Goal: Task Accomplishment & Management: Manage account settings

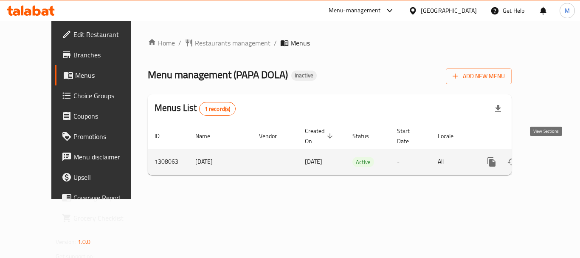
click at [548, 157] on icon "enhanced table" at bounding box center [553, 162] width 10 height 10
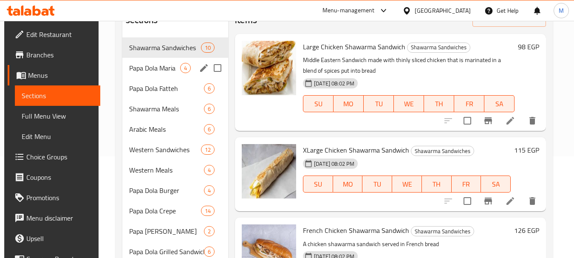
scroll to position [3, 0]
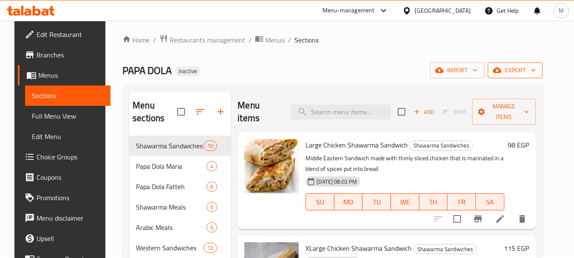
click at [535, 68] on span "export" at bounding box center [514, 70] width 41 height 11
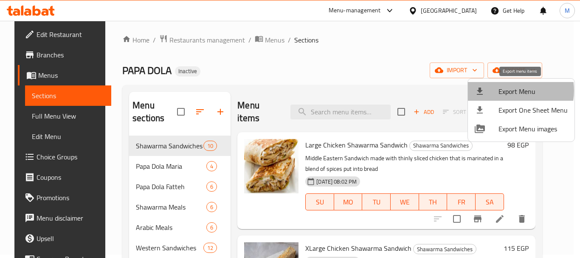
click at [507, 90] on span "Export Menu" at bounding box center [532, 91] width 69 height 10
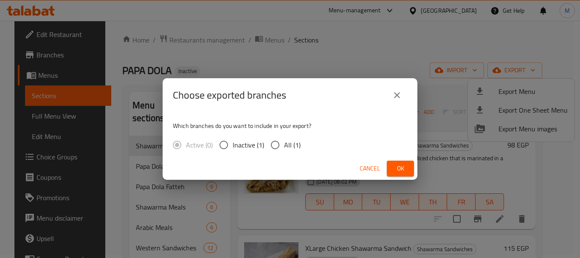
click at [269, 143] on input "All (1)" at bounding box center [275, 145] width 18 height 18
radio input "true"
click at [405, 166] on span "Ok" at bounding box center [401, 168] width 14 height 11
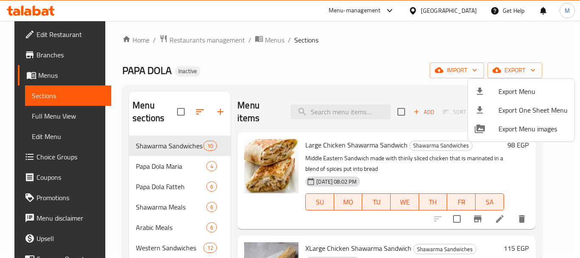
click at [242, 76] on div at bounding box center [290, 129] width 580 height 258
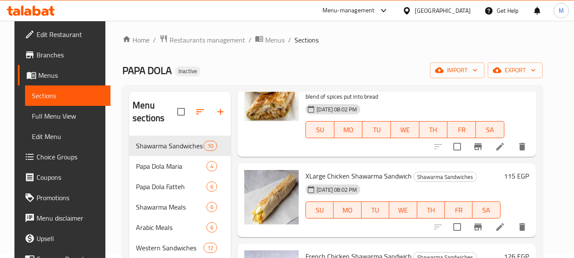
scroll to position [127, 0]
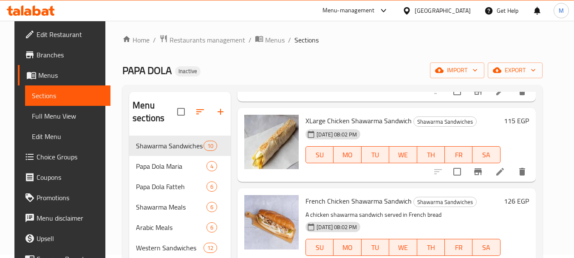
click at [58, 116] on span "Full Menu View" at bounding box center [68, 116] width 72 height 10
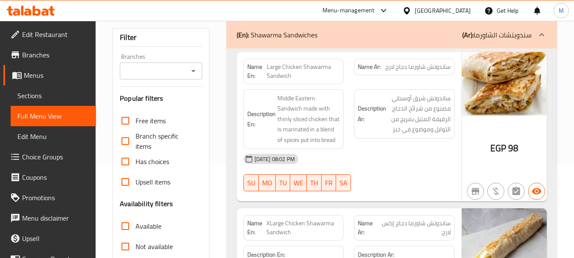
scroll to position [216, 0]
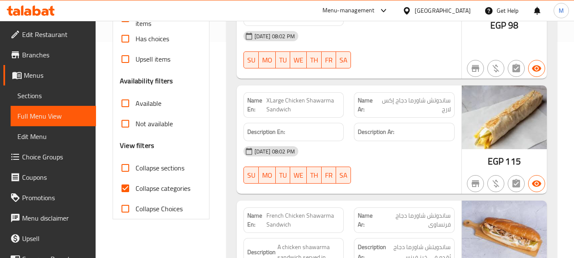
click at [139, 172] on span "Collapse sections" at bounding box center [159, 168] width 49 height 10
click at [135, 172] on input "Collapse sections" at bounding box center [125, 168] width 20 height 20
checkbox input "true"
click at [140, 183] on span "Collapse categories" at bounding box center [162, 188] width 55 height 10
click at [135, 183] on input "Collapse categories" at bounding box center [125, 188] width 20 height 20
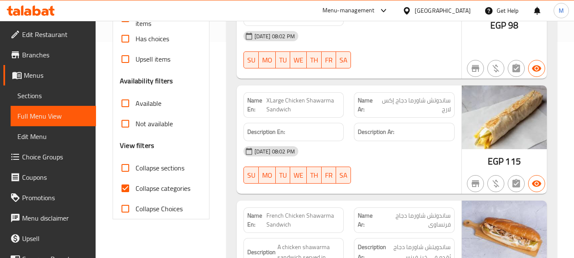
checkbox input "false"
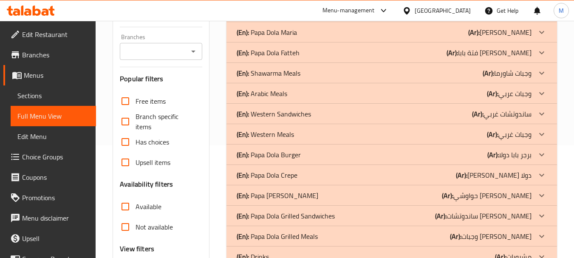
scroll to position [42, 0]
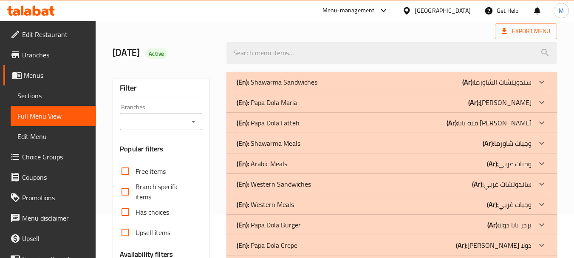
click at [267, 77] on p "(En): Shawarma Sandwiches" at bounding box center [277, 82] width 81 height 10
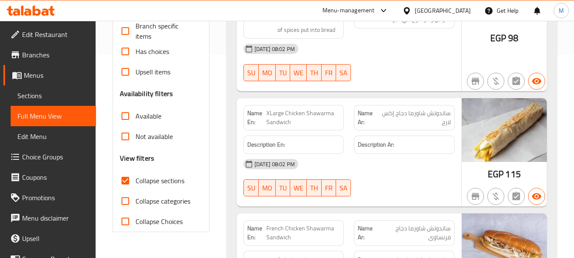
scroll to position [127, 0]
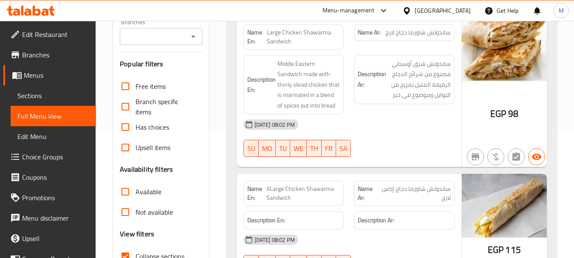
click at [343, 231] on div "26-08-2025 08:02 PM" at bounding box center [348, 239] width 221 height 20
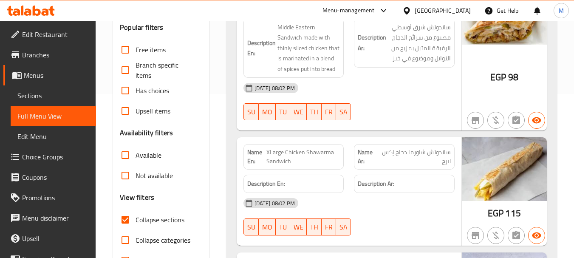
scroll to position [170, 0]
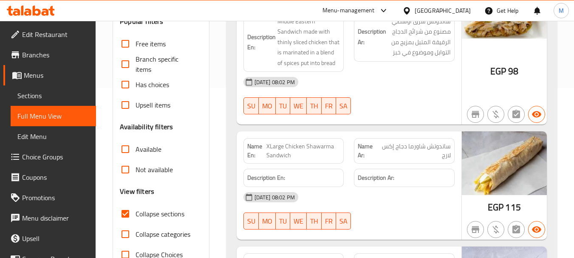
click at [368, 194] on div "26-08-2025 08:02 PM" at bounding box center [348, 197] width 221 height 20
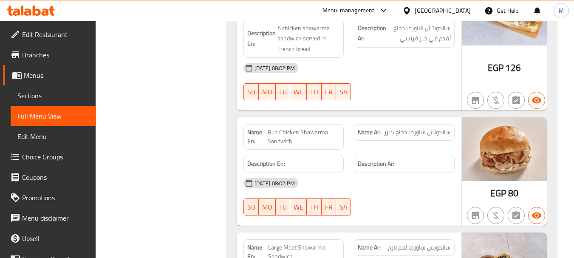
scroll to position [510, 0]
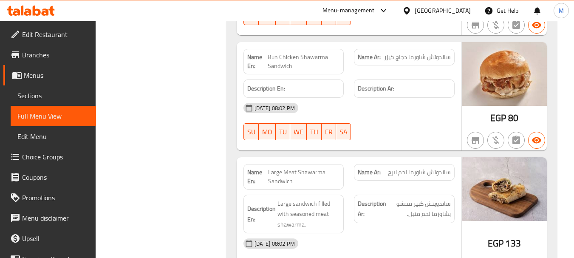
click at [376, 146] on div "Name En: Bun Chicken Shawarma Sandwich Name Ar: ساندوتش شاورما دجاج كيزر Descri…" at bounding box center [349, 96] width 225 height 108
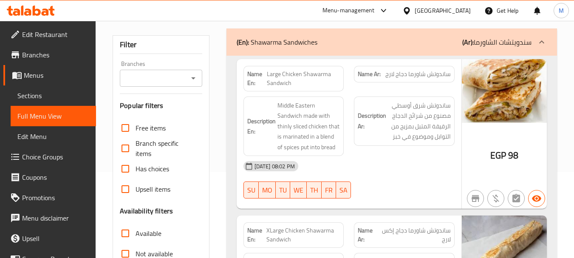
scroll to position [170, 0]
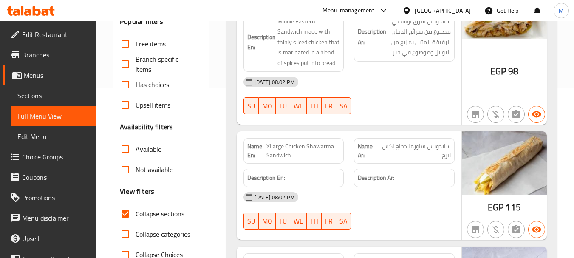
click at [138, 213] on span "Collapse sections" at bounding box center [159, 213] width 49 height 10
click at [135, 213] on input "Collapse sections" at bounding box center [125, 213] width 20 height 20
checkbox input "false"
click at [203, 175] on div "Filter Branches Branches Popular filters Free items Branch specific items Has c…" at bounding box center [161, 108] width 96 height 314
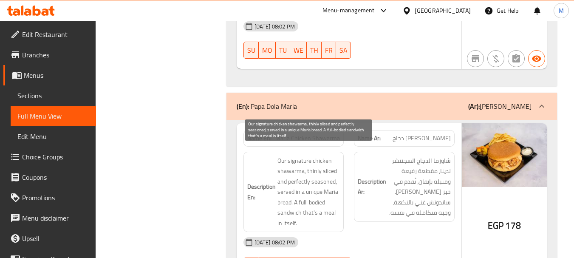
click at [304, 161] on span "Our signature chicken shawarma, thinly sliced and perfectly seasoned, served in…" at bounding box center [308, 191] width 63 height 73
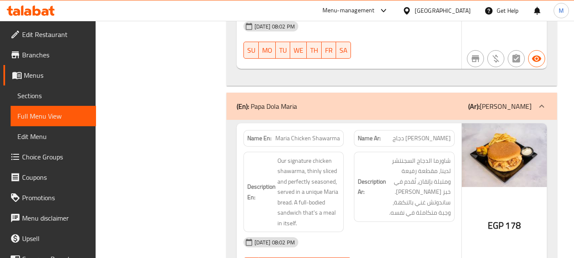
click at [298, 134] on span "Maria Chicken Shawarma" at bounding box center [307, 138] width 65 height 9
copy span "Maria Chicken Shawarma"
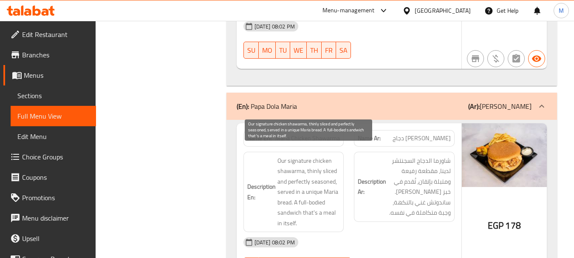
click at [299, 155] on span "Our signature chicken shawarma, thinly sliced and perfectly seasoned, served in…" at bounding box center [308, 191] width 63 height 73
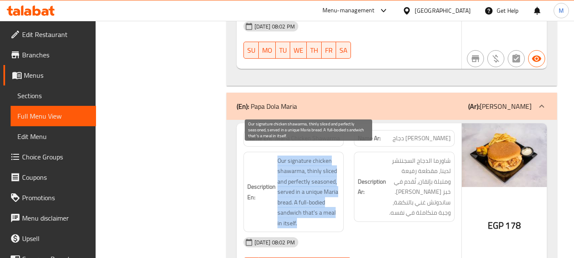
click at [299, 155] on span "Our signature chicken shawarma, thinly sliced and perfectly seasoned, served in…" at bounding box center [308, 191] width 63 height 73
copy span "Our signature chicken shawarma, thinly sliced and perfectly seasoned, served in…"
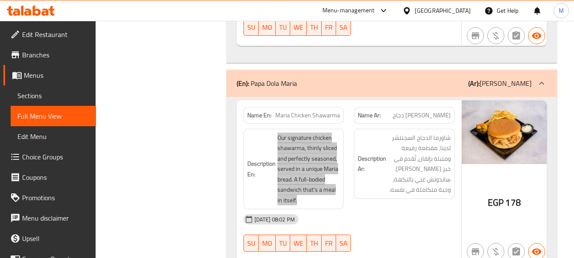
scroll to position [1436, 0]
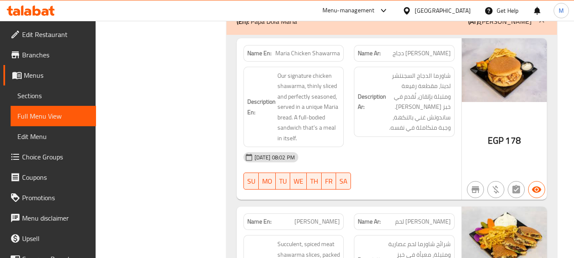
click at [377, 152] on div "26-08-2025 08:02 PM" at bounding box center [348, 157] width 221 height 20
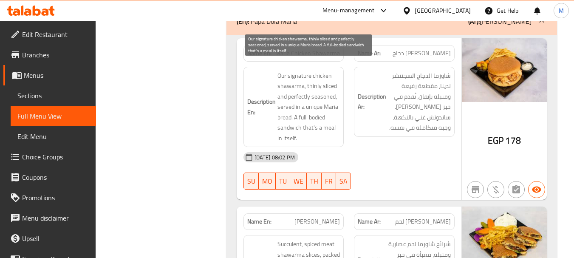
click at [308, 98] on span "Our signature chicken shawarma, thinly sliced and perfectly seasoned, served in…" at bounding box center [308, 106] width 63 height 73
copy span "unique"
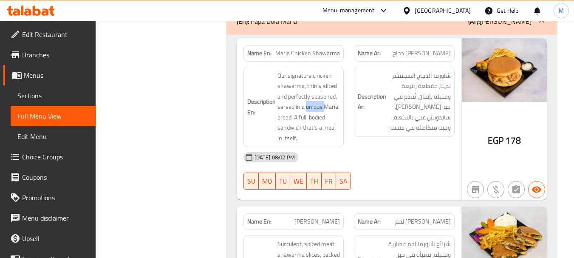
drag, startPoint x: 197, startPoint y: 145, endPoint x: 207, endPoint y: 146, distance: 9.8
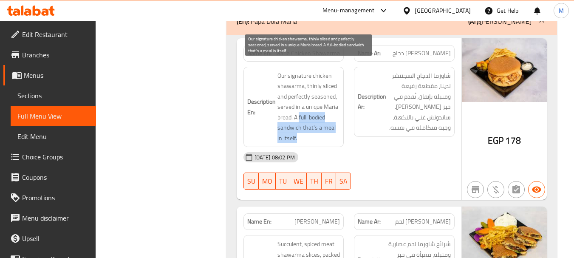
drag, startPoint x: 300, startPoint y: 106, endPoint x: 308, endPoint y: 132, distance: 26.9
click at [308, 132] on span "Our signature chicken shawarma, thinly sliced and perfectly seasoned, served in…" at bounding box center [308, 106] width 63 height 73
copy span "full-bodied sandwich that's a meal in itself."
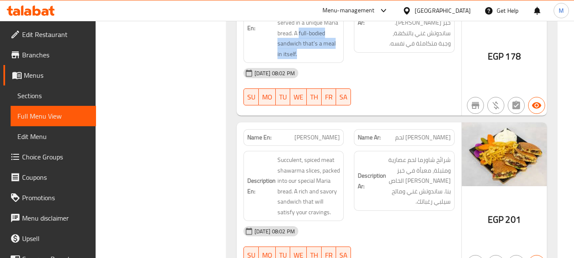
scroll to position [1521, 0]
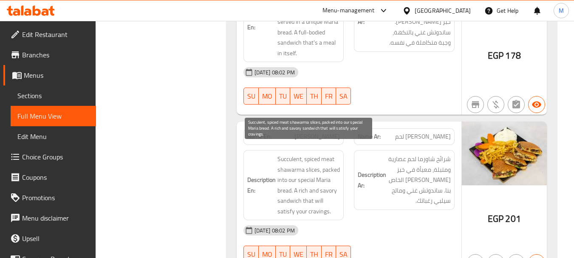
click at [287, 158] on span "Succulent, spiced meat shawarma slices, packed into our special Maria bread. A …" at bounding box center [308, 185] width 63 height 62
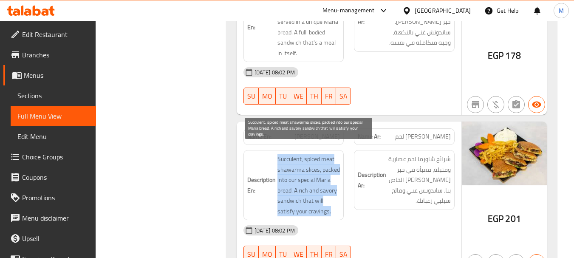
click at [287, 158] on span "Succulent, spiced meat shawarma slices, packed into our special Maria bread. A …" at bounding box center [308, 185] width 63 height 62
copy span "Succulent, spiced meat shawarma slices, packed into our special Maria bread. A …"
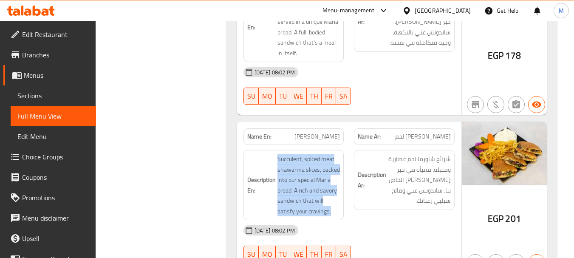
click at [330, 201] on span "Succulent, spiced meat shawarma slices, packed into our special Maria bread. A …" at bounding box center [308, 185] width 63 height 62
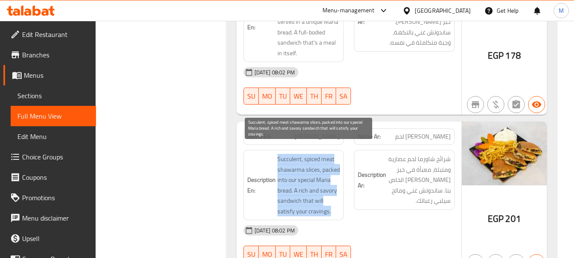
click at [304, 189] on span "Succulent, spiced meat shawarma slices, packed into our special Maria bread. A …" at bounding box center [308, 185] width 63 height 62
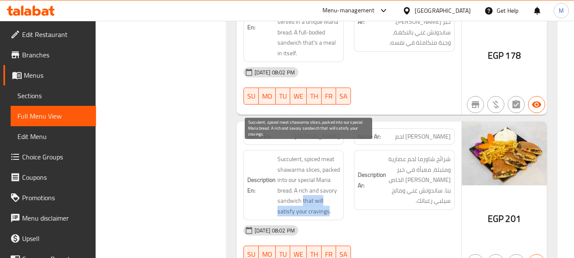
drag, startPoint x: 301, startPoint y: 190, endPoint x: 328, endPoint y: 203, distance: 29.6
click at [328, 203] on span "Succulent, spiced meat shawarma slices, packed into our special Maria bread. A …" at bounding box center [308, 185] width 63 height 62
copy span "that will satisfy your cravings"
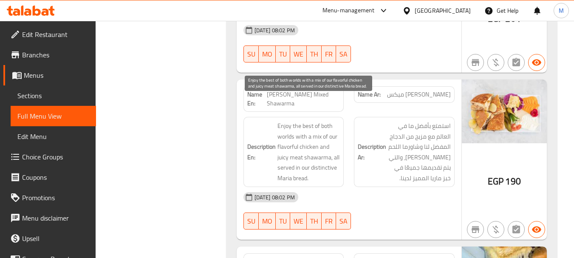
scroll to position [1734, 0]
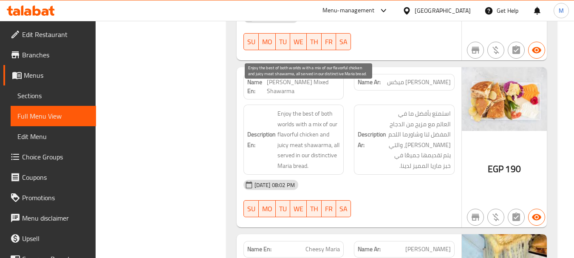
click at [314, 118] on span "Enjoy the best of both worlds with a mix of our flavorful chicken and juicy mea…" at bounding box center [308, 139] width 63 height 62
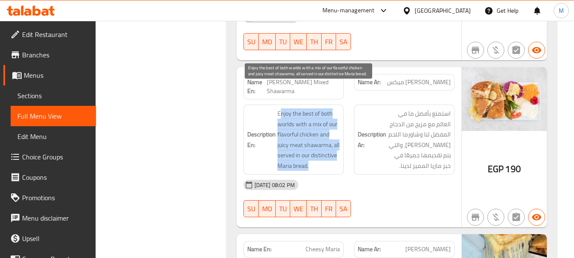
click at [314, 118] on span "Enjoy the best of both worlds with a mix of our flavorful chicken and juicy mea…" at bounding box center [308, 139] width 63 height 62
copy span "Enjoy the best of both worlds with a mix of our flavorful chicken and juicy mea…"
click at [286, 108] on span "Enjoy the best of both worlds with a mix of our flavorful chicken and juicy mea…" at bounding box center [308, 139] width 63 height 62
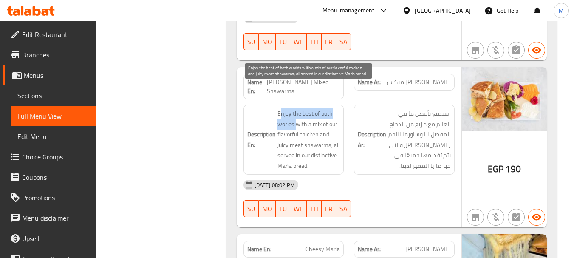
drag, startPoint x: 277, startPoint y: 95, endPoint x: 293, endPoint y: 105, distance: 18.9
click at [293, 108] on span "Enjoy the best of both worlds with a mix of our flavorful chicken and juicy mea…" at bounding box center [308, 139] width 63 height 62
copy span "Enjoy the best of both worlds"
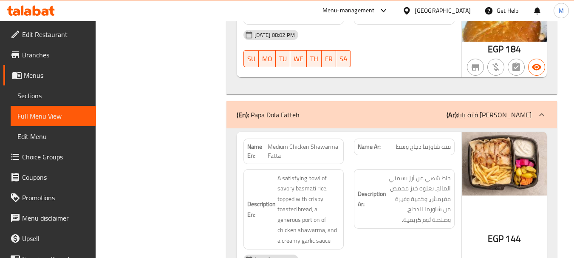
scroll to position [2031, 0]
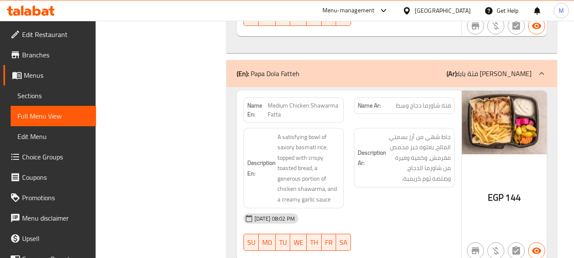
click at [354, 208] on div "26-08-2025 08:02 PM" at bounding box center [348, 218] width 221 height 20
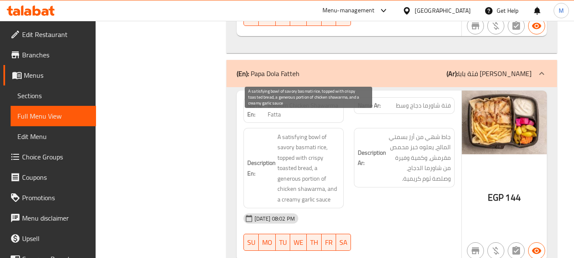
click at [302, 132] on span "A satisfying bowl of savory basmati rice, topped with crispy toasted bread, a g…" at bounding box center [308, 168] width 63 height 73
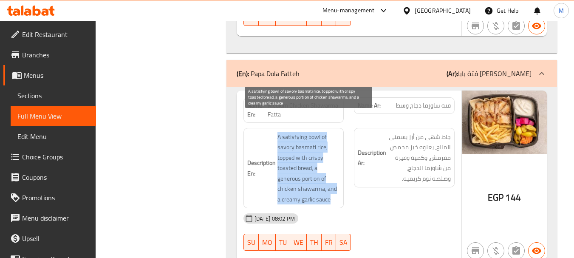
click at [302, 132] on span "A satisfying bowl of savory basmati rice, topped with crispy toasted bread, a g…" at bounding box center [308, 168] width 63 height 73
copy span "A satisfying bowl of savory basmati rice, topped with crispy toasted bread, a g…"
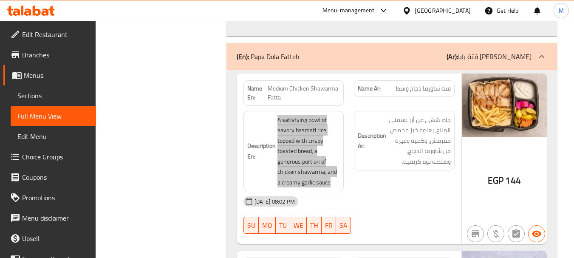
scroll to position [2073, 0]
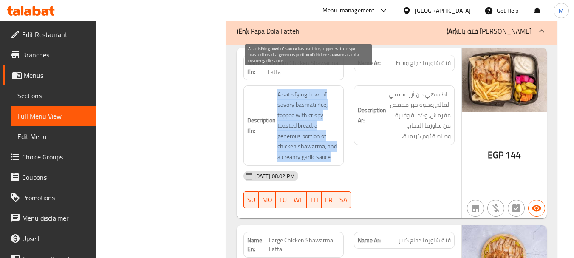
click at [296, 89] on span "A satisfying bowl of savory basmati rice, topped with crispy toasted bread, a g…" at bounding box center [308, 125] width 63 height 73
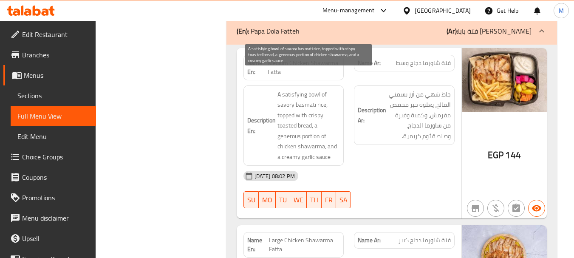
click at [296, 89] on span "A satisfying bowl of savory basmati rice, topped with crispy toasted bread, a g…" at bounding box center [308, 125] width 63 height 73
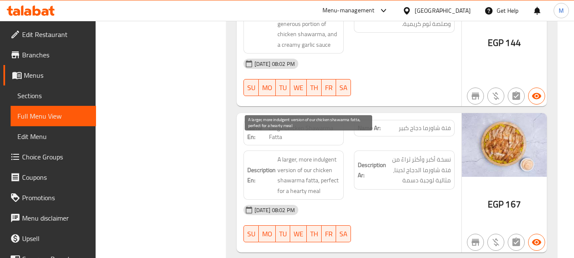
scroll to position [2201, 0]
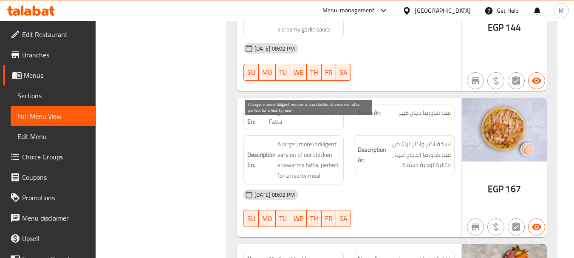
click at [313, 145] on span "A larger, more indulgent version of our chicken shawarma fatta, perfect for a h…" at bounding box center [308, 160] width 63 height 42
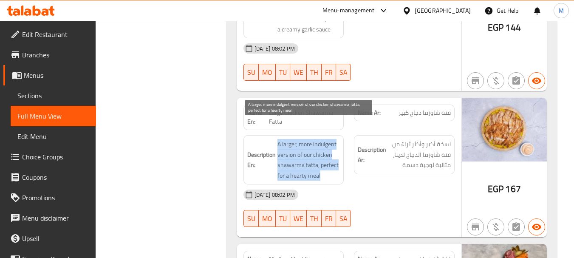
click at [313, 145] on span "A larger, more indulgent version of our chicken shawarma fatta, perfect for a h…" at bounding box center [308, 160] width 63 height 42
copy span "A larger, more indulgent version of our chicken shawarma fatta, perfect for a h…"
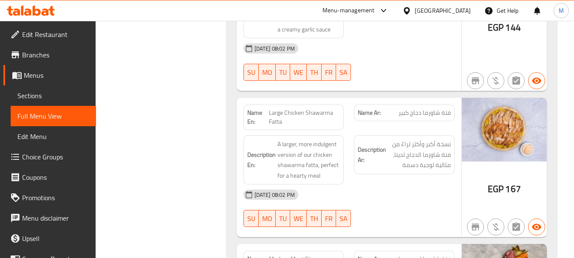
click at [355, 184] on div "26-08-2025 08:02 PM" at bounding box center [348, 194] width 221 height 20
click at [287, 108] on span "Large Chicken Shawarma Fatta" at bounding box center [304, 117] width 71 height 18
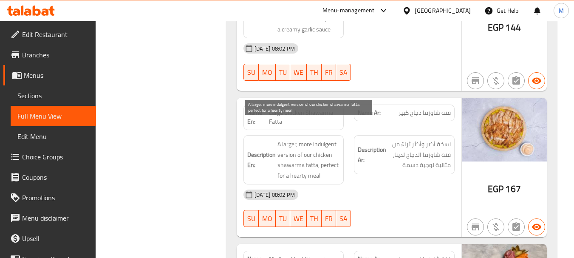
click at [294, 145] on span "A larger, more indulgent version of our chicken shawarma fatta, perfect for a h…" at bounding box center [308, 160] width 63 height 42
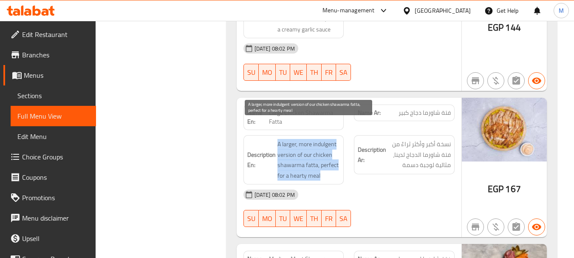
click at [294, 145] on span "A larger, more indulgent version of our chicken shawarma fatta, perfect for a h…" at bounding box center [308, 160] width 63 height 42
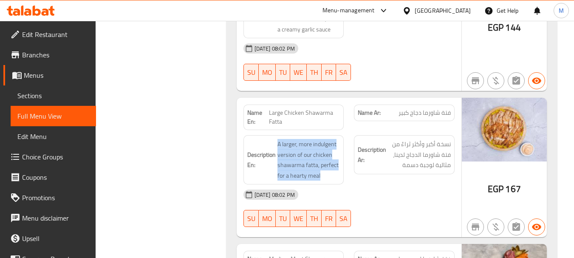
scroll to position [2371, 0]
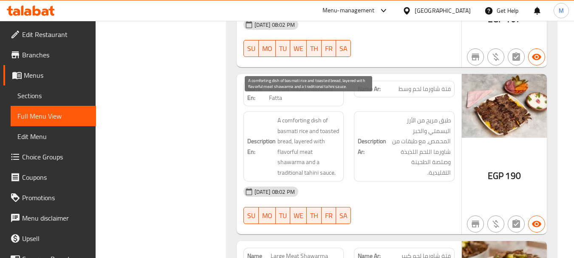
click at [300, 115] on span "A comforting dish of basmati rice and toasted bread, layered with flavorful mea…" at bounding box center [308, 146] width 63 height 62
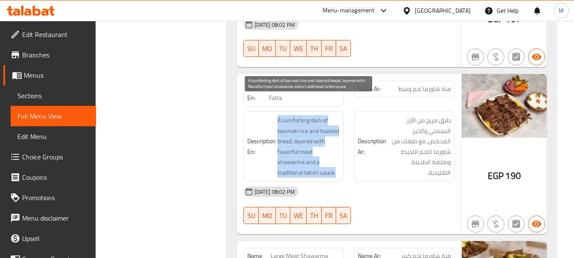
click at [300, 115] on span "A comforting dish of basmati rice and toasted bread, layered with flavorful mea…" at bounding box center [308, 146] width 63 height 62
click at [286, 115] on span "A comforting dish of basmati rice and toasted bread, layered with flavorful mea…" at bounding box center [308, 146] width 63 height 62
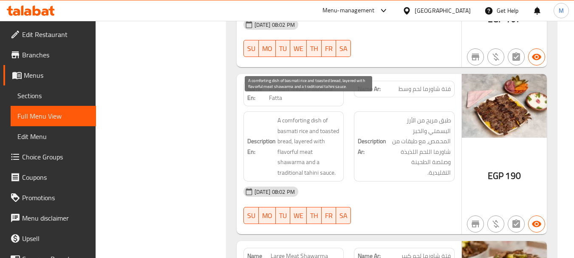
click at [286, 115] on span "A comforting dish of basmati rice and toasted bread, layered with flavorful mea…" at bounding box center [308, 146] width 63 height 62
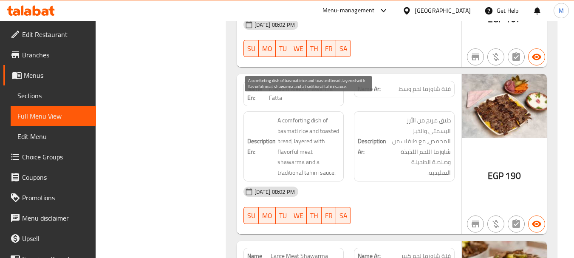
click at [299, 131] on span "A comforting dish of basmati rice and toasted bread, layered with flavorful mea…" at bounding box center [308, 146] width 63 height 62
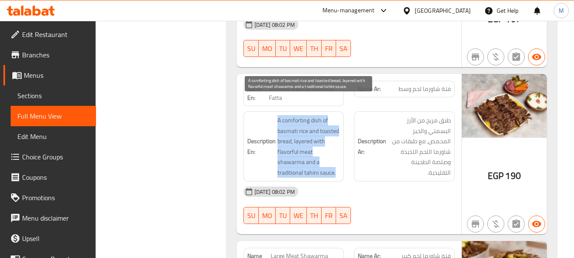
click at [299, 131] on span "A comforting dish of basmati rice and toasted bread, layered with flavorful mea…" at bounding box center [308, 146] width 63 height 62
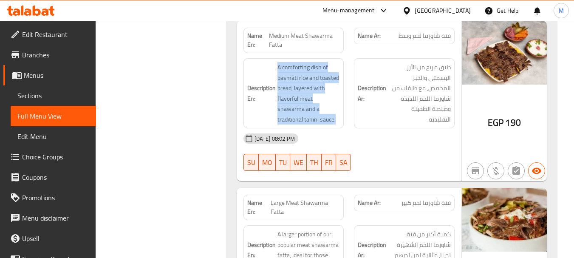
scroll to position [2498, 0]
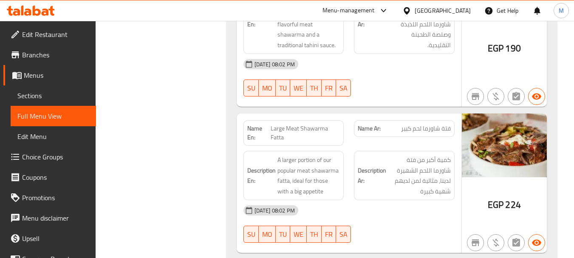
click at [283, 155] on span "A larger portion of our popular meat shawarma fatta, ideal for those with a big…" at bounding box center [308, 176] width 63 height 42
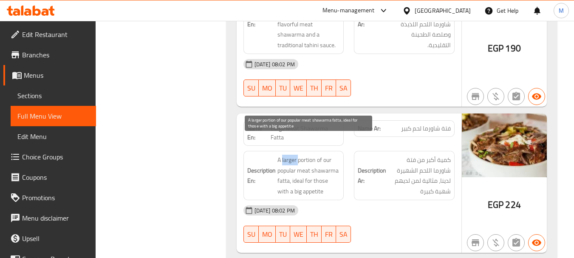
click at [283, 155] on span "A larger portion of our popular meat shawarma fatta, ideal for those with a big…" at bounding box center [308, 176] width 63 height 42
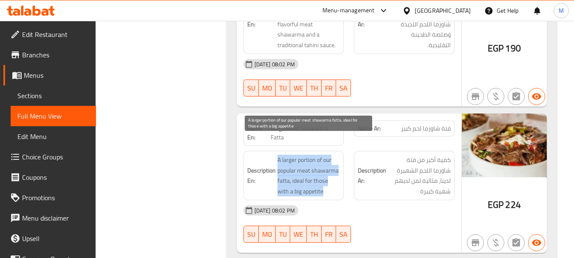
click at [283, 155] on span "A larger portion of our popular meat shawarma fatta, ideal for those with a big…" at bounding box center [308, 176] width 63 height 42
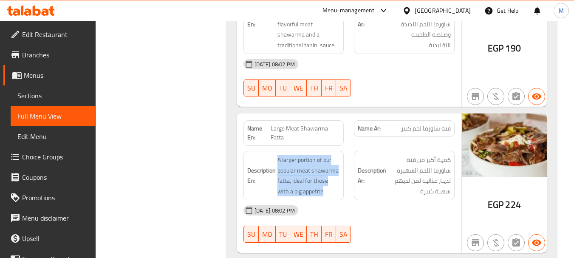
click at [288, 124] on span "Large Meat Shawarma Fatta" at bounding box center [305, 133] width 70 height 18
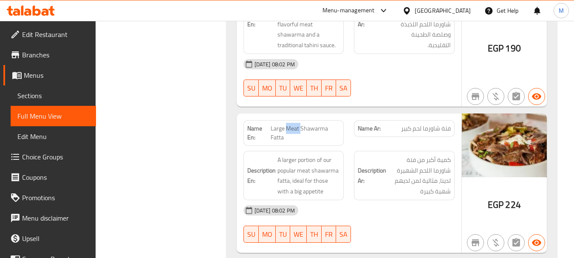
click at [288, 124] on span "Large Meat Shawarma Fatta" at bounding box center [305, 133] width 70 height 18
click at [282, 155] on span "A larger portion of our popular meat shawarma fatta, ideal for those with a big…" at bounding box center [308, 176] width 63 height 42
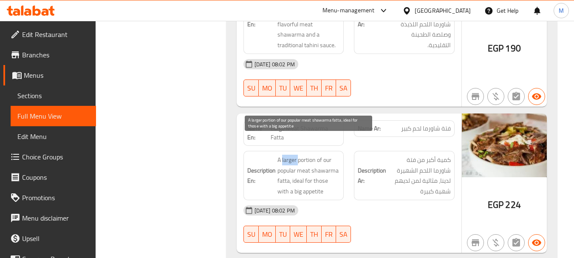
click at [282, 155] on span "A larger portion of our popular meat shawarma fatta, ideal for those with a big…" at bounding box center [308, 176] width 63 height 42
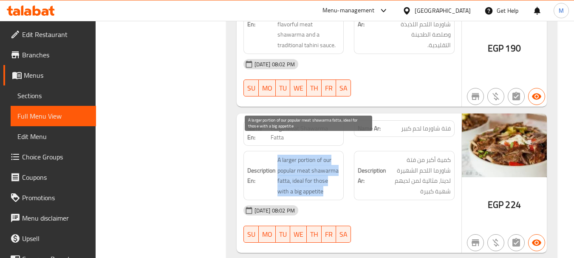
click at [282, 155] on span "A larger portion of our popular meat shawarma fatta, ideal for those with a big…" at bounding box center [308, 176] width 63 height 42
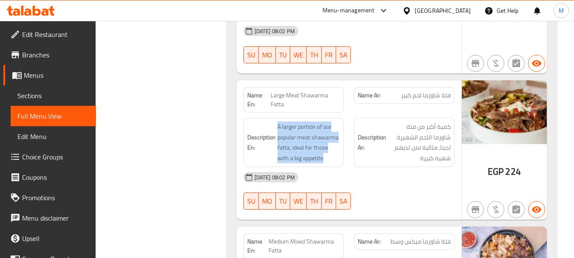
scroll to position [2625, 0]
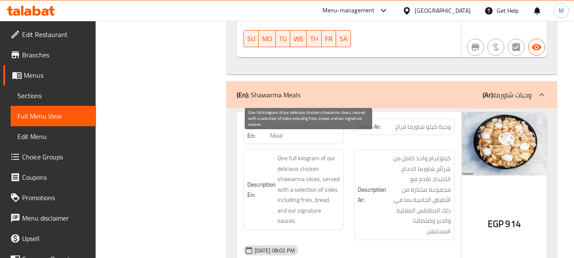
scroll to position [3013, 0]
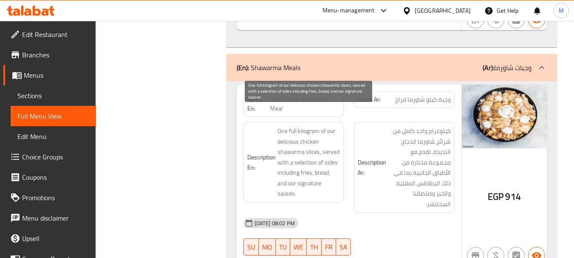
click at [281, 126] on span "One full kilogram of our delicious chicken shawarma slices, served with a selec…" at bounding box center [308, 162] width 63 height 73
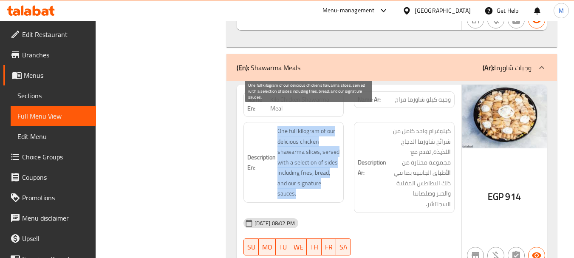
click at [281, 126] on span "One full kilogram of our delicious chicken shawarma slices, served with a selec…" at bounding box center [308, 162] width 63 height 73
click at [305, 144] on span "One full kilogram of our delicious chicken shawarma slices, served with a selec…" at bounding box center [308, 162] width 63 height 73
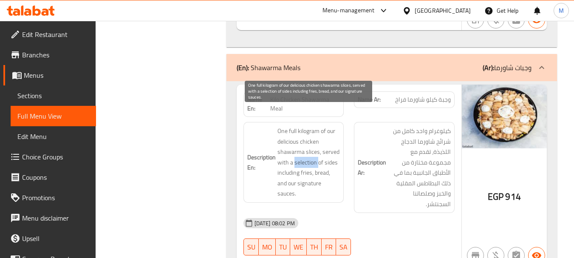
click at [305, 144] on span "One full kilogram of our delicious chicken shawarma slices, served with a selec…" at bounding box center [308, 162] width 63 height 73
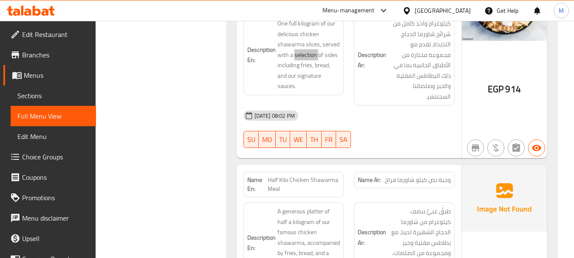
scroll to position [3140, 0]
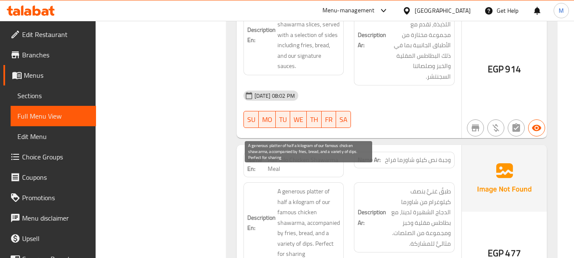
click at [298, 186] on span "A generous platter of half a kilogram of our famous chicken shawarma, accompani…" at bounding box center [308, 222] width 63 height 73
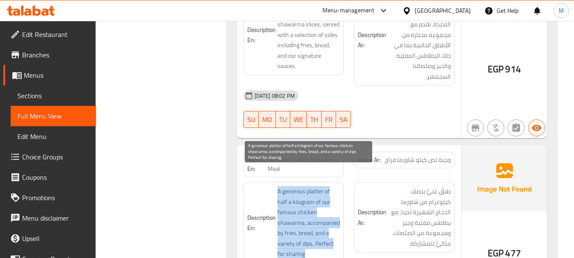
click at [298, 186] on span "A generous platter of half a kilogram of our famous chicken shawarma, accompani…" at bounding box center [308, 222] width 63 height 73
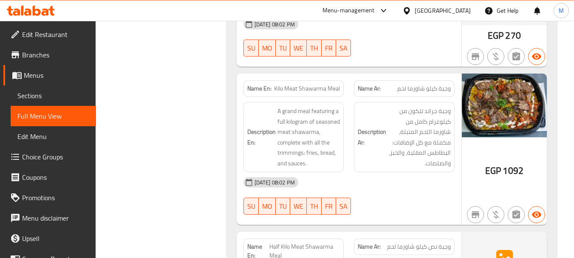
scroll to position [3522, 0]
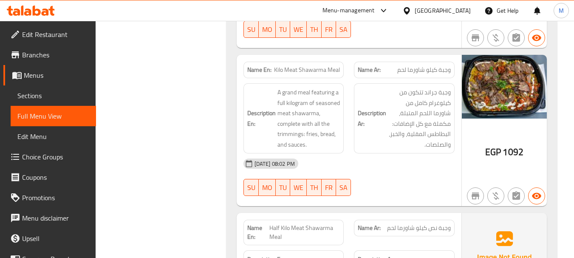
click at [352, 214] on div "Name Ar: وجبة نص كيلو شاورما لحم" at bounding box center [404, 232] width 111 height 36
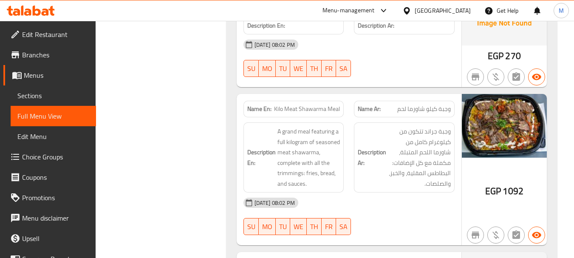
scroll to position [3468, 0]
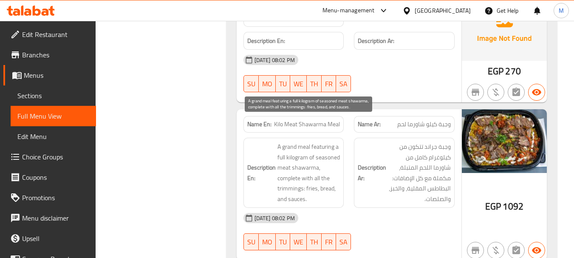
click at [303, 148] on span "A grand meal featuring a full kilogram of seasoned meat shawarma, complete with…" at bounding box center [308, 172] width 63 height 62
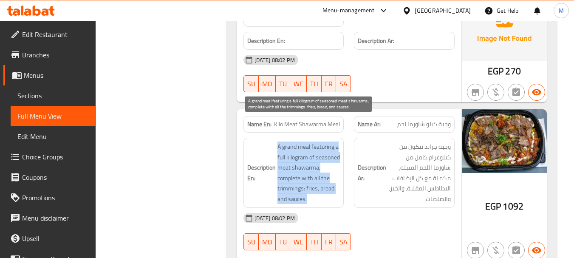
click at [303, 148] on span "A grand meal featuring a full kilogram of seasoned meat shawarma, complete with…" at bounding box center [308, 172] width 63 height 62
click at [283, 171] on span "A grand meal featuring a full kilogram of seasoned meat shawarma, complete with…" at bounding box center [308, 172] width 63 height 62
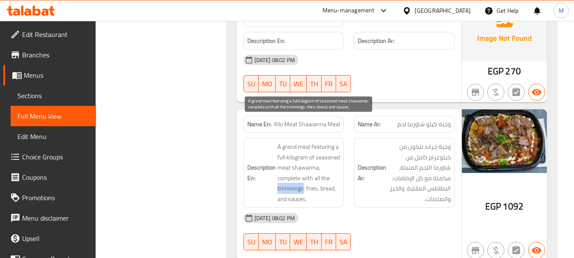
click at [283, 171] on span "A grand meal featuring a full kilogram of seasoned meat shawarma, complete with…" at bounding box center [308, 172] width 63 height 62
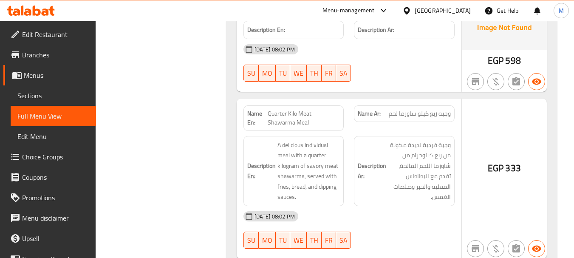
scroll to position [3765, 0]
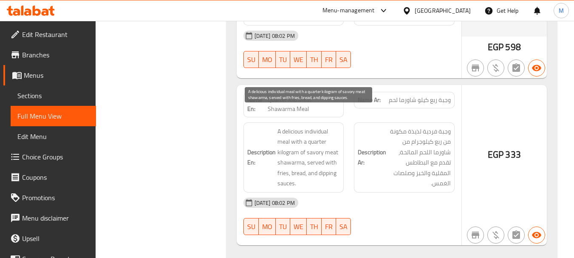
click at [302, 149] on span "A delicious individual meal with a quarter kilogram of savory meat shawarma, se…" at bounding box center [308, 157] width 63 height 62
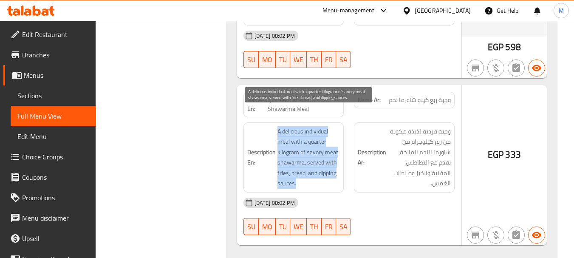
click at [302, 149] on span "A delicious individual meal with a quarter kilogram of savory meat shawarma, se…" at bounding box center [308, 157] width 63 height 62
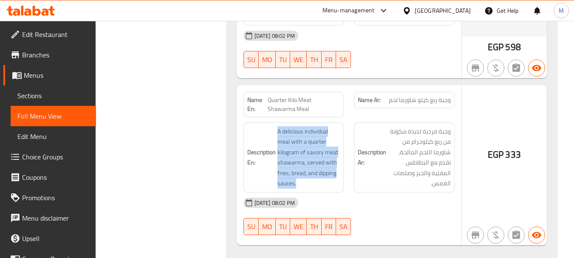
click at [303, 126] on span "A delicious individual meal with a quarter kilogram of savory meat shawarma, se…" at bounding box center [308, 157] width 63 height 62
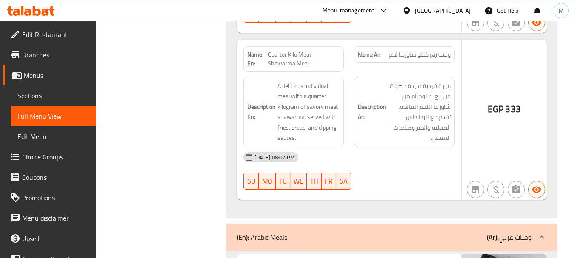
scroll to position [3935, 0]
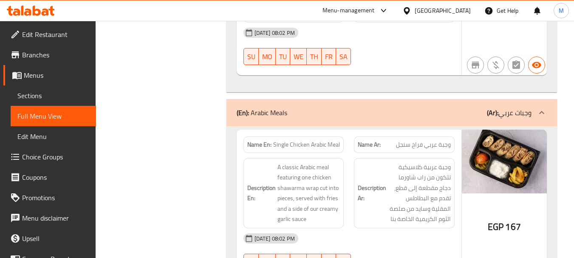
click at [280, 162] on span "A classic Arabic meal featuring one chicken shawarma wrap cut into pieces, serv…" at bounding box center [308, 193] width 63 height 62
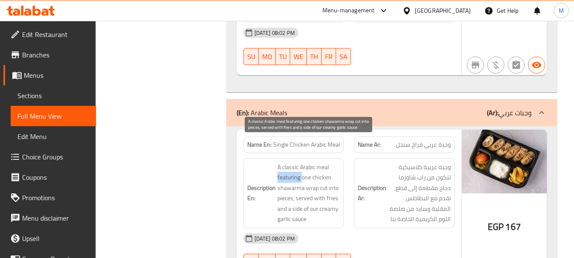
click at [280, 162] on span "A classic Arabic meal featuring one chicken shawarma wrap cut into pieces, serv…" at bounding box center [308, 193] width 63 height 62
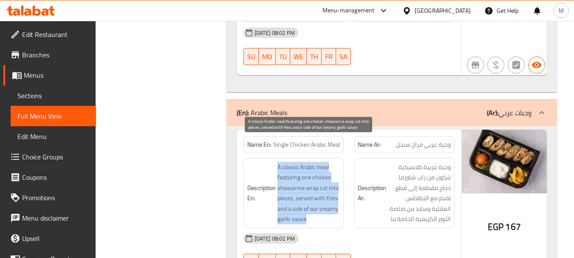
click at [280, 162] on span "A classic Arabic meal featuring one chicken shawarma wrap cut into pieces, serv…" at bounding box center [308, 193] width 63 height 62
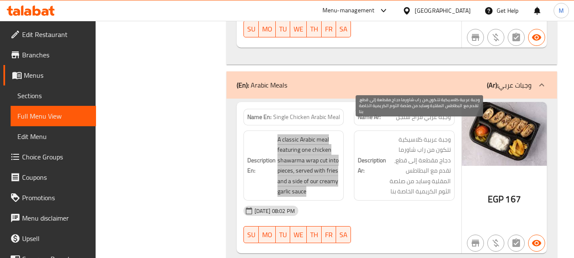
scroll to position [3977, 0]
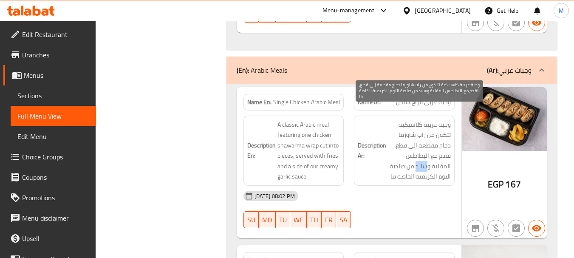
drag, startPoint x: 416, startPoint y: 148, endPoint x: 428, endPoint y: 148, distance: 11.9
click at [428, 148] on span "وجبة عربية كلاسيكية تتكون من راب شاورما دجاج مقطعة إلى قطع، تقدم مع البطاطس الم…" at bounding box center [419, 150] width 63 height 62
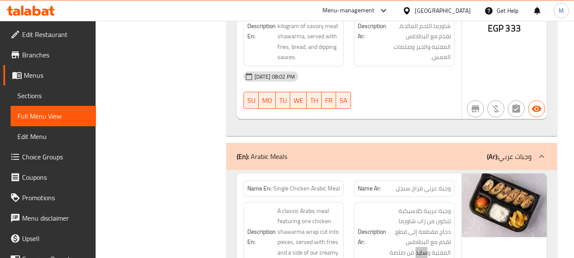
scroll to position [3850, 0]
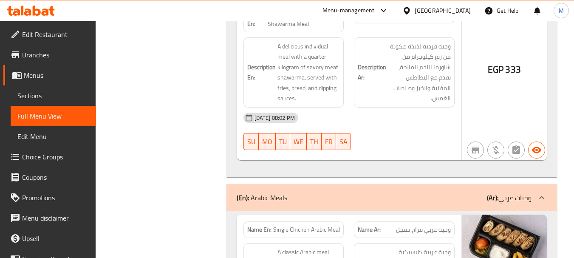
click at [300, 225] on span "Single Chicken Arabic Meal" at bounding box center [306, 229] width 67 height 9
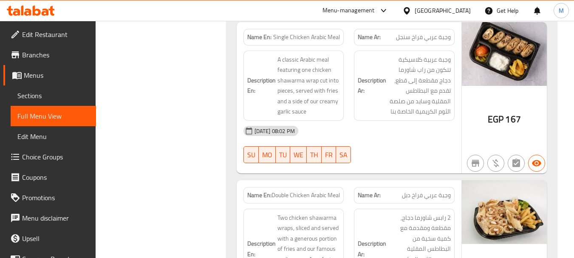
scroll to position [4090, 0]
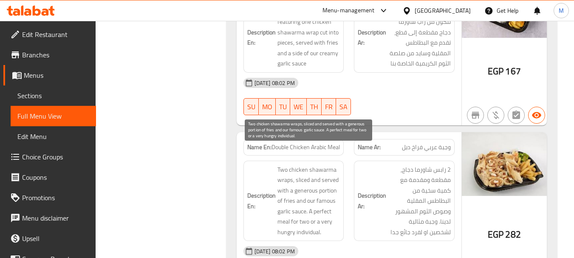
click at [299, 173] on span "Two chicken shawarma wraps, sliced and served with a generous portion of fries …" at bounding box center [308, 200] width 63 height 73
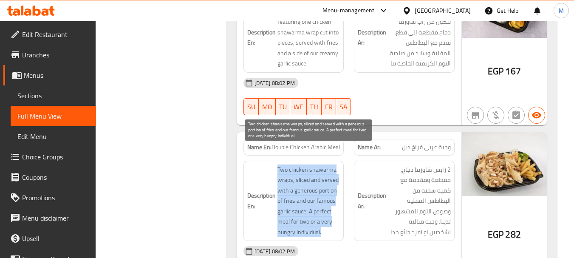
click at [299, 173] on span "Two chicken shawarma wraps, sliced and served with a generous portion of fries …" at bounding box center [308, 200] width 63 height 73
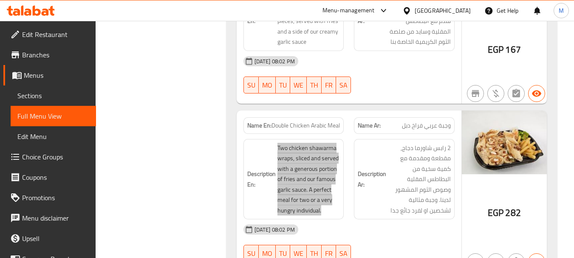
scroll to position [4133, 0]
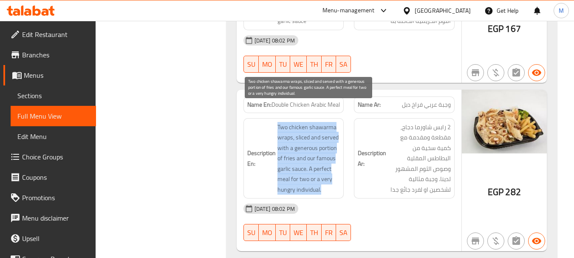
click at [339, 157] on span "Two chicken shawarma wraps, sliced and served with a generous portion of fries …" at bounding box center [308, 158] width 63 height 73
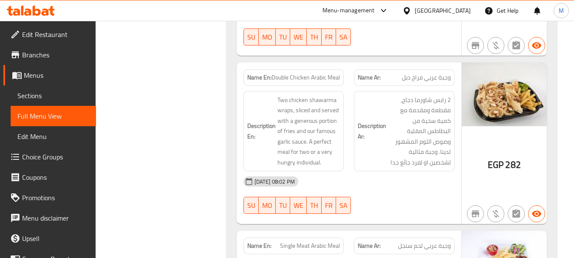
scroll to position [4175, 0]
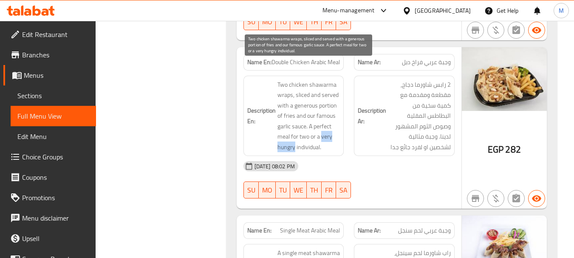
drag, startPoint x: 321, startPoint y: 116, endPoint x: 295, endPoint y: 129, distance: 28.5
click at [295, 129] on span "Two chicken shawarma wraps, sliced and served with a generous portion of fries …" at bounding box center [308, 115] width 63 height 73
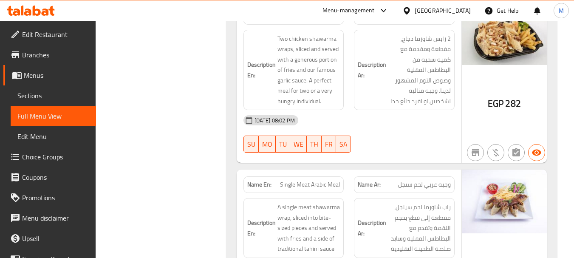
scroll to position [4302, 0]
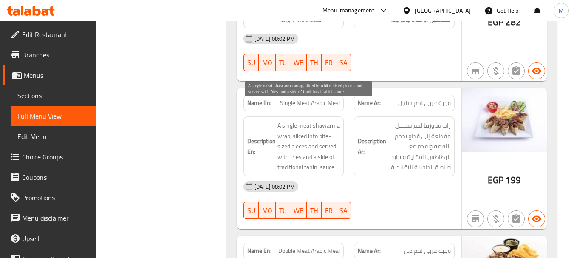
click at [311, 121] on span "A single meat shawarma wrap, sliced into bite-sized pieces and served with frie…" at bounding box center [308, 146] width 63 height 52
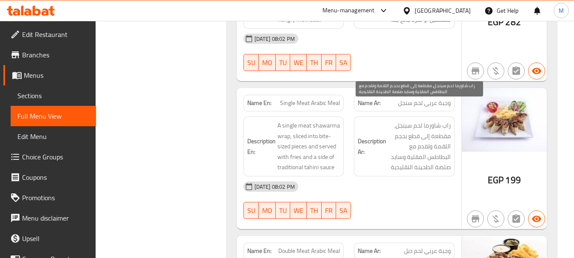
click at [391, 138] on span "راب شاورما لحم سينجل، مقطعة إلى قطع بحجم اللقمة وتقدم مع البطاطس المقلية وسايد …" at bounding box center [419, 146] width 63 height 52
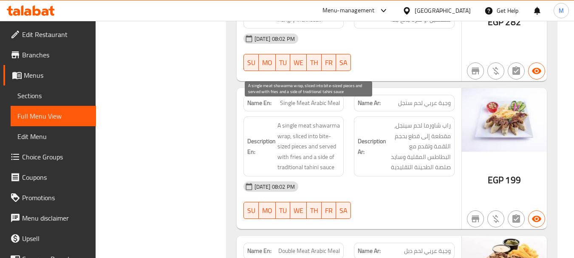
click at [330, 140] on span "A single meat shawarma wrap, sliced into bite-sized pieces and served with frie…" at bounding box center [308, 146] width 63 height 52
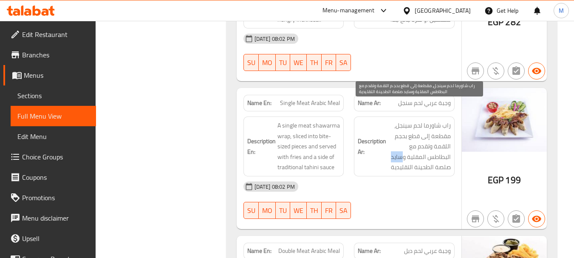
drag, startPoint x: 391, startPoint y: 141, endPoint x: 404, endPoint y: 141, distance: 12.7
click at [404, 141] on span "راب شاورما لحم سينجل، مقطعة إلى قطع بحجم اللقمة وتقدم مع البطاطس المقلية وسايد …" at bounding box center [419, 146] width 63 height 52
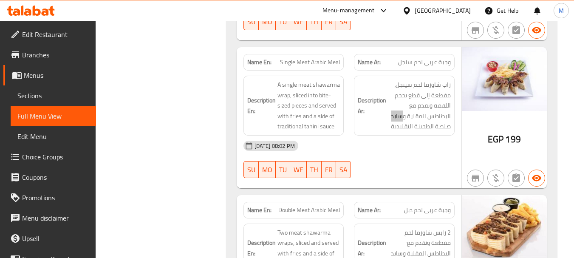
scroll to position [4430, 0]
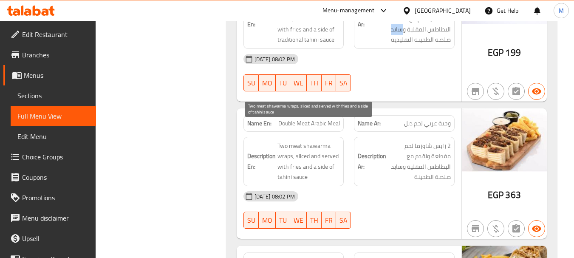
click at [314, 142] on span "Two meat shawarma wraps, sliced and served with fries and a side of tahini sauce" at bounding box center [308, 162] width 63 height 42
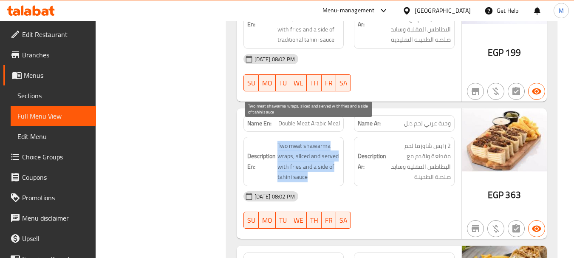
click at [314, 142] on span "Two meat shawarma wraps, sliced and served with fries and a side of tahini sauce" at bounding box center [308, 162] width 63 height 42
click at [310, 141] on span "Two meat shawarma wraps, sliced and served with fries and a side of tahini sauce" at bounding box center [308, 162] width 63 height 42
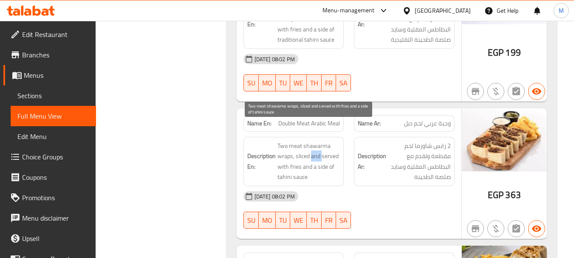
click at [310, 141] on span "Two meat shawarma wraps, sliced and served with fries and a side of tahini sauce" at bounding box center [308, 162] width 63 height 42
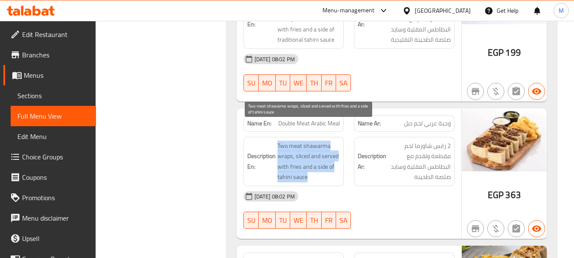
click at [310, 141] on span "Two meat shawarma wraps, sliced and served with fries and a side of tahini sauce" at bounding box center [308, 162] width 63 height 42
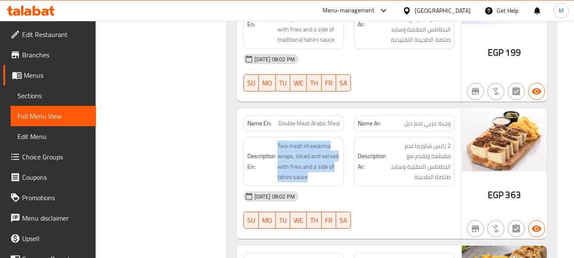
click at [347, 186] on div "26-08-2025 08:02 PM" at bounding box center [348, 196] width 221 height 20
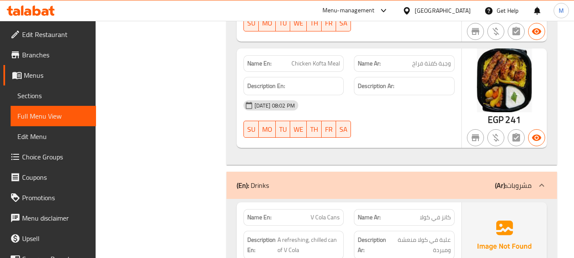
scroll to position [10996, 0]
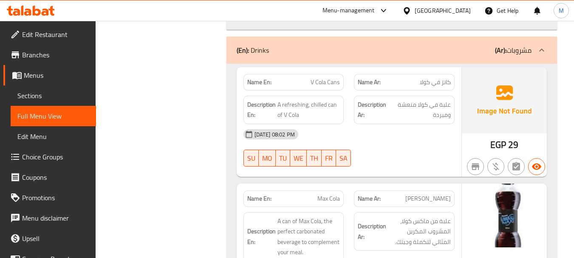
scroll to position [11166, 0]
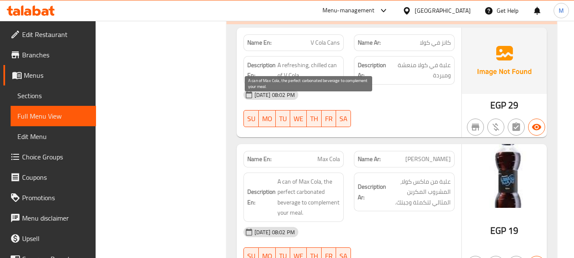
click at [298, 176] on span "A can of Max Cola, the perfect carbonated beverage to complement your meal." at bounding box center [308, 197] width 63 height 42
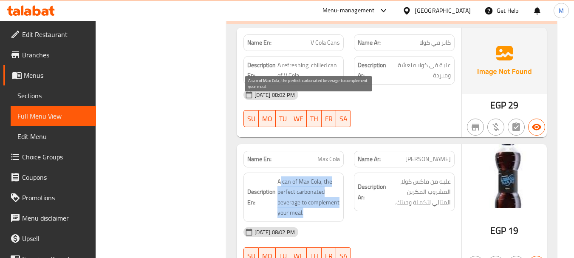
click at [298, 176] on span "A can of Max Cola, the perfect carbonated beverage to complement your meal." at bounding box center [308, 197] width 63 height 42
click at [295, 176] on span "A can of Max Cola, the perfect carbonated beverage to complement your meal." at bounding box center [308, 197] width 63 height 42
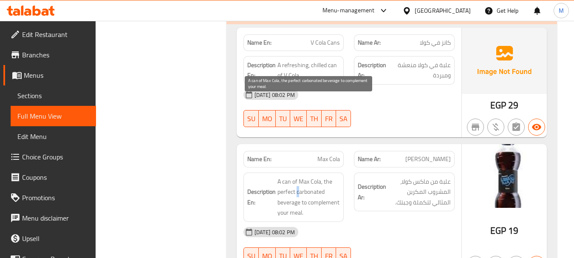
click at [295, 176] on span "A can of Max Cola, the perfect carbonated beverage to complement your meal." at bounding box center [308, 197] width 63 height 42
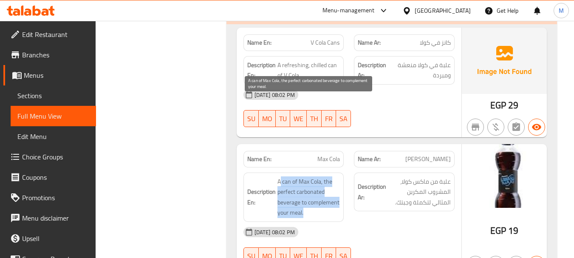
click at [295, 176] on span "A can of Max Cola, the perfect carbonated beverage to complement your meal." at bounding box center [308, 197] width 63 height 42
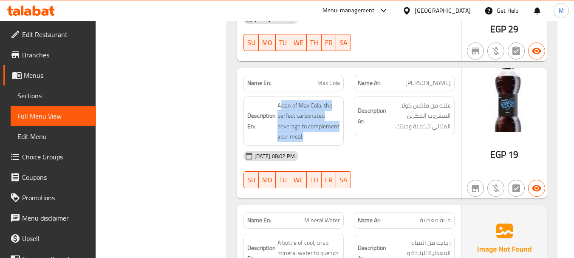
scroll to position [11251, 0]
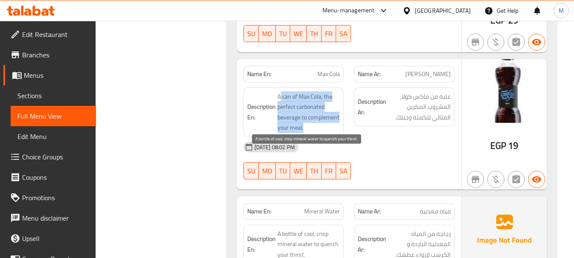
click at [310, 228] on span "A bottle of cool, crisp mineral water to quench your thirst." at bounding box center [308, 243] width 63 height 31
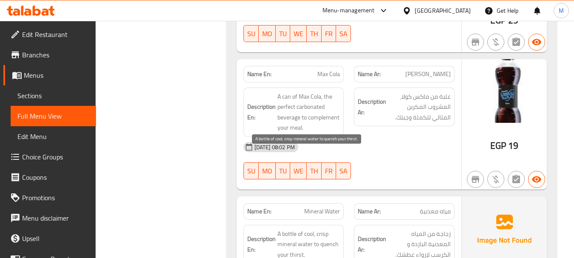
click at [304, 228] on span "A bottle of cool, crisp mineral water to quench your thirst." at bounding box center [308, 243] width 63 height 31
click at [322, 228] on span "A bottle of cool, crisp mineral water to quench your thirst." at bounding box center [308, 243] width 63 height 31
click at [321, 228] on span "A bottle of cool, crisp mineral water to quench your thirst." at bounding box center [308, 243] width 63 height 31
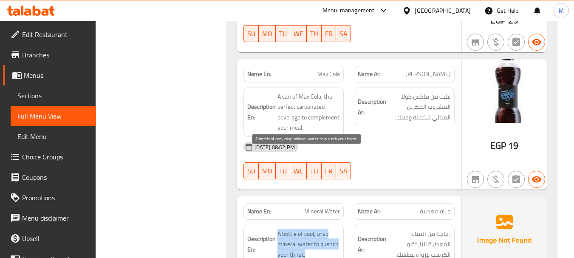
click at [321, 228] on span "A bottle of cool, crisp mineral water to quench your thirst." at bounding box center [308, 243] width 63 height 31
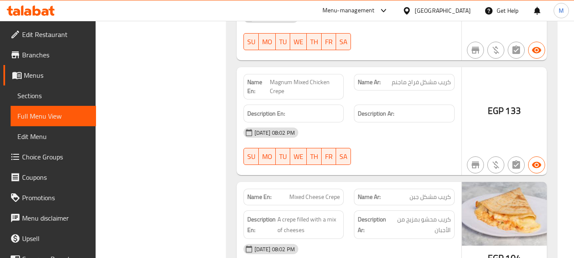
scroll to position [7982, 0]
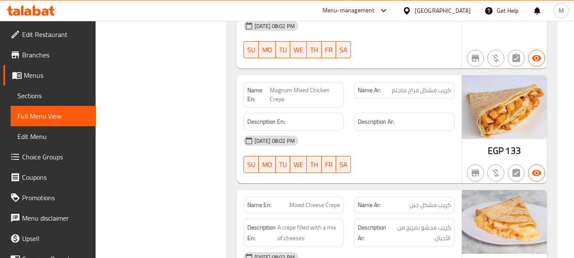
click at [40, 99] on span "Sections" at bounding box center [53, 95] width 72 height 10
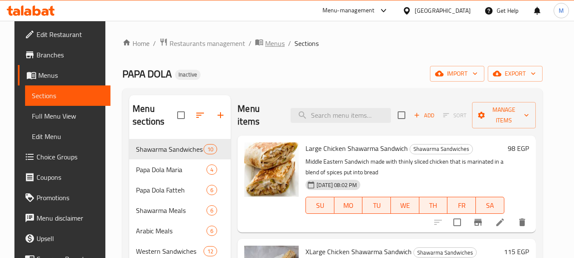
click at [265, 43] on span "Menus" at bounding box center [275, 43] width 20 height 10
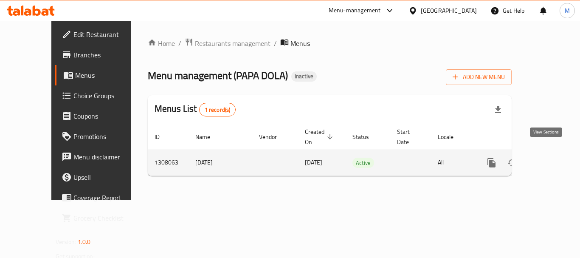
click at [552, 152] on link "enhanced table" at bounding box center [553, 162] width 20 height 20
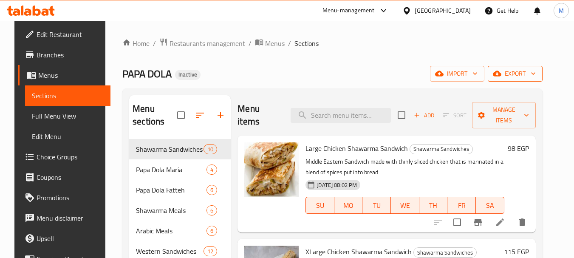
click at [522, 80] on button "export" at bounding box center [514, 74] width 55 height 16
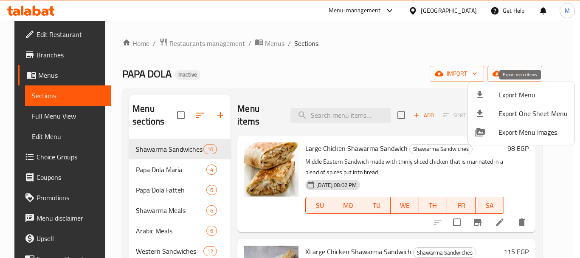
click at [515, 91] on span "Export Menu" at bounding box center [532, 95] width 69 height 10
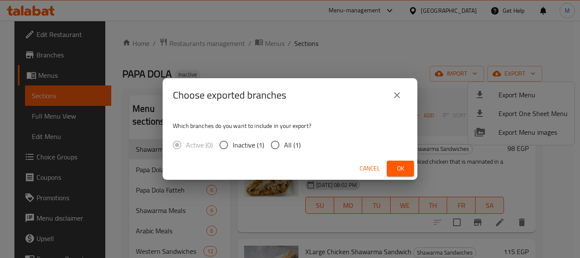
click at [274, 145] on input "All (1)" at bounding box center [275, 145] width 18 height 18
radio input "true"
click at [398, 169] on span "Ok" at bounding box center [401, 168] width 14 height 11
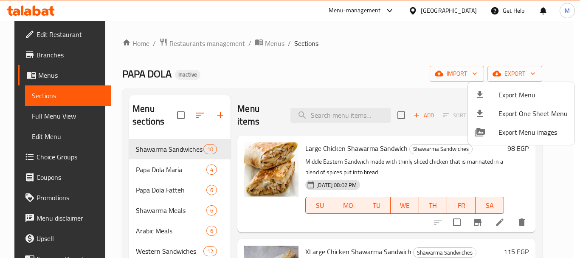
click at [258, 45] on div at bounding box center [290, 129] width 580 height 258
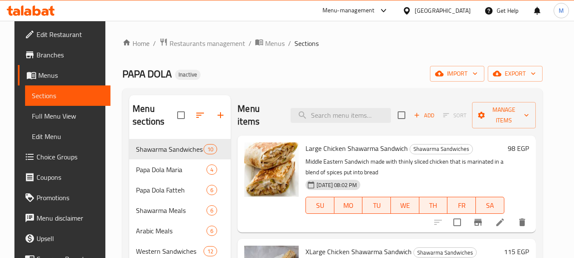
click at [265, 45] on span "Menus" at bounding box center [275, 43] width 20 height 10
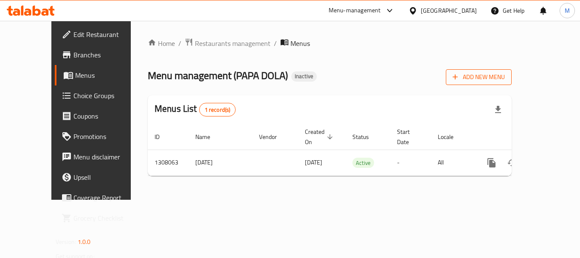
click at [505, 79] on span "Add New Menu" at bounding box center [479, 77] width 52 height 11
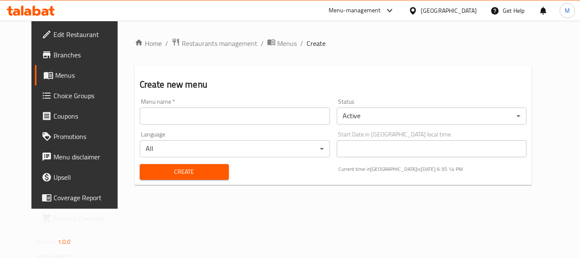
click at [172, 113] on input "text" at bounding box center [235, 115] width 190 height 17
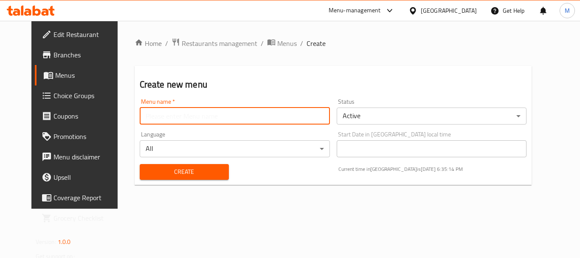
paste input "341292410"
type input "341292410"
click at [149, 174] on span "Create" at bounding box center [184, 171] width 76 height 11
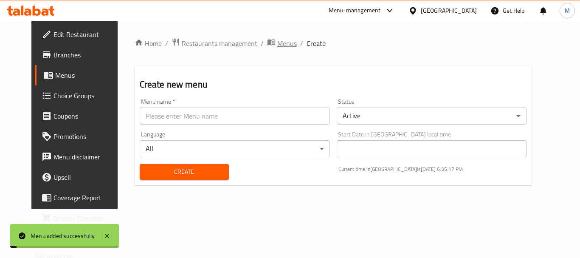
click at [277, 41] on span "Menus" at bounding box center [287, 43] width 20 height 10
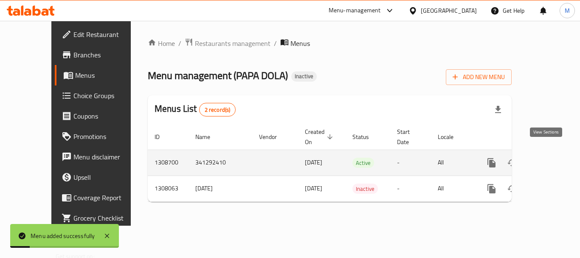
click at [543, 159] on link "enhanced table" at bounding box center [553, 162] width 20 height 20
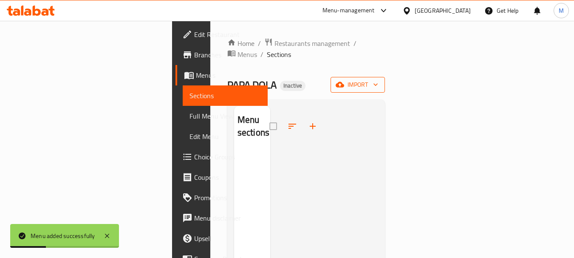
click at [380, 80] on icon "button" at bounding box center [375, 84] width 8 height 8
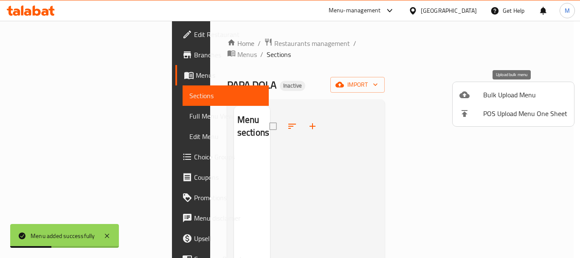
click at [510, 100] on span "Bulk Upload Menu" at bounding box center [525, 95] width 84 height 10
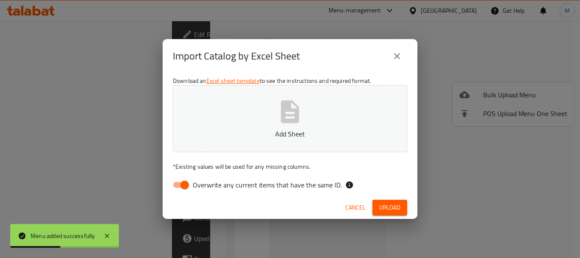
click at [208, 181] on span "Overwrite any current items that have the same ID." at bounding box center [267, 185] width 149 height 10
click at [208, 181] on input "Overwrite any current items that have the same ID." at bounding box center [184, 185] width 48 height 16
checkbox input "false"
click at [248, 119] on button "Add Sheet" at bounding box center [290, 118] width 234 height 67
click at [393, 204] on span "Upload" at bounding box center [389, 207] width 21 height 11
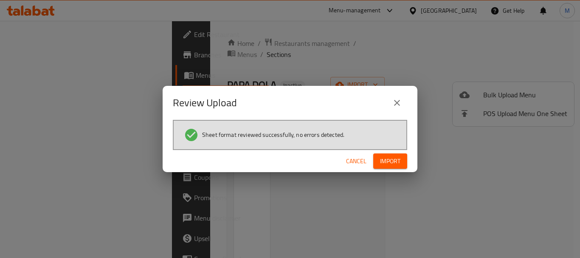
click at [372, 160] on div "Cancel Import" at bounding box center [290, 161] width 255 height 23
click at [386, 160] on span "Import" at bounding box center [390, 161] width 20 height 11
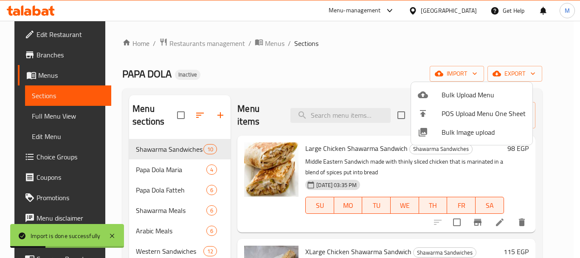
click at [25, 115] on div at bounding box center [290, 129] width 580 height 258
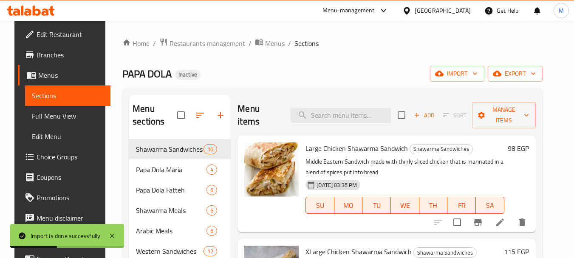
click at [35, 111] on span "Full Menu View" at bounding box center [68, 116] width 72 height 10
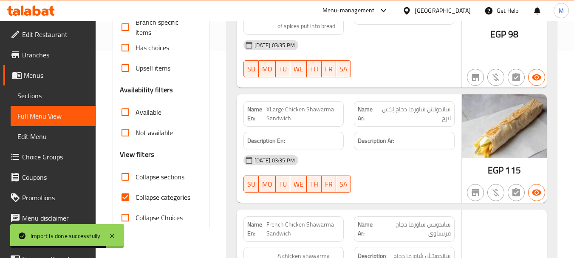
scroll to position [212, 0]
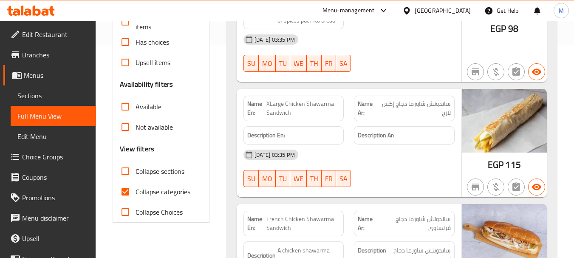
click at [134, 175] on input "Collapse sections" at bounding box center [125, 171] width 20 height 20
checkbox input "true"
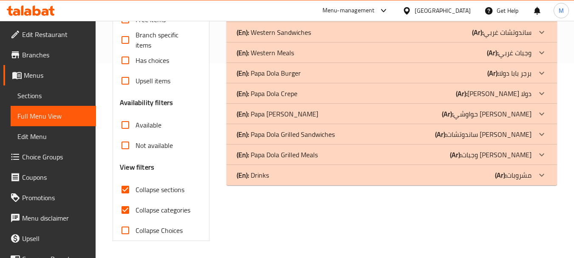
click at [133, 200] on input "Collapse categories" at bounding box center [125, 210] width 20 height 20
checkbox input "false"
click at [169, 190] on span "Collapse sections" at bounding box center [159, 189] width 49 height 10
click at [135, 190] on input "Collapse sections" at bounding box center [125, 189] width 20 height 20
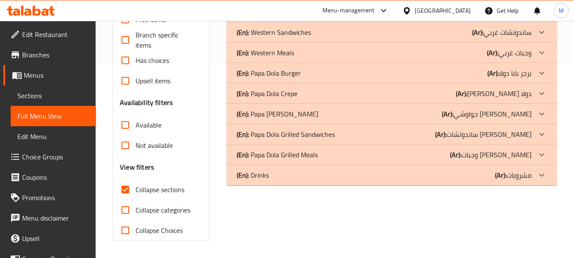
click at [169, 190] on span "Collapse sections" at bounding box center [159, 189] width 49 height 10
click at [135, 190] on input "Collapse sections" at bounding box center [125, 189] width 20 height 20
click at [126, 189] on input "Collapse sections" at bounding box center [125, 189] width 20 height 20
checkbox input "false"
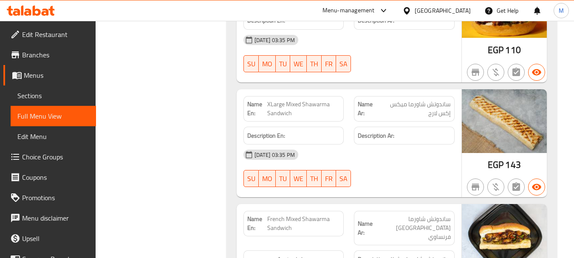
scroll to position [0, 0]
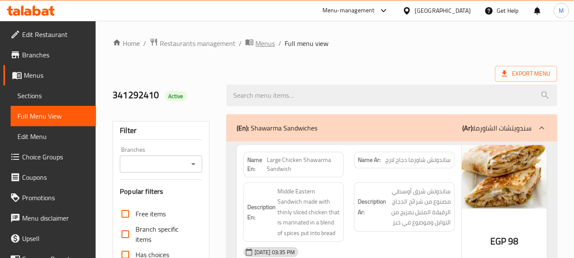
click at [262, 42] on span "Menus" at bounding box center [265, 43] width 20 height 10
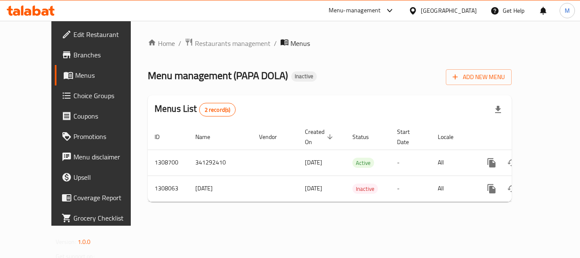
click at [464, 4] on div "[GEOGRAPHIC_DATA]" at bounding box center [443, 10] width 82 height 20
click at [463, 8] on div "[GEOGRAPHIC_DATA]" at bounding box center [449, 10] width 56 height 9
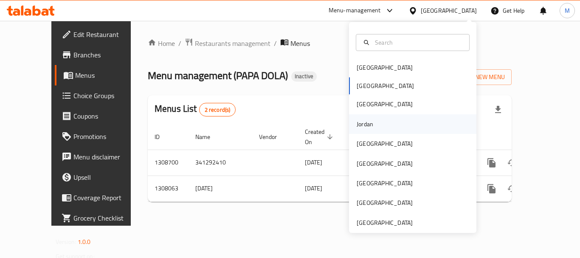
click at [369, 123] on div "Jordan" at bounding box center [365, 124] width 30 height 20
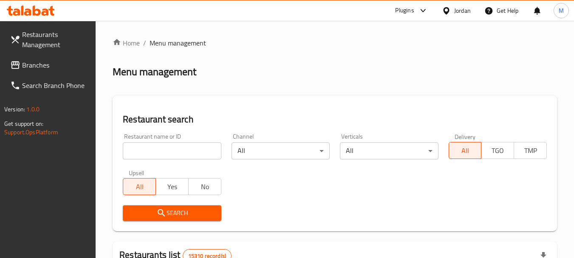
click at [34, 70] on span "Branches" at bounding box center [55, 65] width 67 height 10
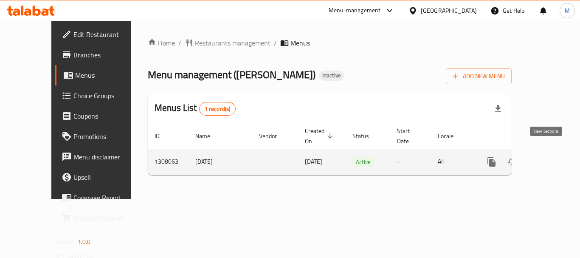
click at [553, 152] on link "enhanced table" at bounding box center [553, 162] width 20 height 20
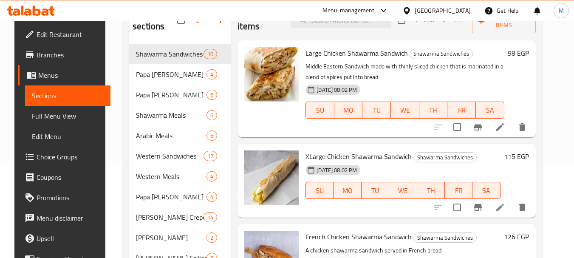
scroll to position [42, 0]
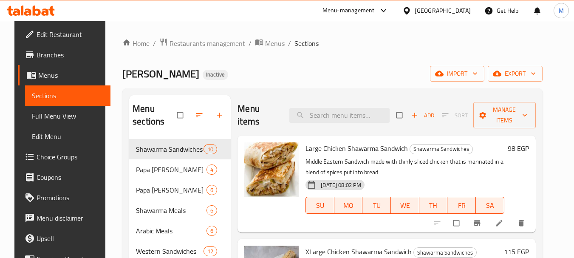
click at [468, 21] on div at bounding box center [287, 21] width 574 height 0
click at [463, 9] on div "Egypt" at bounding box center [442, 10] width 56 height 9
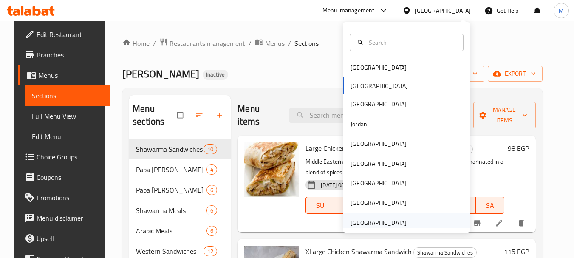
click at [361, 222] on div "[GEOGRAPHIC_DATA]" at bounding box center [378, 222] width 56 height 9
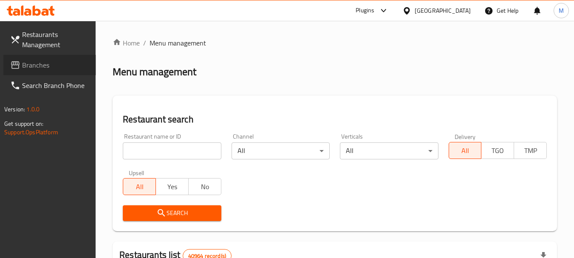
click at [31, 66] on span "Branches" at bounding box center [55, 65] width 67 height 10
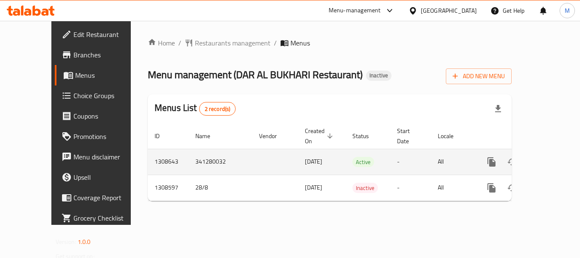
click at [548, 157] on icon "enhanced table" at bounding box center [553, 162] width 10 height 10
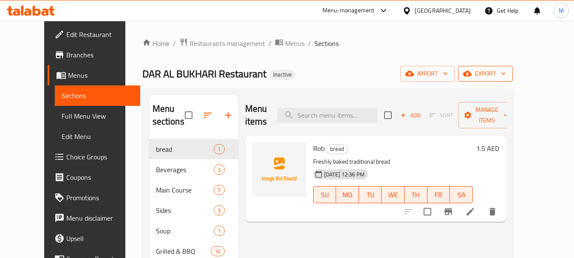
click at [506, 74] on span "export" at bounding box center [485, 73] width 41 height 11
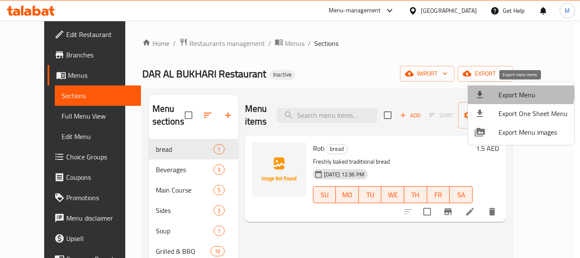
click at [518, 93] on span "Export Menu" at bounding box center [532, 95] width 69 height 10
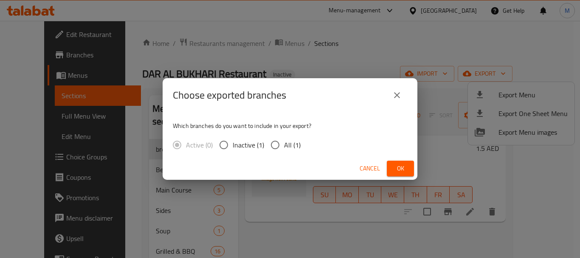
click at [279, 147] on input "All (1)" at bounding box center [275, 145] width 18 height 18
radio input "true"
click at [401, 173] on span "Ok" at bounding box center [401, 168] width 14 height 11
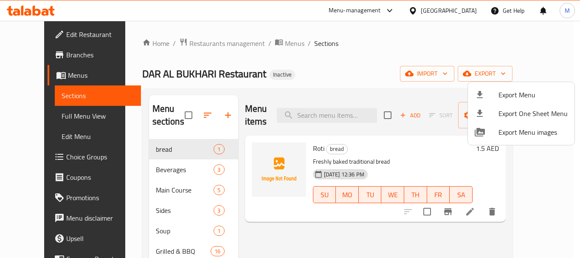
click at [154, 165] on div at bounding box center [290, 129] width 580 height 258
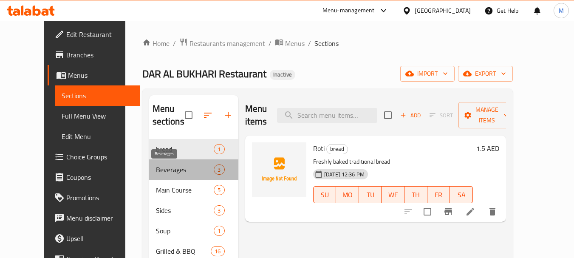
click at [156, 173] on span "Beverages" at bounding box center [185, 169] width 58 height 10
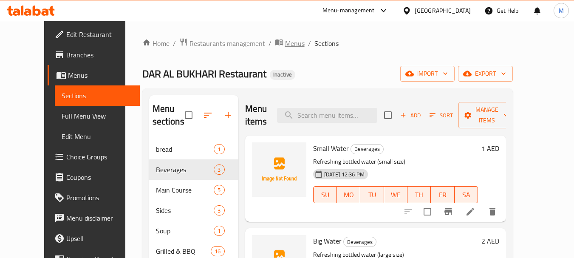
click at [285, 41] on span "Menus" at bounding box center [295, 43] width 20 height 10
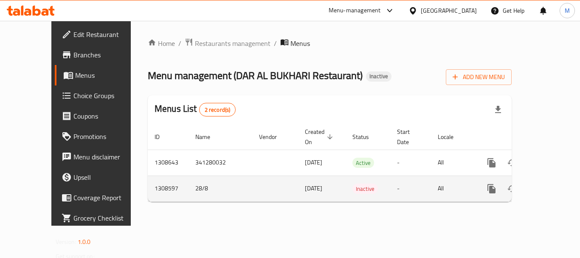
click at [549, 185] on icon "enhanced table" at bounding box center [553, 189] width 8 height 8
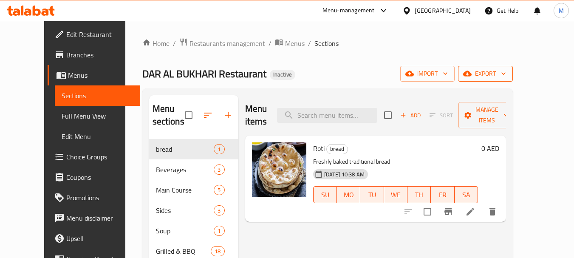
click at [507, 77] on icon "button" at bounding box center [503, 73] width 8 height 8
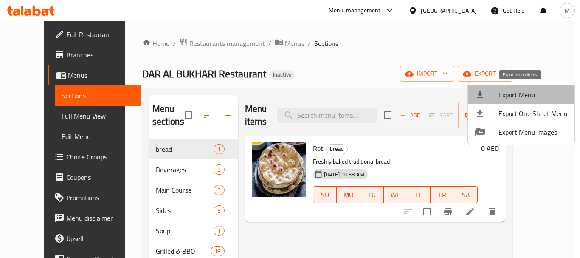
click at [527, 94] on span "Export Menu" at bounding box center [532, 95] width 69 height 10
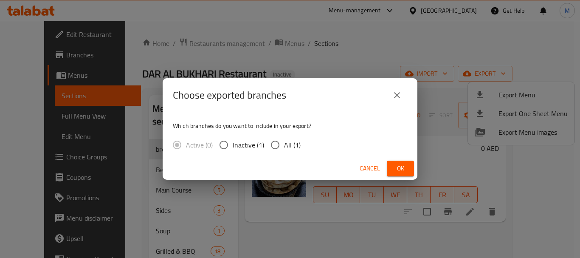
click at [275, 146] on input "All (1)" at bounding box center [275, 145] width 18 height 18
radio input "true"
click at [396, 169] on span "Ok" at bounding box center [401, 168] width 14 height 11
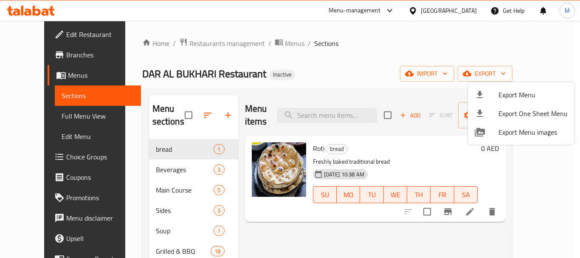
click at [266, 41] on div at bounding box center [290, 129] width 580 height 258
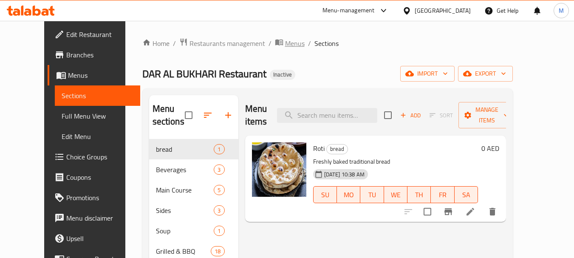
click at [285, 43] on span "Menus" at bounding box center [295, 43] width 20 height 10
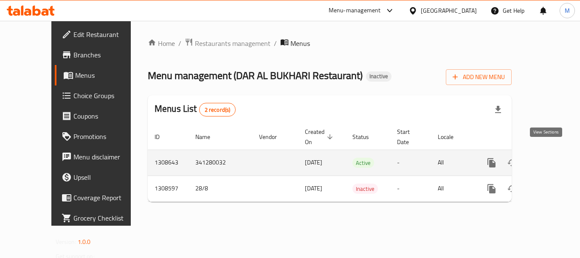
click at [552, 152] on link "enhanced table" at bounding box center [553, 162] width 20 height 20
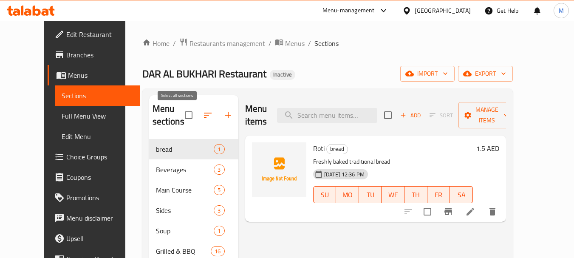
click at [180, 113] on input "checkbox" at bounding box center [189, 115] width 18 height 18
checkbox input "true"
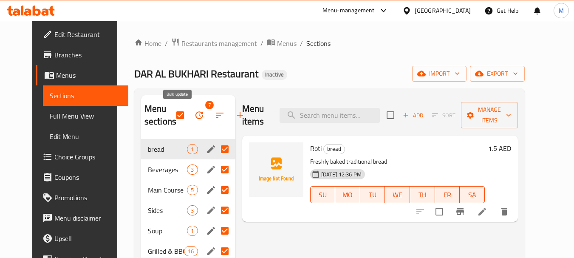
click at [194, 120] on icon "button" at bounding box center [199, 115] width 10 height 10
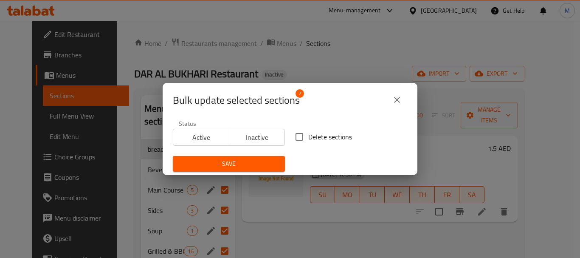
click at [308, 139] on span "Delete sections" at bounding box center [330, 137] width 44 height 10
click at [305, 139] on input "Delete sections" at bounding box center [299, 137] width 18 height 18
checkbox input "true"
click at [259, 163] on span "Save" at bounding box center [229, 163] width 99 height 11
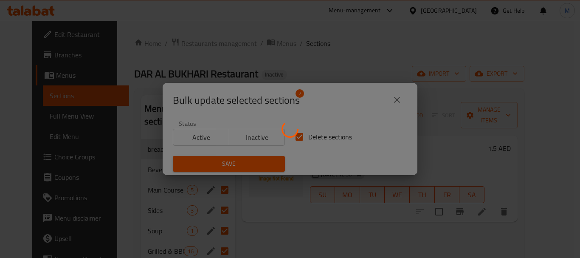
checkbox input "false"
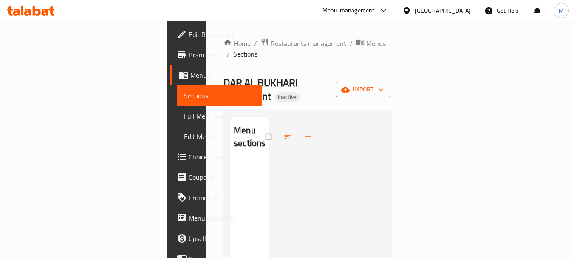
click at [383, 84] on span "import" at bounding box center [363, 89] width 41 height 11
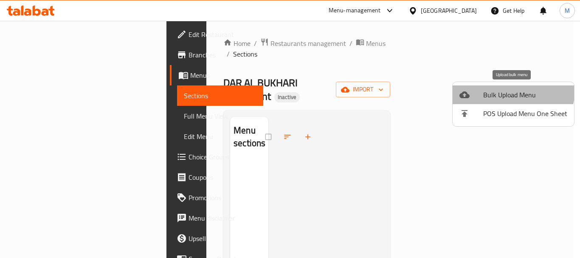
click at [511, 87] on li "Bulk Upload Menu" at bounding box center [513, 94] width 121 height 19
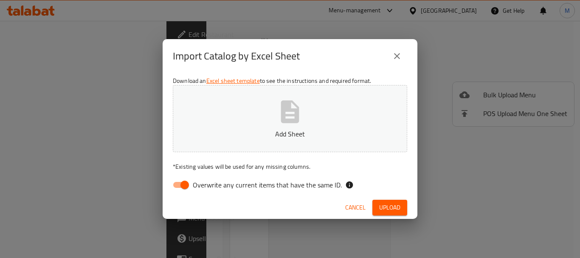
click at [251, 187] on span "Overwrite any current items that have the same ID." at bounding box center [267, 185] width 149 height 10
click at [209, 187] on input "Overwrite any current items that have the same ID." at bounding box center [184, 185] width 48 height 16
checkbox input "false"
click at [252, 130] on p "Add Sheet" at bounding box center [290, 134] width 208 height 10
click at [385, 207] on span "Upload" at bounding box center [389, 207] width 21 height 11
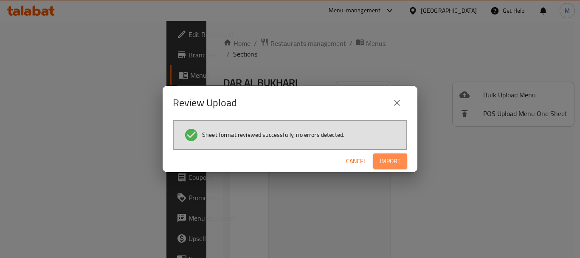
click at [395, 161] on span "Import" at bounding box center [390, 161] width 20 height 11
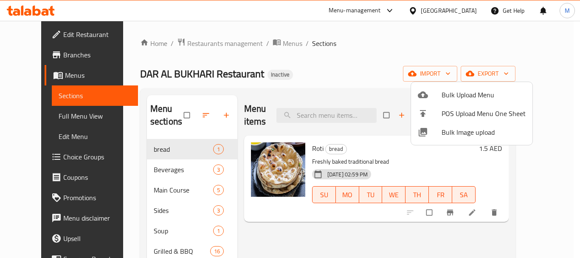
click at [44, 108] on div at bounding box center [290, 129] width 580 height 258
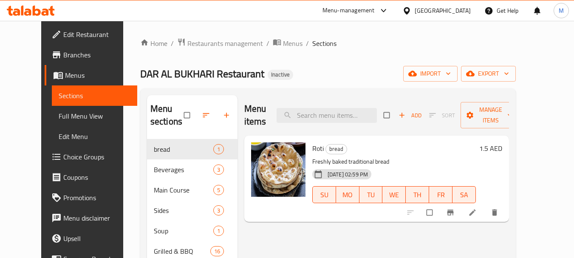
click at [59, 119] on span "Full Menu View" at bounding box center [95, 116] width 72 height 10
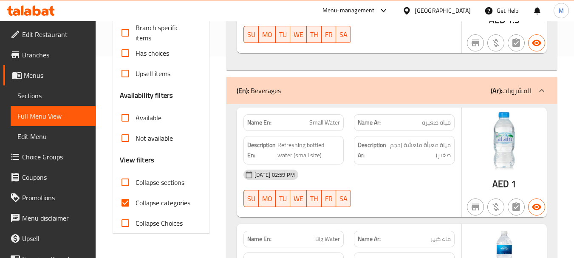
scroll to position [212, 0]
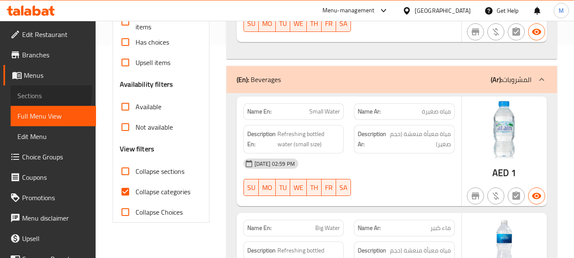
click at [30, 91] on span "Sections" at bounding box center [53, 95] width 72 height 10
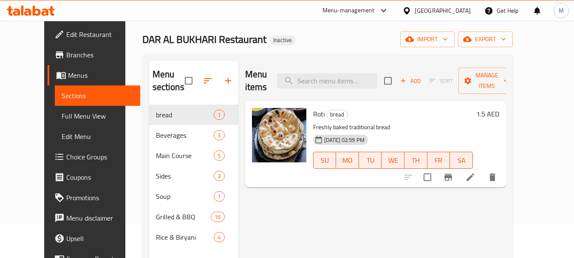
scroll to position [34, 0]
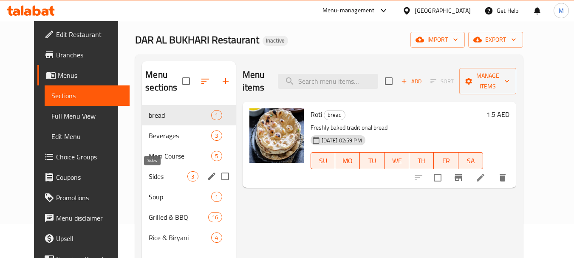
click at [149, 177] on span "Sides" at bounding box center [168, 176] width 39 height 10
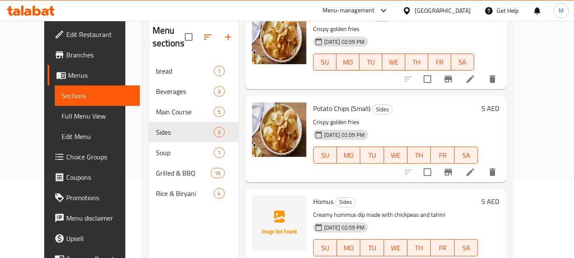
scroll to position [119, 0]
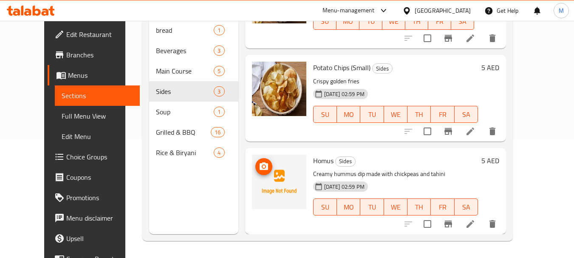
click at [259, 167] on icon "upload picture" at bounding box center [263, 166] width 8 height 8
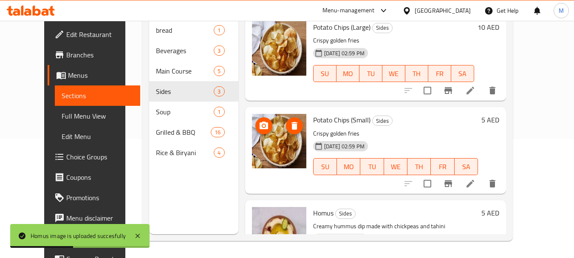
scroll to position [0, 0]
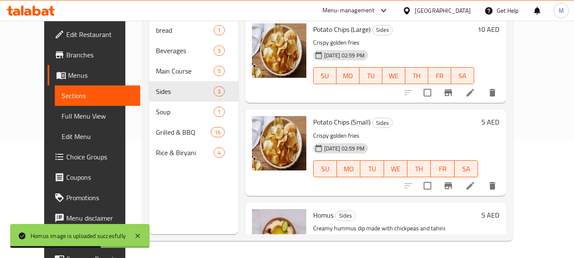
click at [475, 93] on icon at bounding box center [470, 92] width 10 height 10
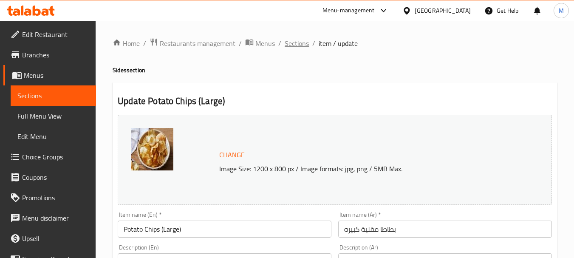
click at [295, 42] on span "Sections" at bounding box center [296, 43] width 24 height 10
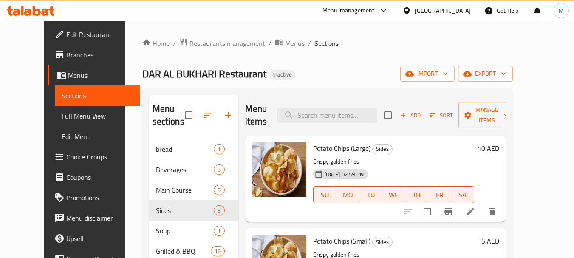
click at [512, 82] on div "Home / Restaurants management / Menus / Sections DAR AL BUKHARI Restaurant Inac…" at bounding box center [327, 199] width 370 height 322
click at [506, 70] on span "export" at bounding box center [485, 73] width 41 height 11
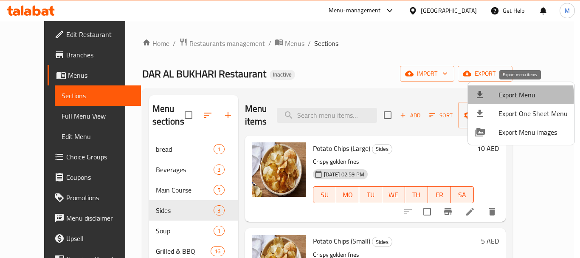
click at [501, 97] on span "Export Menu" at bounding box center [532, 95] width 69 height 10
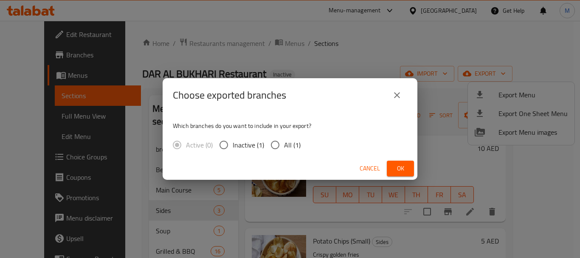
click at [277, 143] on input "All (1)" at bounding box center [275, 145] width 18 height 18
radio input "true"
click at [399, 164] on span "Ok" at bounding box center [401, 168] width 14 height 11
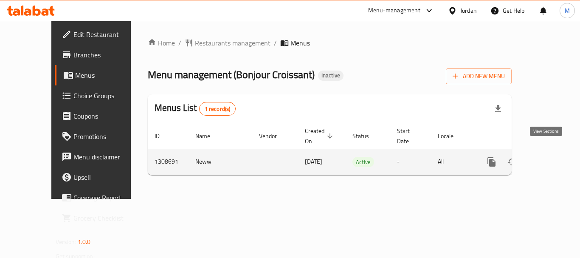
click at [548, 157] on icon "enhanced table" at bounding box center [553, 162] width 10 height 10
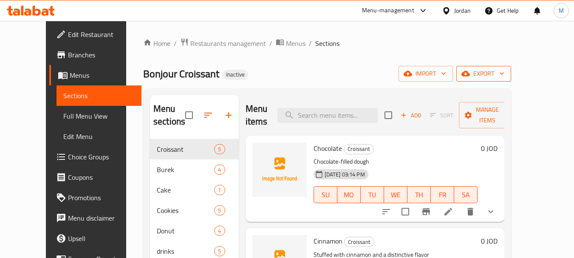
click at [504, 70] on span "export" at bounding box center [483, 73] width 41 height 11
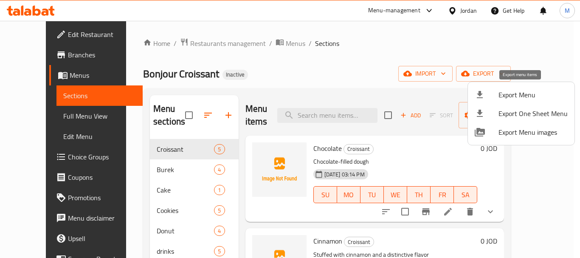
click at [539, 94] on span "Export Menu" at bounding box center [532, 95] width 69 height 10
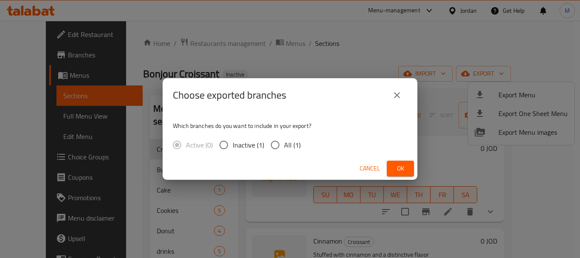
click at [277, 149] on input "All (1)" at bounding box center [275, 145] width 18 height 18
radio input "true"
click at [401, 170] on span "Ok" at bounding box center [401, 168] width 14 height 11
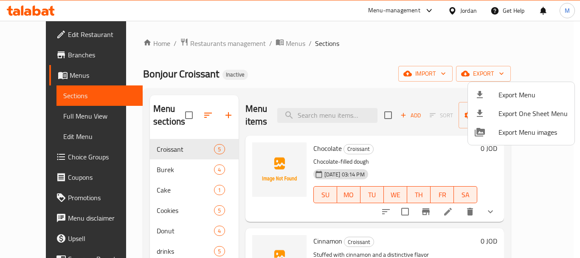
click at [58, 115] on div at bounding box center [290, 129] width 580 height 258
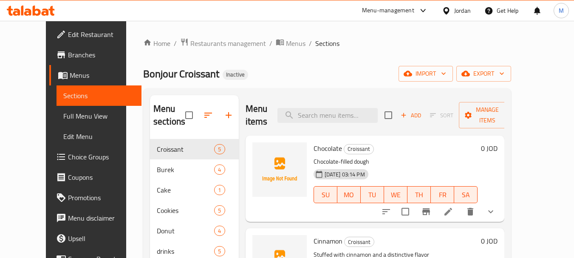
click at [63, 115] on span "Full Menu View" at bounding box center [99, 116] width 72 height 10
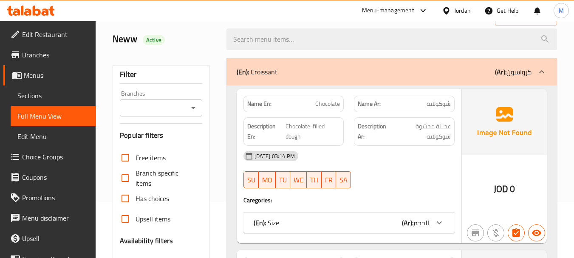
scroll to position [170, 0]
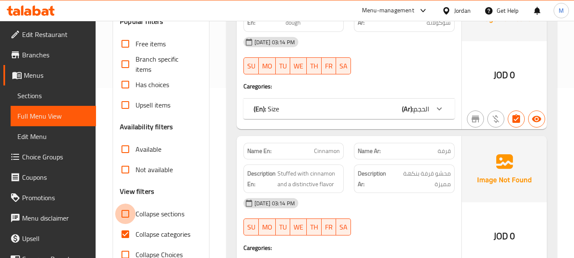
click at [124, 213] on input "Collapse sections" at bounding box center [125, 213] width 20 height 20
checkbox input "true"
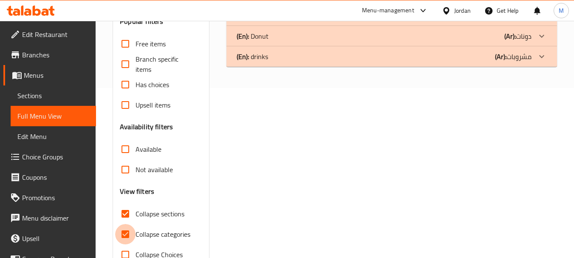
click at [124, 237] on input "Collapse categories" at bounding box center [125, 234] width 20 height 20
checkbox input "false"
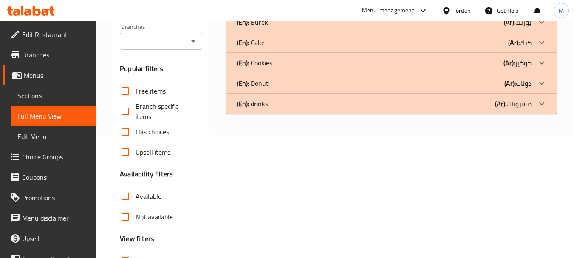
scroll to position [0, 0]
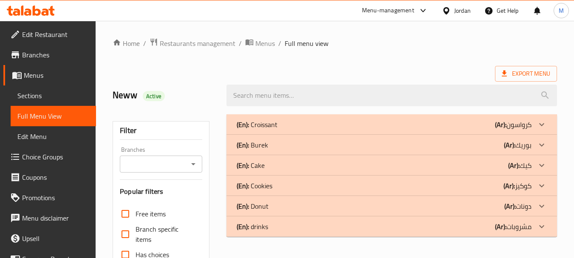
click at [281, 122] on div "(En): Croissant (Ar): كرواسون" at bounding box center [384, 124] width 295 height 10
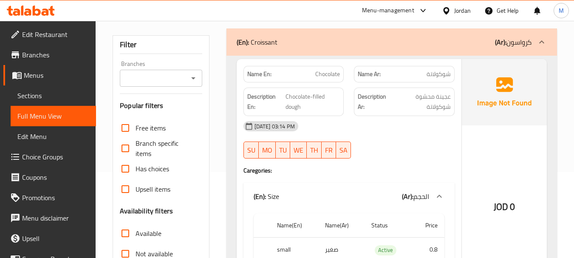
scroll to position [85, 0]
click at [418, 128] on div "28-08-2025 03:14 PM" at bounding box center [348, 127] width 221 height 20
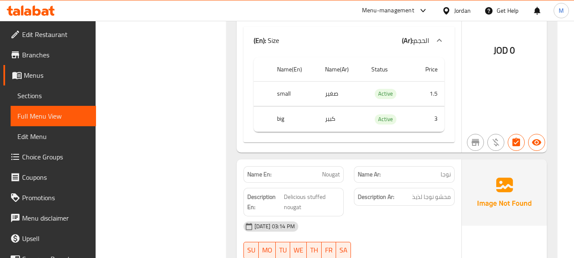
scroll to position [679, 0]
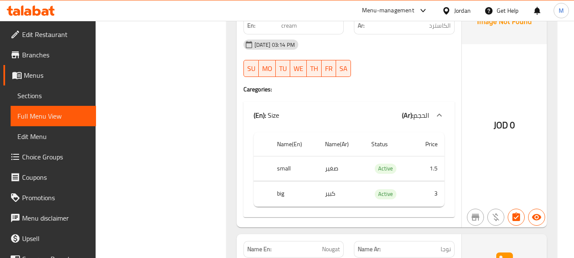
click at [278, 193] on th "big" at bounding box center [294, 193] width 48 height 25
copy th "big"
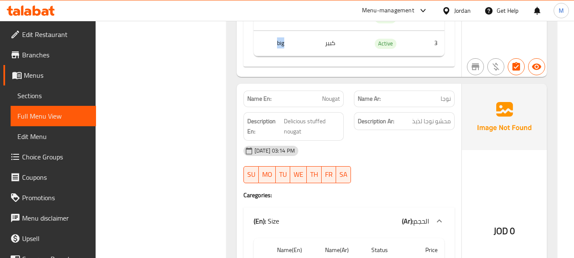
scroll to position [892, 0]
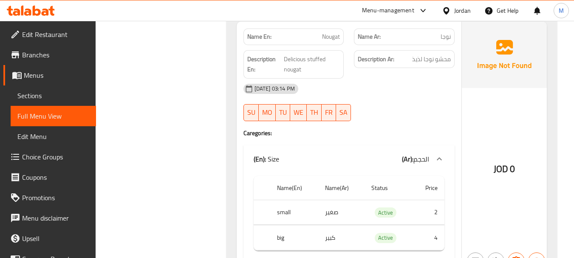
click at [325, 34] on span "Nougat" at bounding box center [331, 36] width 18 height 9
copy span "Nougat"
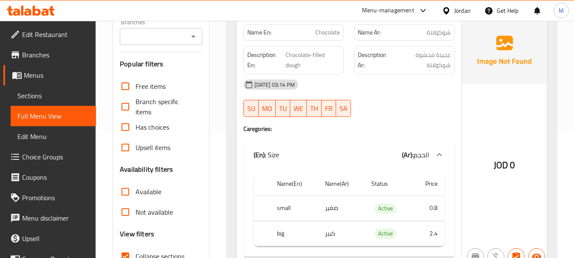
scroll to position [0, 0]
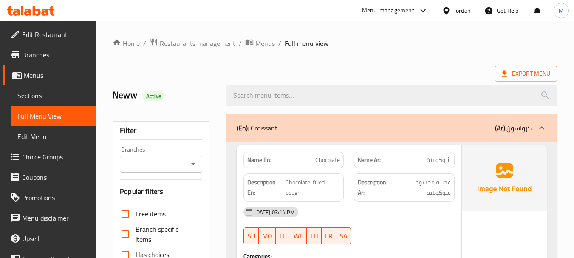
click at [292, 128] on div "(En): Croissant (Ar): كرواسون" at bounding box center [384, 128] width 295 height 10
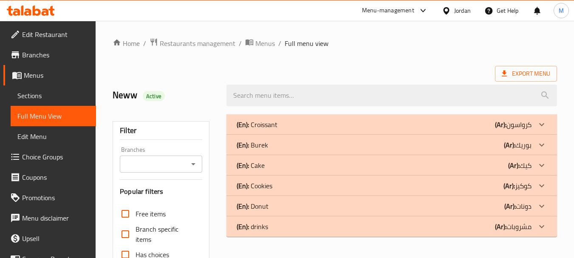
click at [277, 144] on div "(En): Burek (Ar): بوريك" at bounding box center [384, 145] width 295 height 10
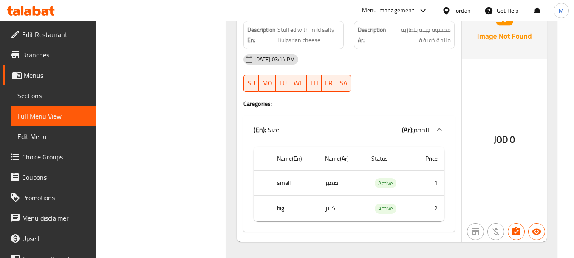
scroll to position [934, 0]
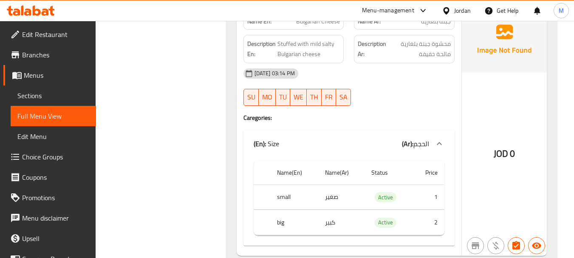
click at [403, 89] on div "28-08-2025 03:14 PM SU MO TU WE TH FR SA" at bounding box center [348, 87] width 221 height 48
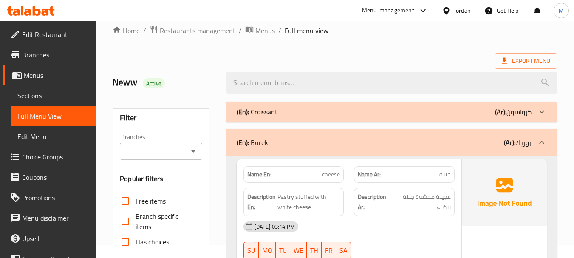
scroll to position [0, 0]
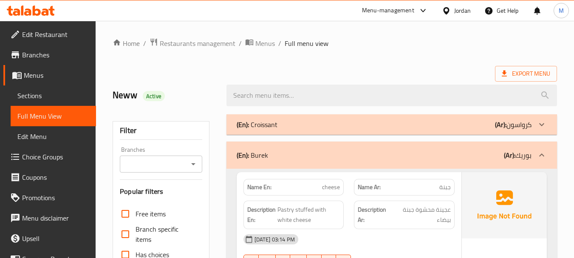
click at [270, 151] on div "(En): Burek (Ar): بوريك" at bounding box center [384, 155] width 295 height 10
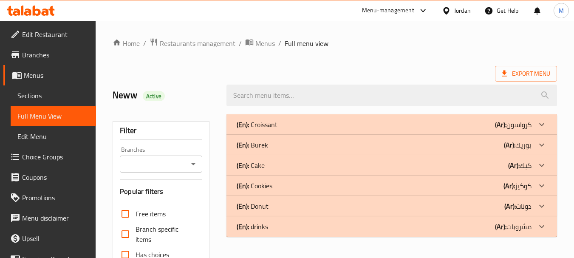
click at [266, 169] on div "(En): Cake (Ar): كيك" at bounding box center [384, 165] width 295 height 10
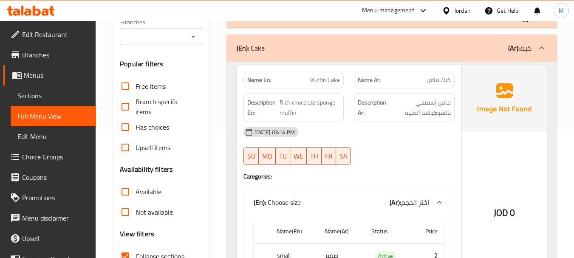
scroll to position [42, 0]
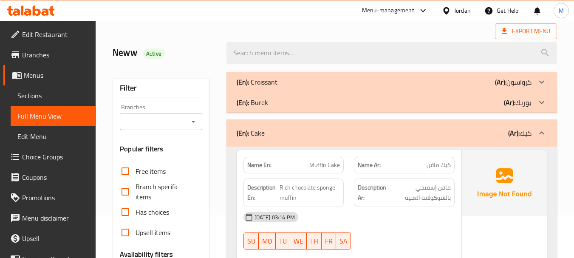
click at [353, 140] on div "(En): Cake (Ar): كيك" at bounding box center [391, 132] width 330 height 27
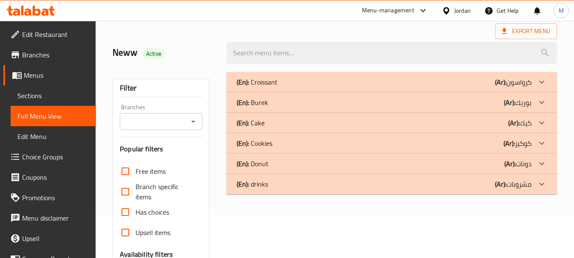
click at [323, 140] on div "(En): Cookies (Ar): كوكيز" at bounding box center [384, 143] width 295 height 10
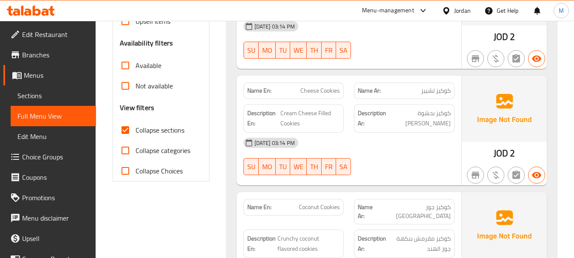
scroll to position [255, 0]
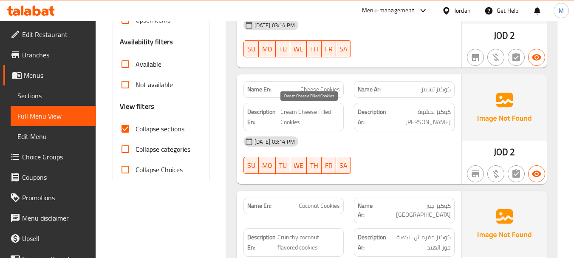
click at [311, 111] on span "Cream Cheese Filled Cookies" at bounding box center [309, 117] width 59 height 21
copy span "Cream Cheese Filled Cookies"
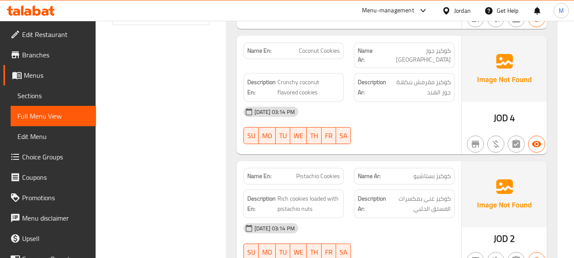
scroll to position [425, 0]
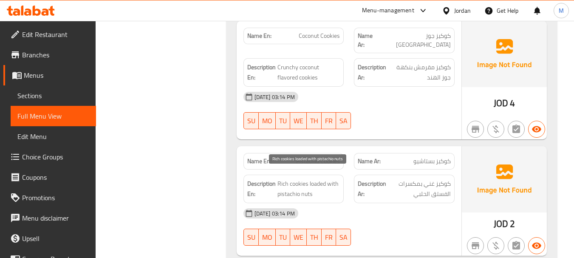
click at [310, 178] on span "Rich cookies loaded with pistachio nuts" at bounding box center [308, 188] width 63 height 21
copy span "Rich cookies loaded with pistachio nuts"
click at [306, 157] on span "Pistachio Cookies" at bounding box center [318, 161] width 44 height 9
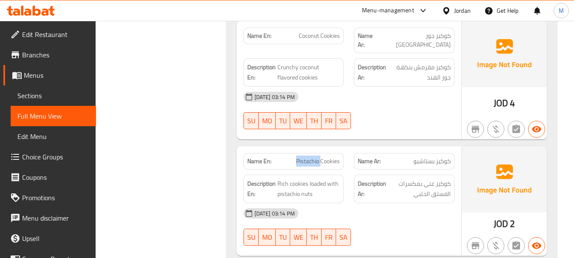
click at [306, 157] on span "Pistachio Cookies" at bounding box center [318, 161] width 44 height 9
copy span "Pistachio Cookies"
click at [290, 182] on span "Rich cookies loaded with pistachio nuts" at bounding box center [308, 188] width 63 height 21
click at [424, 184] on span "كوكيز غني بمكسرات الفستق الحلبي" at bounding box center [419, 188] width 63 height 21
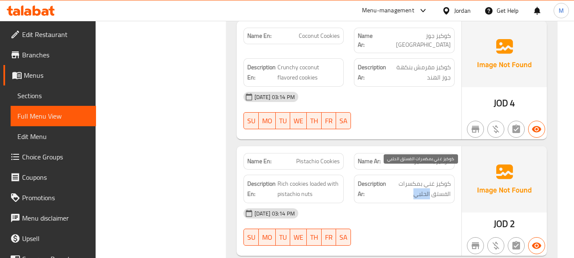
click at [424, 184] on span "كوكيز غني بمكسرات الفستق الحلبي" at bounding box center [419, 188] width 63 height 21
copy span "الحلبي"
click at [163, 110] on div "Filter Branches Branches Popular filters Free items Branch specific items Has c…" at bounding box center [163, 63] width 113 height 757
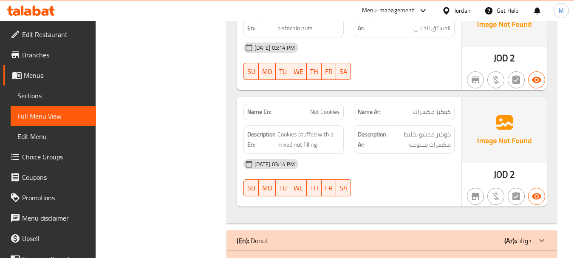
scroll to position [611, 0]
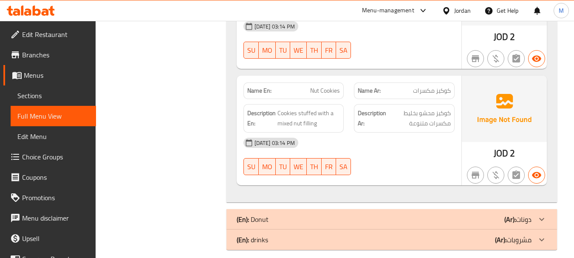
click at [303, 115] on span "Cookies stuffed with a mixed nut filling" at bounding box center [308, 118] width 63 height 21
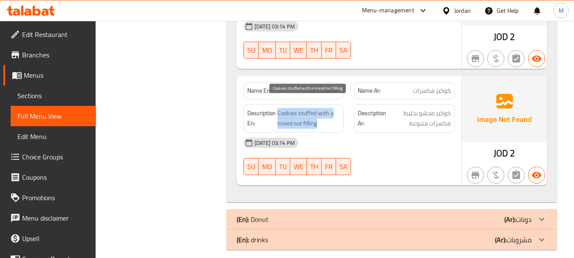
click at [303, 115] on span "Cookies stuffed with a mixed nut filling" at bounding box center [308, 118] width 63 height 21
copy span "Cookies stuffed with a mixed nut filling"
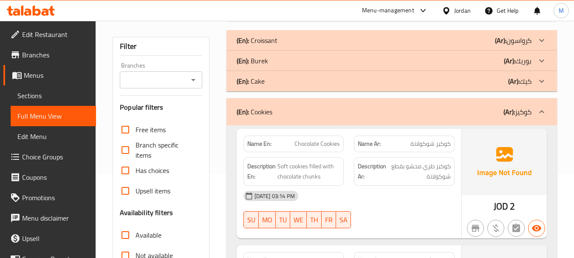
scroll to position [85, 0]
click at [309, 115] on div "(En): Cookies (Ar): كوكيز" at bounding box center [384, 111] width 295 height 10
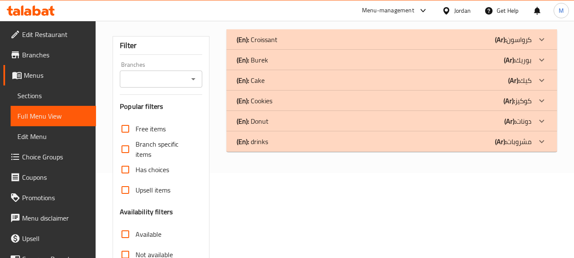
click at [305, 102] on div "(En): Cookies (Ar): كوكيز" at bounding box center [384, 101] width 295 height 10
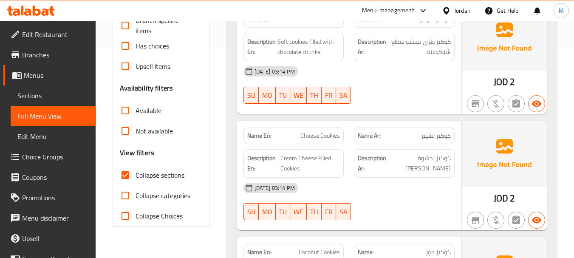
scroll to position [42, 0]
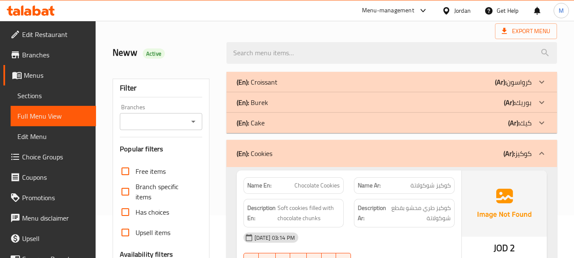
click at [299, 147] on div "(En): Cookies (Ar): كوكيز" at bounding box center [391, 153] width 330 height 27
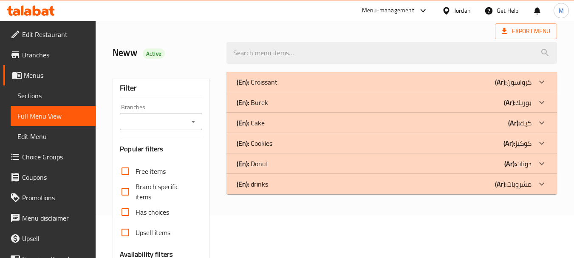
click at [285, 157] on div "(En): Donut (Ar): دونات" at bounding box center [391, 163] width 330 height 20
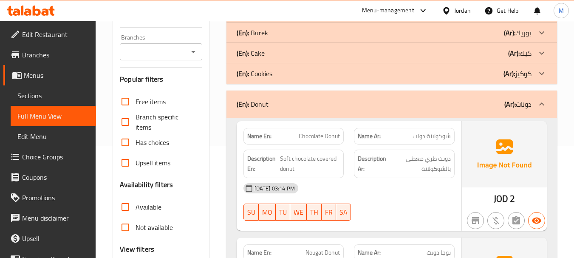
scroll to position [127, 0]
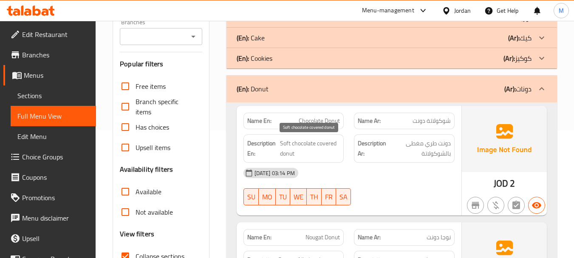
click at [312, 144] on span "Soft chocolate covered donut" at bounding box center [310, 148] width 60 height 21
click at [310, 144] on span "Soft chocolate covered donut" at bounding box center [310, 148] width 60 height 21
copy span "Soft chocolate covered donut"
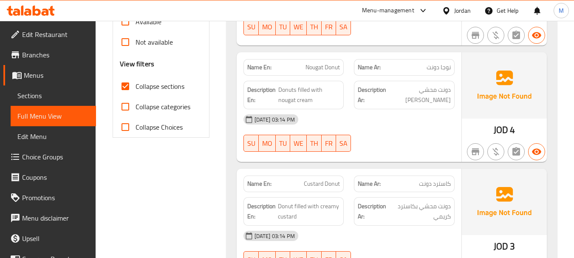
scroll to position [505, 0]
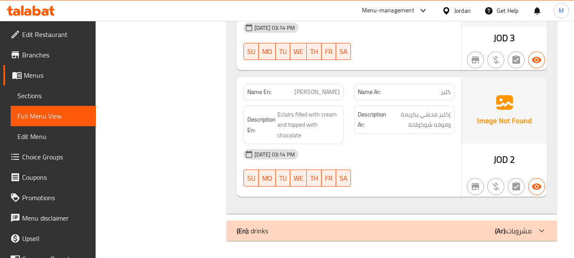
click at [331, 86] on div "Name En: Claire" at bounding box center [293, 92] width 101 height 17
copy span "Claire"
click at [447, 116] on span "إكلير محشي بكريمة وفوقه شوكولاتة" at bounding box center [419, 119] width 63 height 21
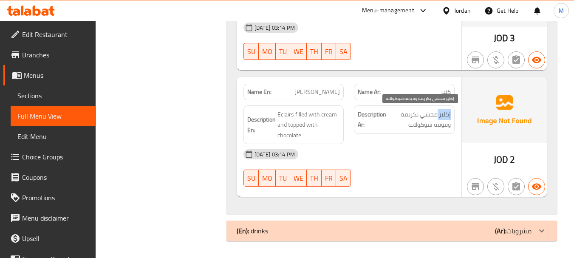
copy span "إكلير"
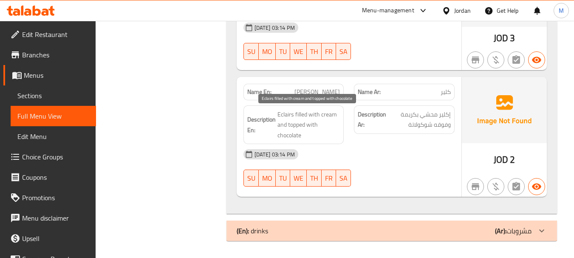
click at [284, 114] on span "Eclairs filled with cream and topped with chocolate" at bounding box center [308, 124] width 63 height 31
click at [292, 114] on span "Eclairs filled with cream and topped with chocolate" at bounding box center [308, 124] width 63 height 31
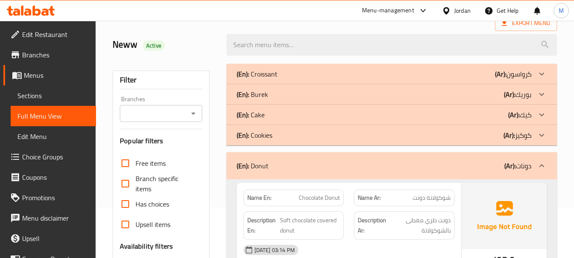
scroll to position [85, 0]
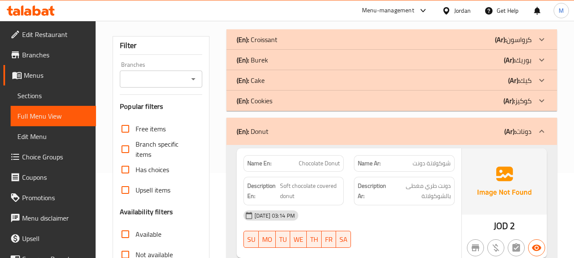
click at [287, 122] on div "(En): Donut (Ar): دونات" at bounding box center [391, 131] width 330 height 27
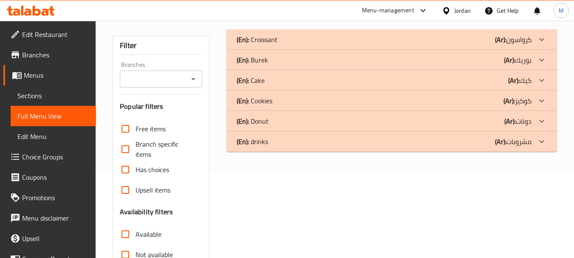
click at [282, 143] on div "(En): drinks (Ar): مشروبات" at bounding box center [384, 141] width 295 height 10
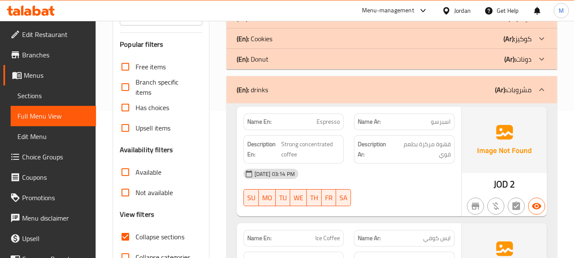
scroll to position [212, 0]
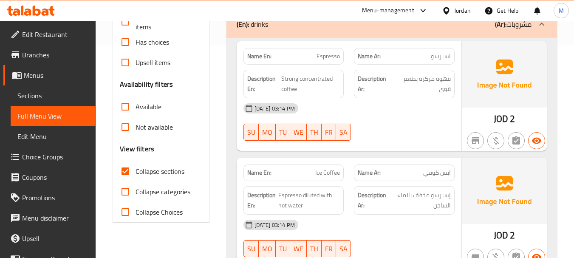
click at [303, 79] on span "Strong concentrated coffee" at bounding box center [310, 83] width 59 height 21
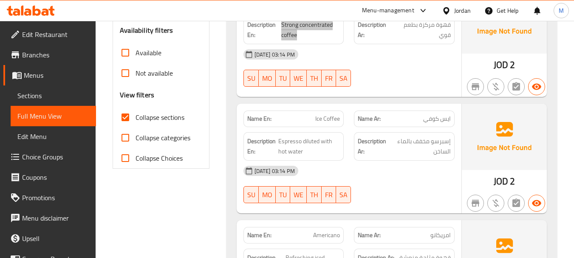
scroll to position [265, 0]
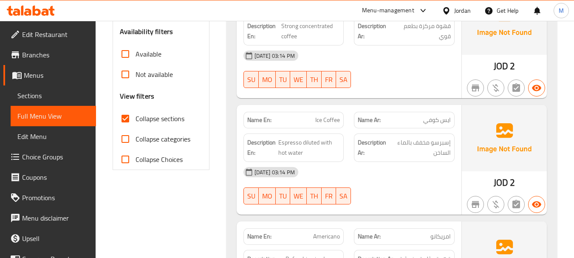
click at [381, 70] on div "28-08-2025 03:14 PM SU MO TU WE TH FR SA" at bounding box center [348, 69] width 221 height 48
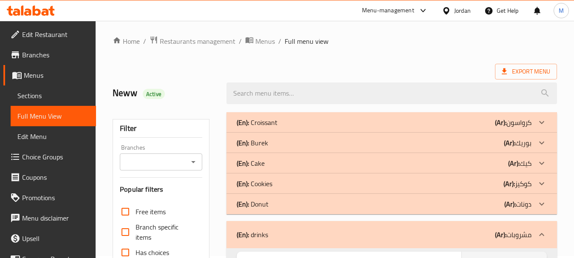
scroll to position [0, 0]
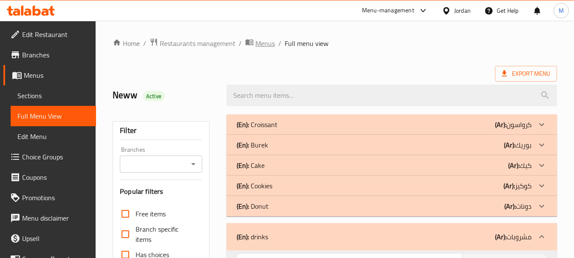
click at [257, 40] on span "Menus" at bounding box center [265, 43] width 20 height 10
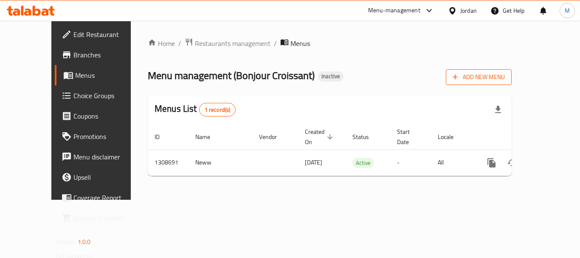
click at [505, 79] on span "Add New Menu" at bounding box center [479, 77] width 52 height 11
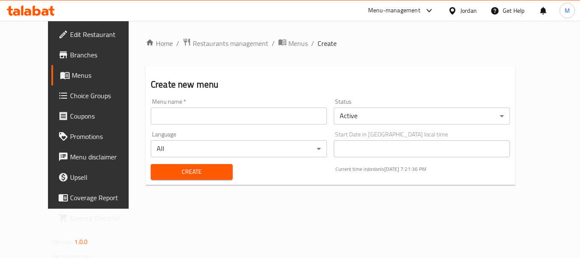
drag, startPoint x: 175, startPoint y: 117, endPoint x: 175, endPoint y: 123, distance: 6.0
click at [175, 117] on input "text" at bounding box center [239, 115] width 176 height 17
paste input "341293431"
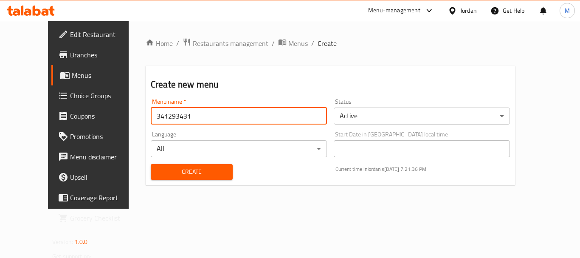
type input "341293431"
click at [158, 173] on span "Create" at bounding box center [192, 171] width 68 height 11
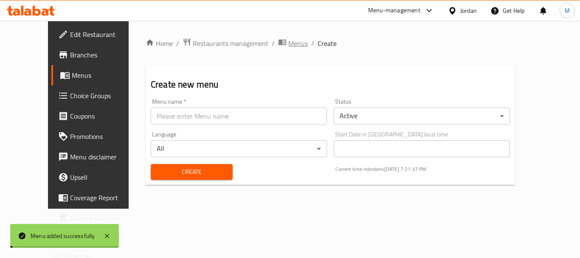
click at [288, 42] on span "Menus" at bounding box center [298, 43] width 20 height 10
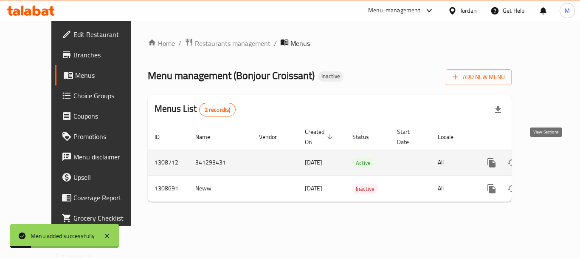
click at [549, 159] on icon "enhanced table" at bounding box center [553, 163] width 8 height 8
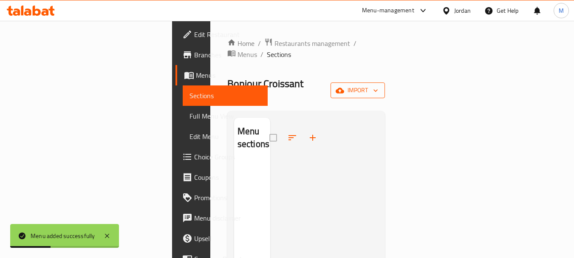
click at [385, 82] on button "import" at bounding box center [357, 90] width 54 height 16
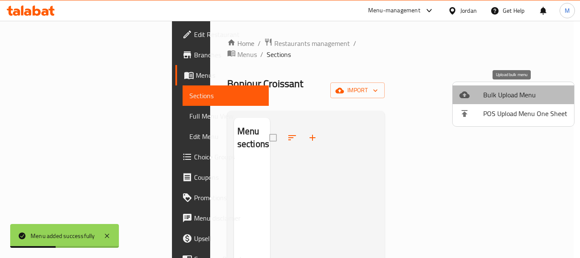
click at [517, 93] on span "Bulk Upload Menu" at bounding box center [525, 95] width 84 height 10
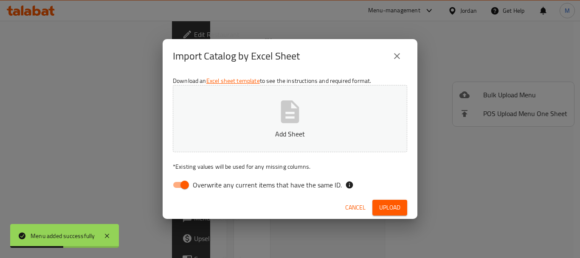
click at [274, 180] on span "Overwrite any current items that have the same ID." at bounding box center [267, 185] width 149 height 10
click at [209, 180] on input "Overwrite any current items that have the same ID." at bounding box center [184, 185] width 48 height 16
checkbox input "false"
click at [269, 133] on p "Add Sheet" at bounding box center [290, 134] width 208 height 10
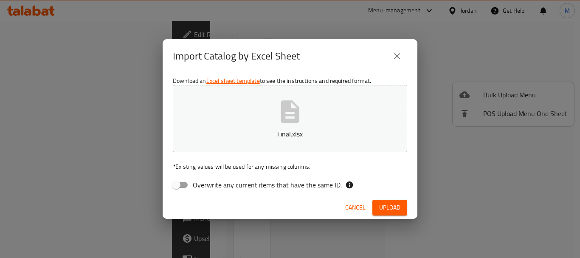
click at [386, 206] on span "Upload" at bounding box center [389, 207] width 21 height 11
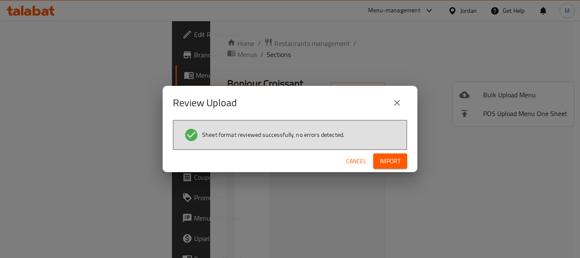
click at [392, 160] on span "Import" at bounding box center [390, 161] width 20 height 11
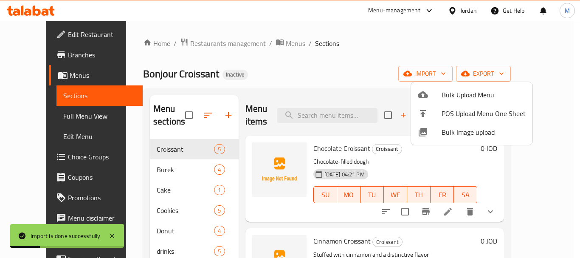
click at [45, 112] on div at bounding box center [290, 129] width 580 height 258
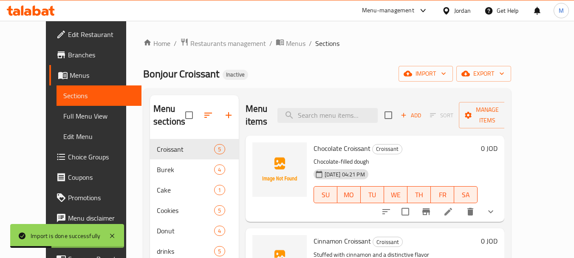
click at [63, 116] on span "Full Menu View" at bounding box center [99, 116] width 72 height 10
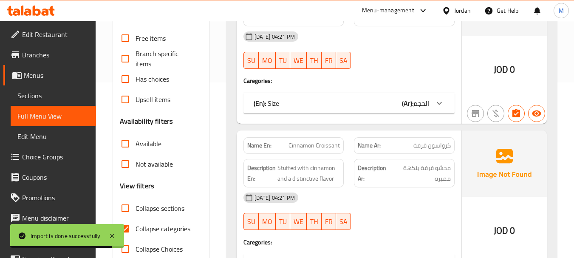
scroll to position [255, 0]
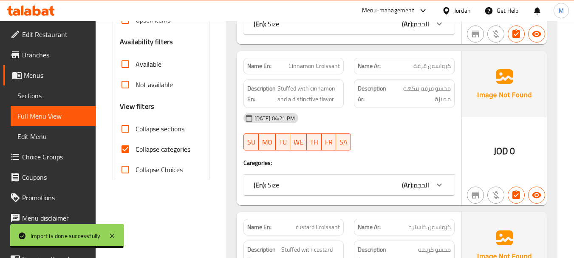
click at [149, 148] on span "Collapse categories" at bounding box center [162, 149] width 55 height 10
click at [135, 148] on input "Collapse categories" at bounding box center [125, 149] width 20 height 20
checkbox input "false"
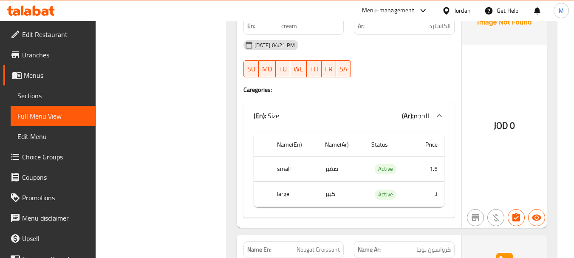
scroll to position [679, 0]
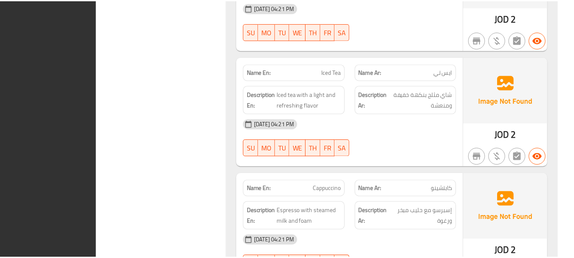
scroll to position [4322, 0]
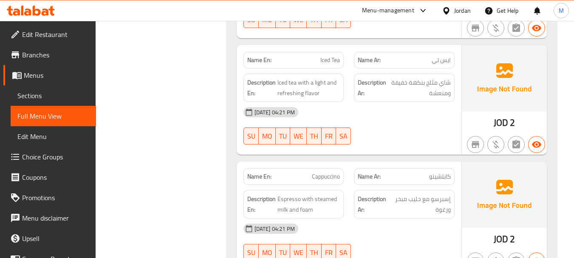
click at [32, 98] on span "Sections" at bounding box center [53, 95] width 72 height 10
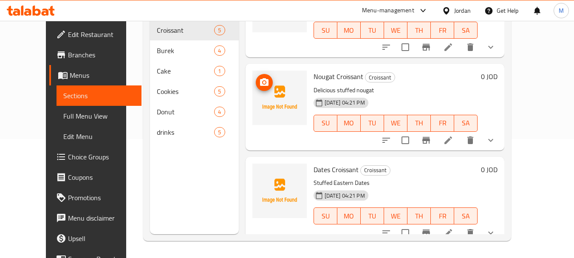
scroll to position [240, 0]
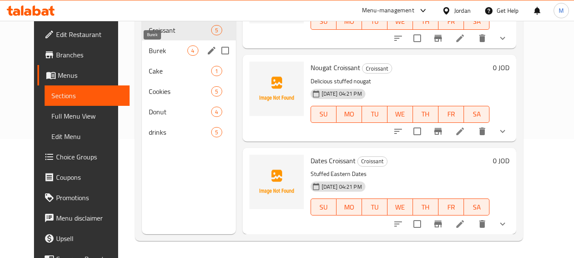
click at [149, 49] on span "Burek" at bounding box center [168, 50] width 39 height 10
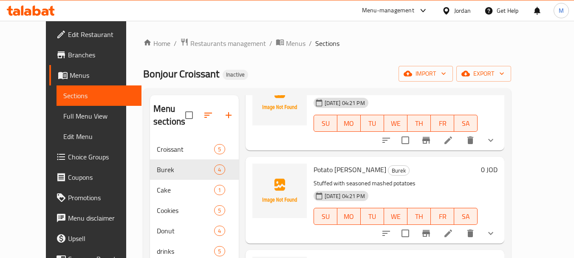
scroll to position [85, 0]
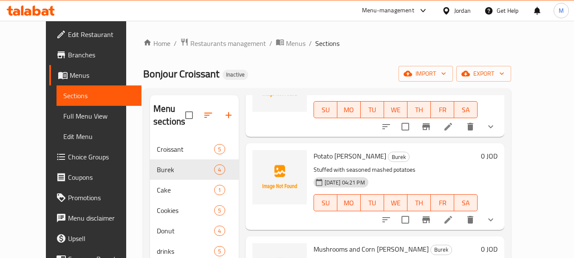
click at [460, 132] on li at bounding box center [448, 126] width 24 height 15
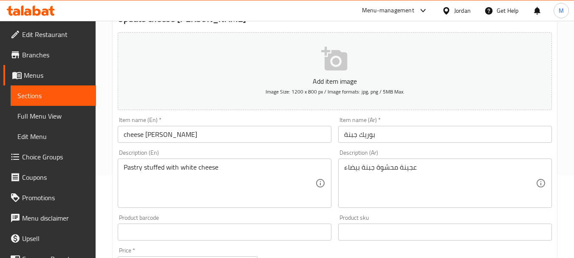
scroll to position [85, 0]
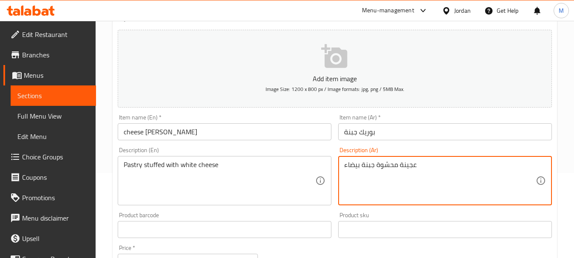
click at [411, 168] on textarea "عجينة محشوة جبنة بيضاء" at bounding box center [439, 180] width 191 height 40
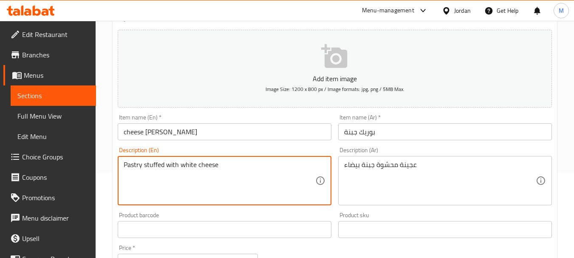
click at [135, 160] on textarea "Pastry stuffed with white cheese" at bounding box center [219, 180] width 191 height 40
paste textarea "Dough"
type textarea "Dough stuffed with white cheese"
click at [98, 183] on div "Home / Restaurants management / Menus / Sections / item / update Burek section …" at bounding box center [335, 235] width 478 height 598
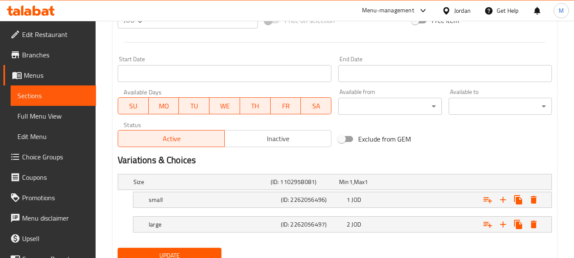
scroll to position [361, 0]
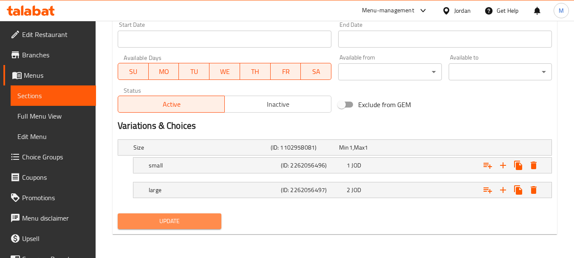
click at [178, 217] on span "Update" at bounding box center [169, 221] width 90 height 11
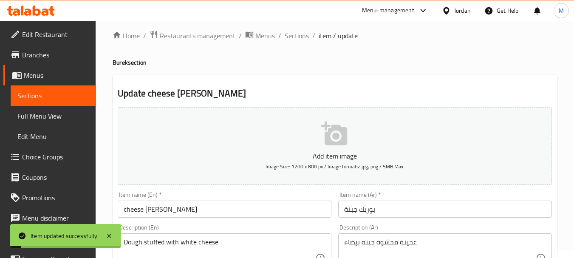
scroll to position [0, 0]
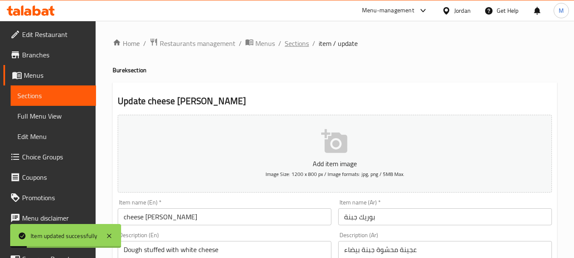
click at [295, 42] on span "Sections" at bounding box center [296, 43] width 24 height 10
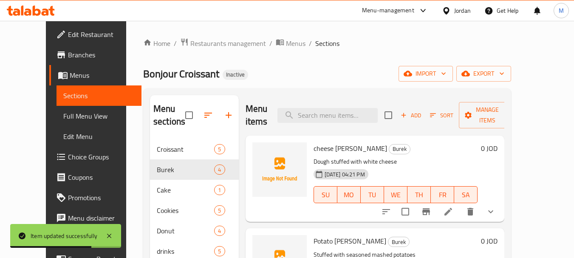
click at [313, 150] on span "cheese Burek" at bounding box center [349, 148] width 73 height 13
click at [63, 117] on span "Full Menu View" at bounding box center [99, 116] width 72 height 10
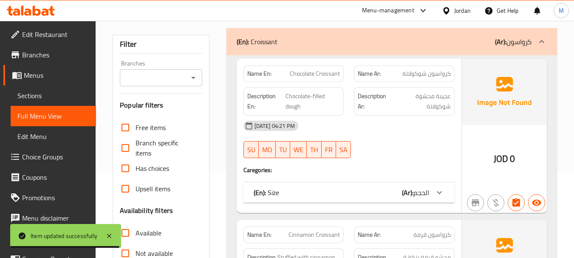
scroll to position [212, 0]
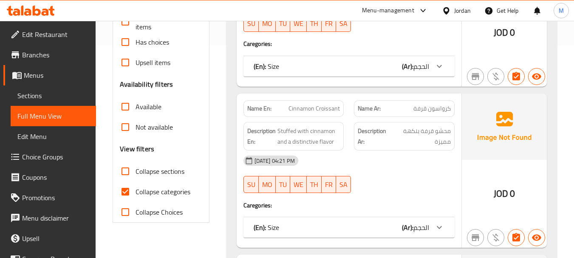
click at [126, 189] on input "Collapse categories" at bounding box center [125, 191] width 20 height 20
checkbox input "false"
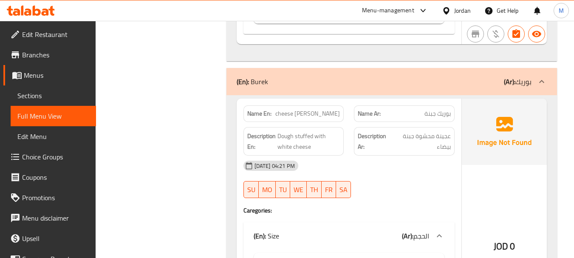
scroll to position [1402, 0]
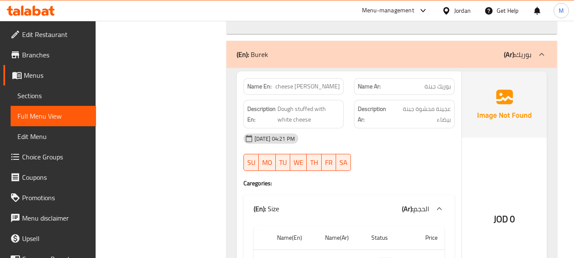
click at [25, 100] on span "Sections" at bounding box center [53, 95] width 72 height 10
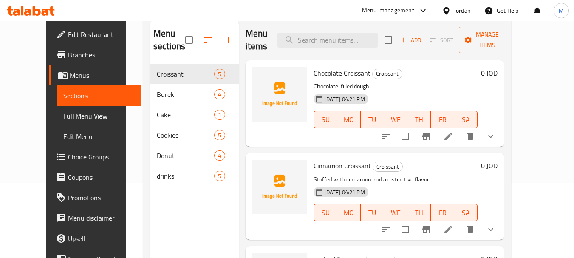
scroll to position [85, 0]
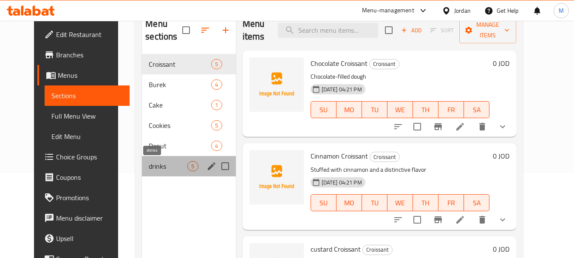
click at [156, 161] on span "drinks" at bounding box center [168, 166] width 39 height 10
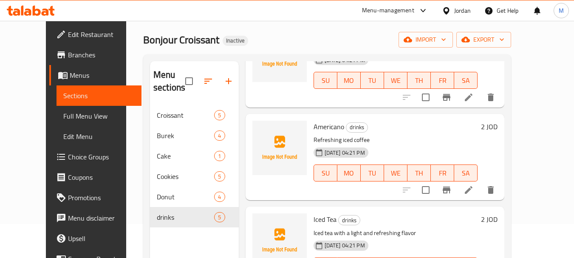
scroll to position [113, 0]
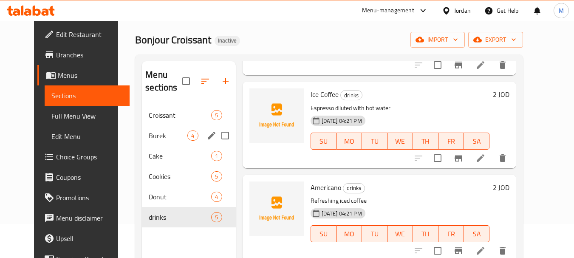
click at [149, 139] on span "Burek" at bounding box center [168, 135] width 39 height 10
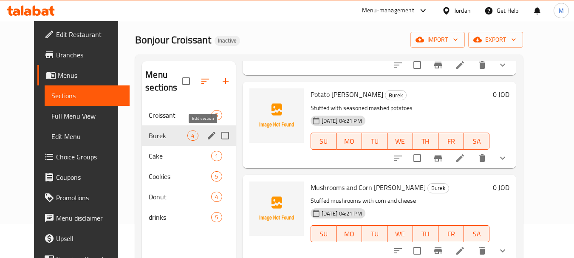
click at [206, 138] on icon "edit" at bounding box center [211, 135] width 10 height 10
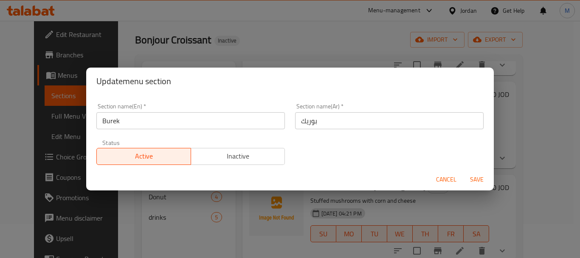
click at [443, 179] on span "Cancel" at bounding box center [446, 179] width 20 height 11
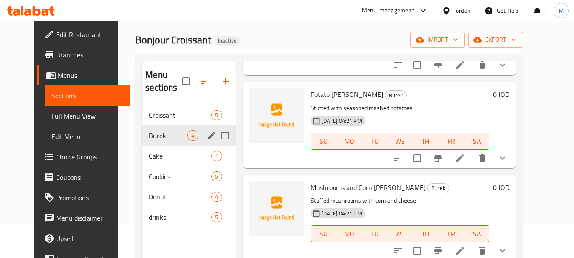
click at [457, 8] on div "Jordan" at bounding box center [462, 10] width 17 height 9
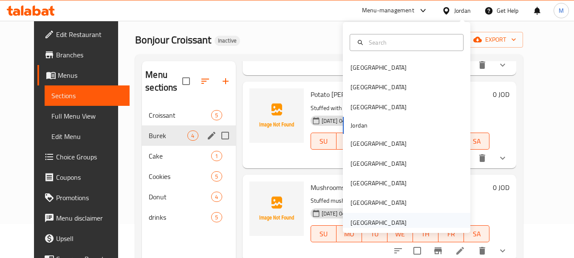
click at [364, 218] on div "United Arab Emirates" at bounding box center [378, 222] width 56 height 9
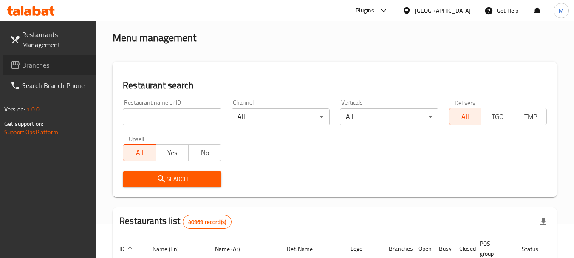
click at [41, 65] on span "Branches" at bounding box center [55, 65] width 67 height 10
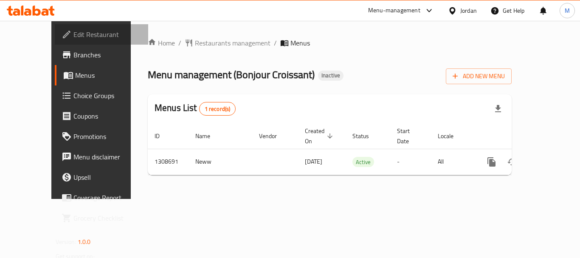
click at [73, 36] on span "Edit Restaurant" at bounding box center [107, 34] width 68 height 10
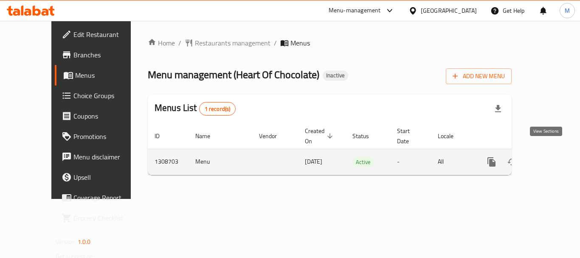
click at [550, 157] on icon "enhanced table" at bounding box center [553, 162] width 10 height 10
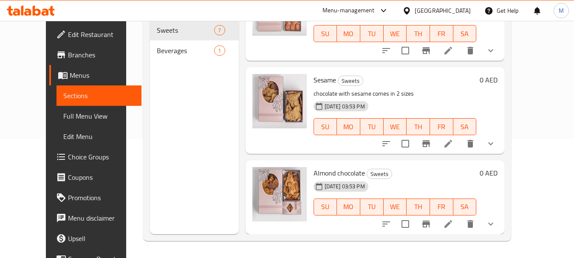
scroll to position [303, 0]
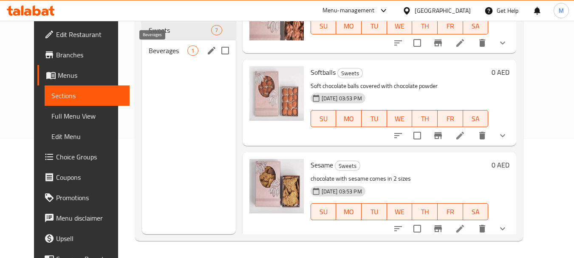
click at [149, 48] on span "Beverages" at bounding box center [168, 50] width 39 height 10
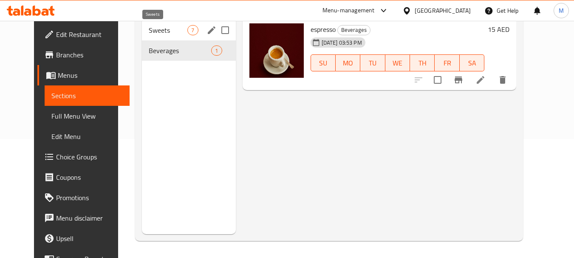
click at [149, 28] on span "Sweets" at bounding box center [168, 30] width 39 height 10
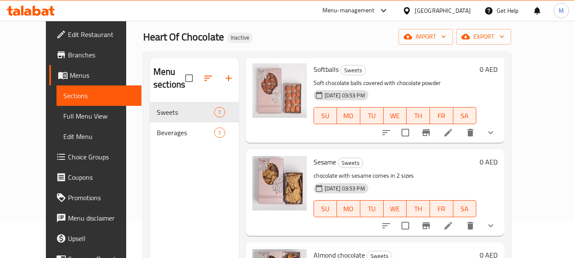
scroll to position [34, 0]
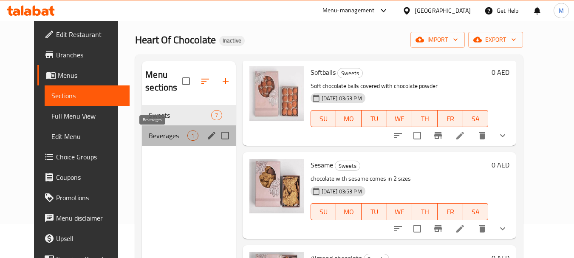
click at [149, 135] on span "Beverages" at bounding box center [168, 135] width 39 height 10
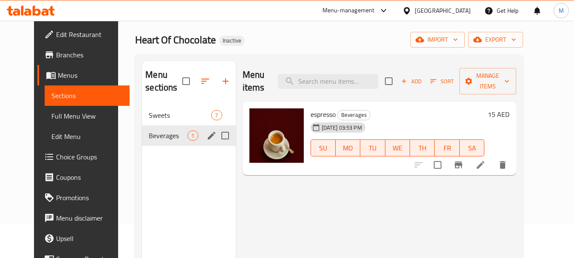
click at [148, 121] on div "Sweets 7" at bounding box center [188, 115] width 93 height 20
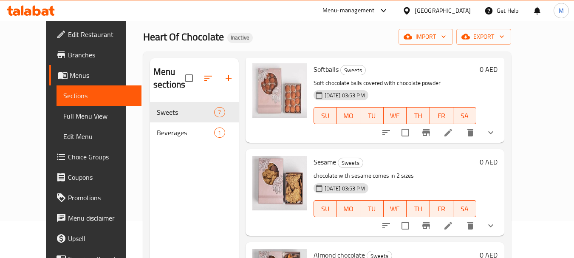
scroll to position [119, 0]
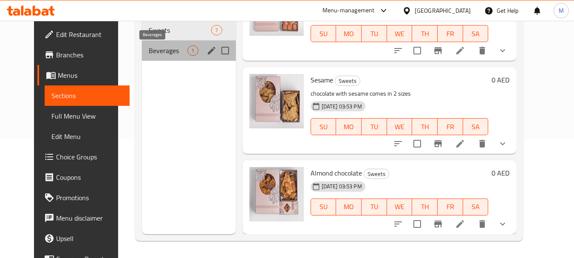
click at [149, 50] on span "Beverages" at bounding box center [168, 50] width 39 height 10
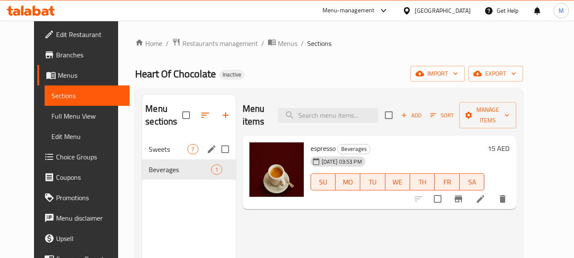
click at [166, 148] on span "Sweets" at bounding box center [168, 149] width 39 height 10
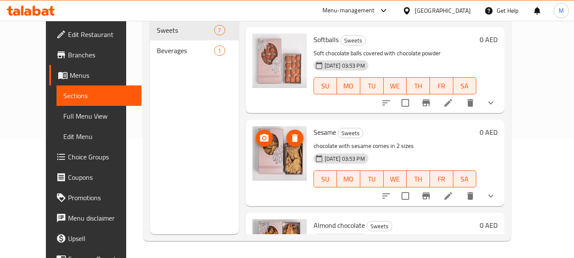
scroll to position [218, 0]
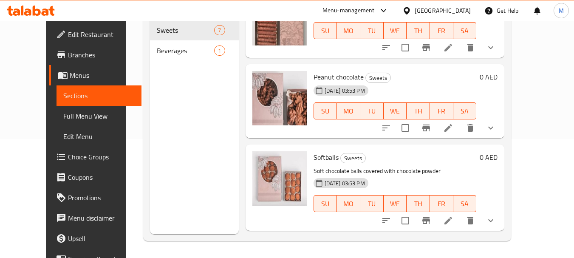
drag, startPoint x: 195, startPoint y: 120, endPoint x: 200, endPoint y: 123, distance: 5.3
click at [195, 120] on div "Menu sections Sweets 7 Beverages 1" at bounding box center [194, 105] width 89 height 258
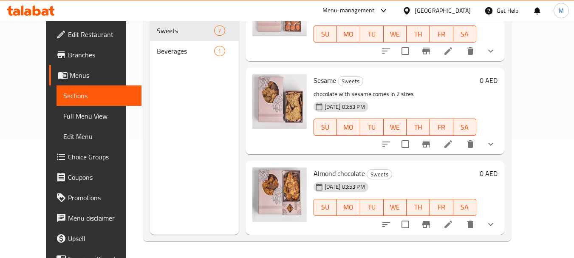
scroll to position [119, 0]
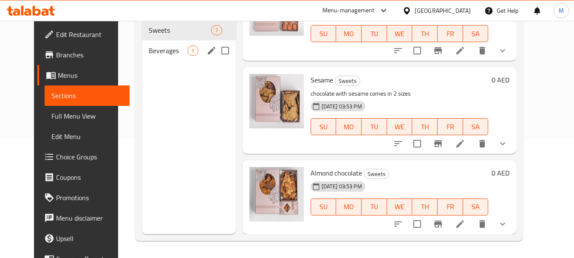
click at [149, 53] on span "Beverages" at bounding box center [168, 50] width 39 height 10
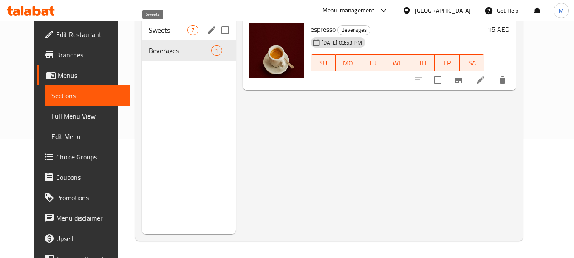
click at [155, 29] on span "Sweets" at bounding box center [168, 30] width 39 height 10
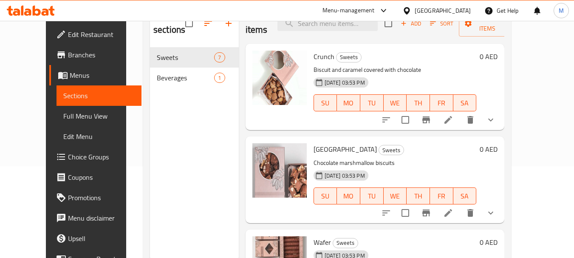
scroll to position [76, 0]
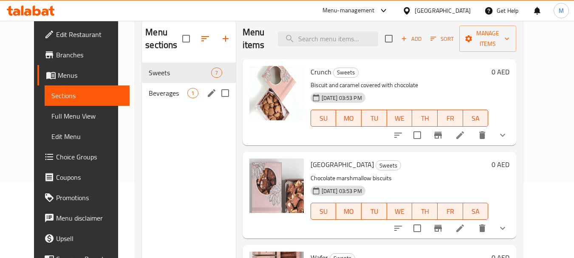
click at [156, 94] on span "Beverages" at bounding box center [168, 93] width 39 height 10
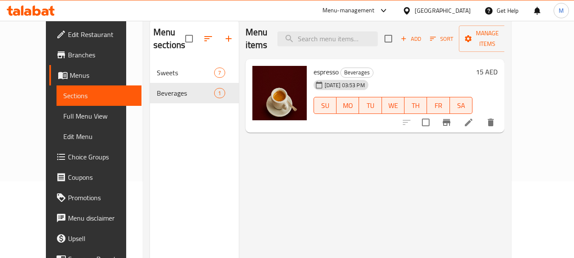
click at [344, 144] on div "Menu items Add Sort Manage items espresso Beverages 28-08-2025 03:53 PM SU MO T…" at bounding box center [372, 148] width 266 height 258
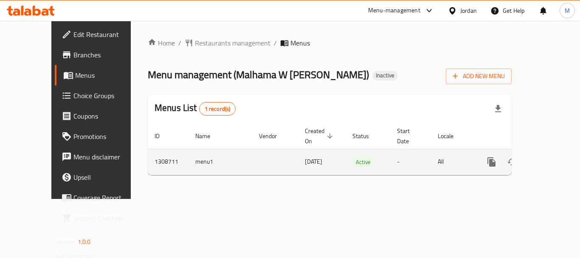
click at [548, 157] on icon "enhanced table" at bounding box center [553, 162] width 10 height 10
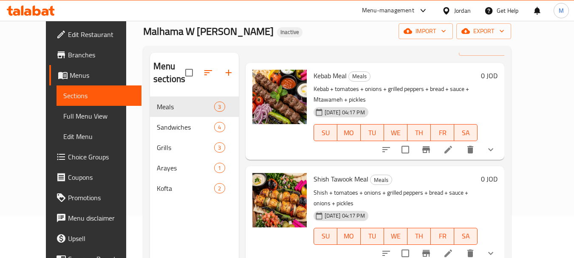
scroll to position [54, 0]
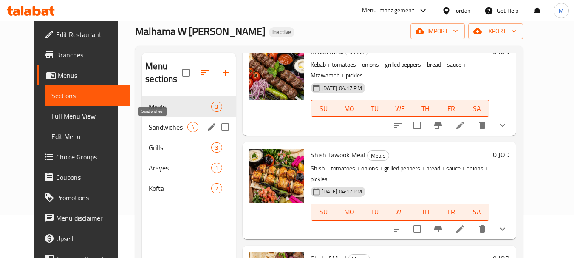
click at [149, 130] on span "Sandwiches" at bounding box center [168, 127] width 39 height 10
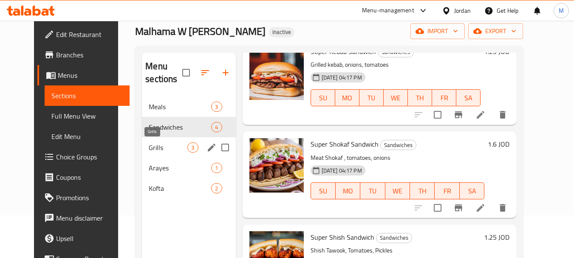
click at [149, 147] on span "Grills" at bounding box center [168, 147] width 39 height 10
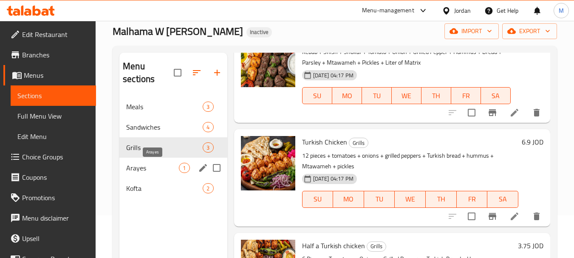
click at [144, 166] on span "Arayes" at bounding box center [152, 168] width 53 height 10
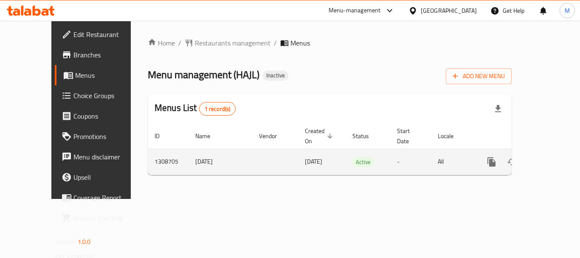
click at [548, 157] on icon "enhanced table" at bounding box center [553, 162] width 10 height 10
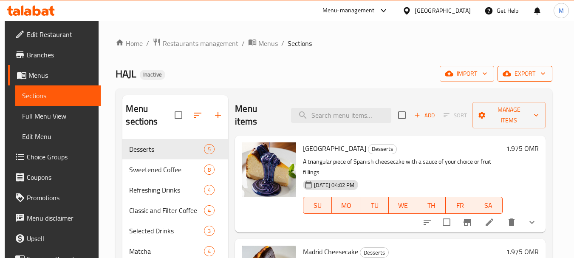
click at [529, 71] on span "export" at bounding box center [524, 73] width 41 height 11
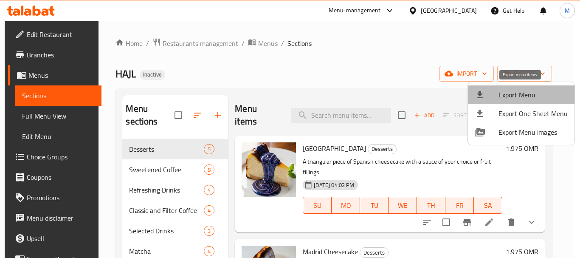
click at [522, 90] on span "Export Menu" at bounding box center [532, 95] width 69 height 10
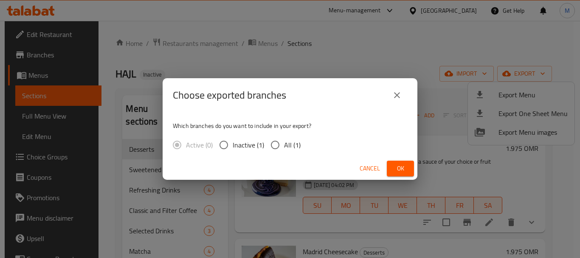
click at [278, 148] on input "All (1)" at bounding box center [275, 145] width 18 height 18
radio input "true"
click at [408, 169] on button "Ok" at bounding box center [400, 168] width 27 height 16
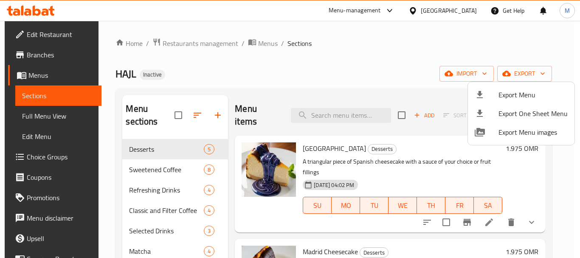
click at [45, 114] on div at bounding box center [290, 129] width 580 height 258
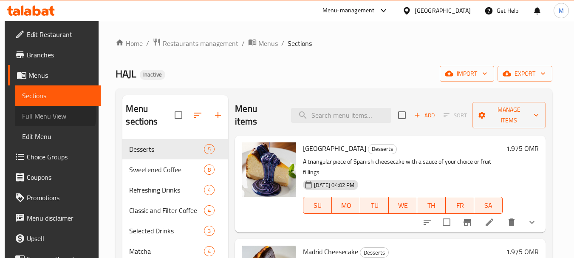
click at [45, 114] on span "Full Menu View" at bounding box center [58, 116] width 72 height 10
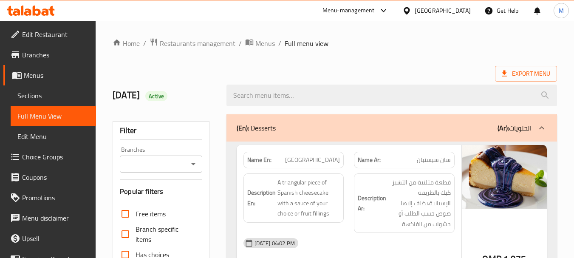
scroll to position [212, 0]
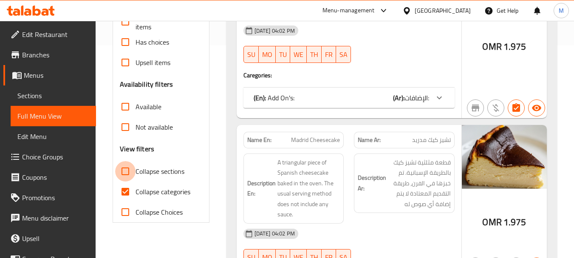
click at [130, 168] on input "Collapse sections" at bounding box center [125, 171] width 20 height 20
checkbox input "true"
click at [127, 189] on input "Collapse categories" at bounding box center [125, 191] width 20 height 20
checkbox input "false"
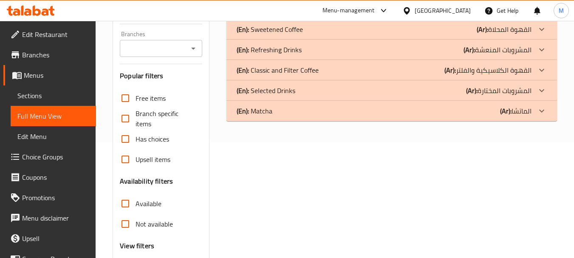
scroll to position [0, 0]
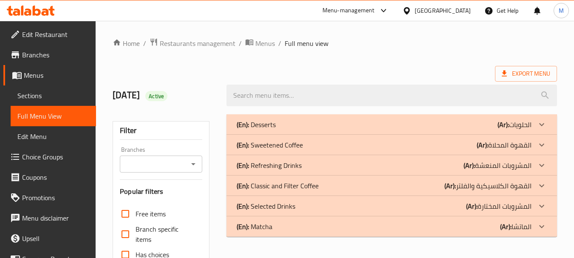
click at [258, 122] on p "(En): Desserts" at bounding box center [256, 124] width 39 height 10
click at [270, 60] on div "Home / Restaurants management / Menus / Full menu view Export Menu [DATE] Activ…" at bounding box center [335, 236] width 444 height 397
click at [345, 126] on div "(En): Desserts (Ar): الحلويات" at bounding box center [384, 124] width 295 height 10
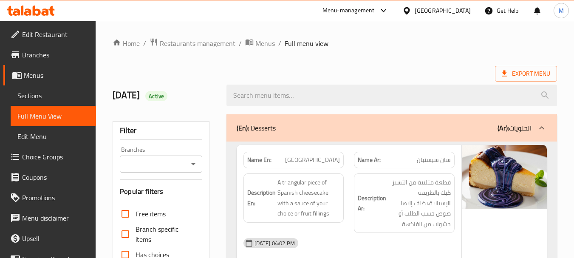
click at [286, 133] on div "(En): Desserts (Ar): الحلويات" at bounding box center [391, 127] width 330 height 27
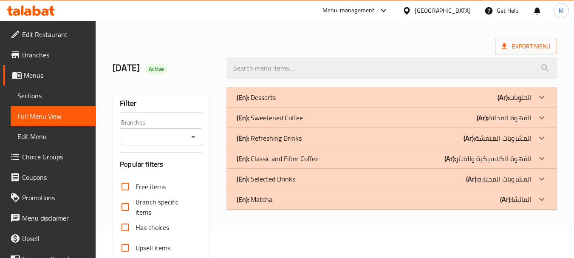
scroll to position [42, 0]
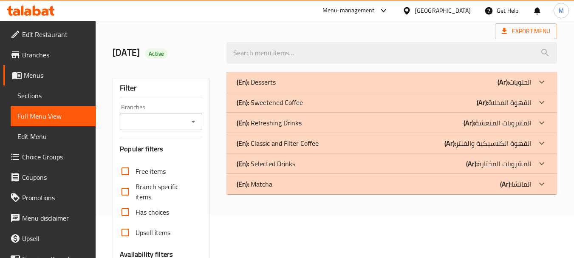
click at [280, 105] on p "(En): Sweetened Coffee" at bounding box center [270, 102] width 66 height 10
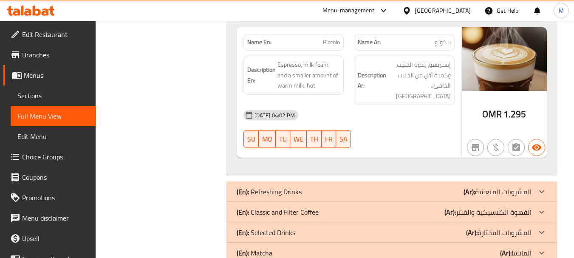
scroll to position [1625, 0]
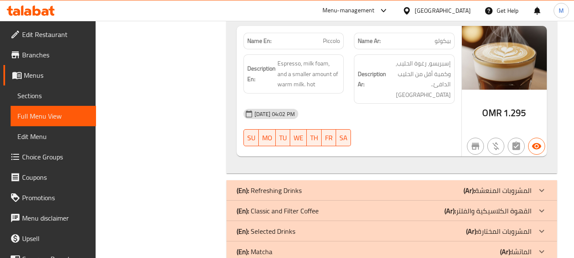
click at [309, 206] on p "(En): Classic and Filter Coffee" at bounding box center [278, 211] width 82 height 10
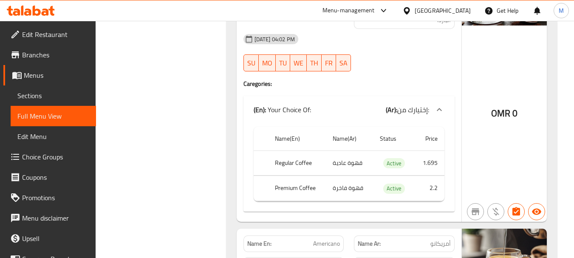
scroll to position [2131, 0]
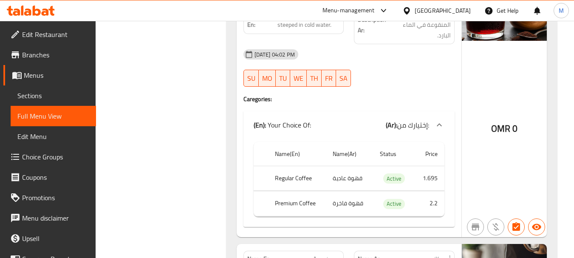
click at [487, 89] on div "OMR 0" at bounding box center [504, 107] width 85 height 260
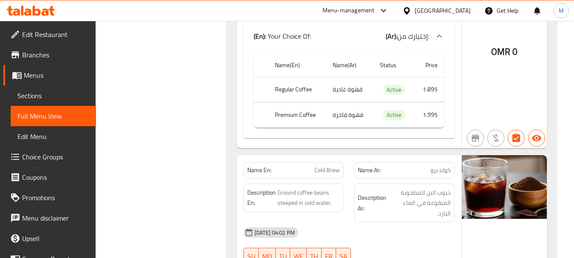
scroll to position [1749, 0]
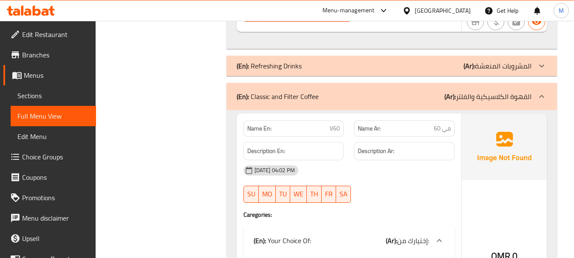
click at [308, 91] on p "(En): Classic and Filter Coffee" at bounding box center [278, 96] width 82 height 10
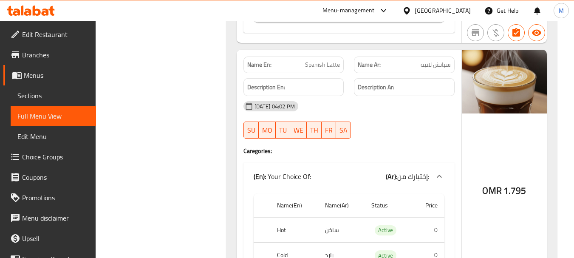
scroll to position [425, 0]
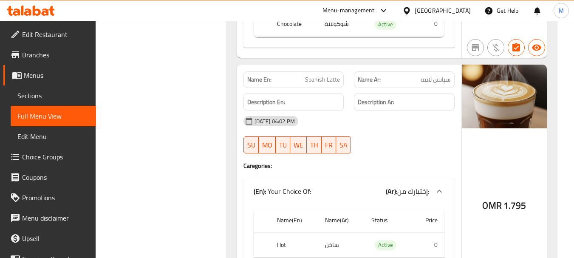
click at [327, 79] on span "Spanish Latte" at bounding box center [322, 79] width 35 height 9
copy span "Latte"
click at [324, 80] on span "Spanish Latte" at bounding box center [322, 79] width 35 height 9
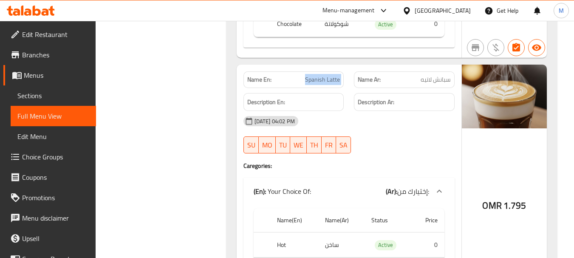
click at [324, 80] on span "Spanish Latte" at bounding box center [322, 79] width 35 height 9
copy span "Spanish Latte"
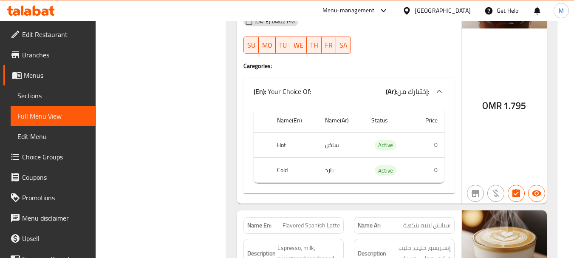
scroll to position [510, 0]
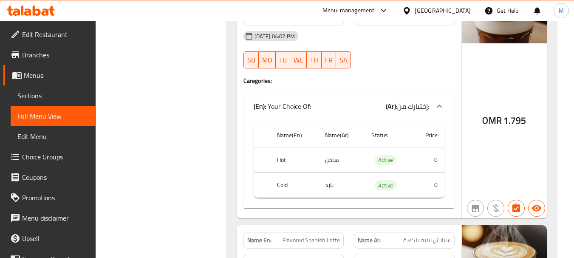
click at [402, 73] on div at bounding box center [404, 68] width 111 height 10
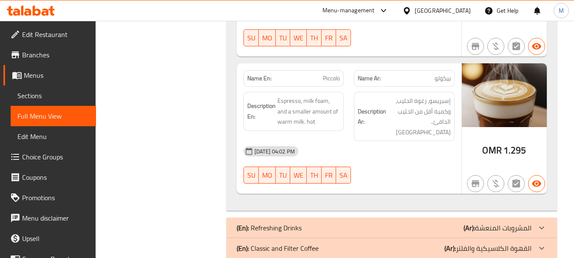
scroll to position [1625, 0]
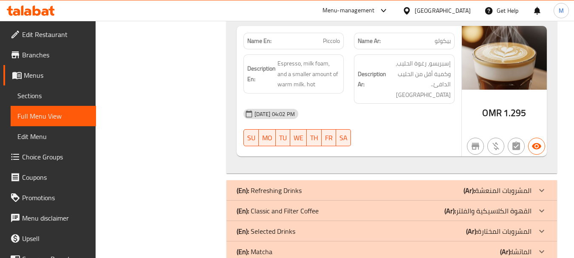
click at [280, 206] on p "(En): Classic and Filter Coffee" at bounding box center [278, 211] width 82 height 10
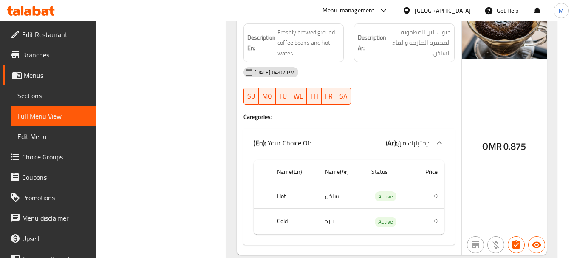
scroll to position [2683, 0]
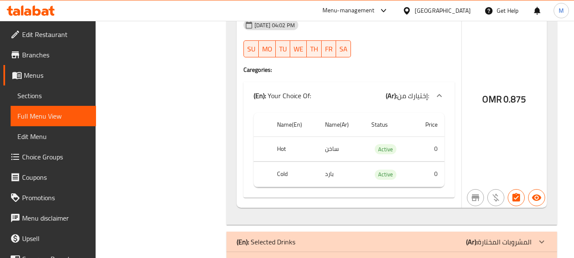
click at [262, 237] on p "(En): Selected Drinks" at bounding box center [266, 242] width 59 height 10
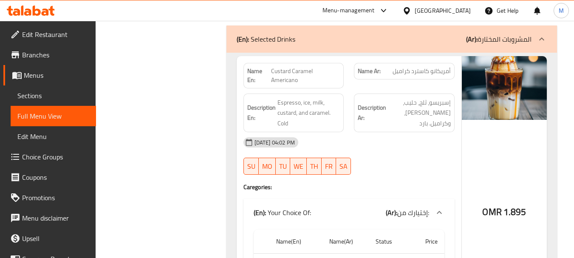
scroll to position [2938, 0]
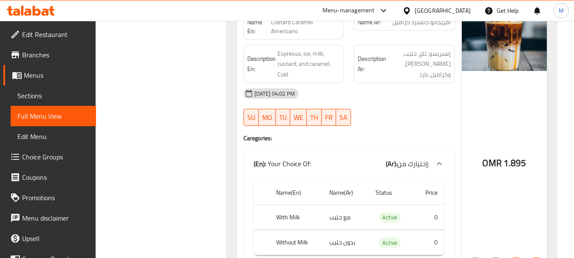
click at [380, 83] on div "28-08-2025 04:02 PM SU MO TU WE TH FR SA" at bounding box center [348, 107] width 221 height 48
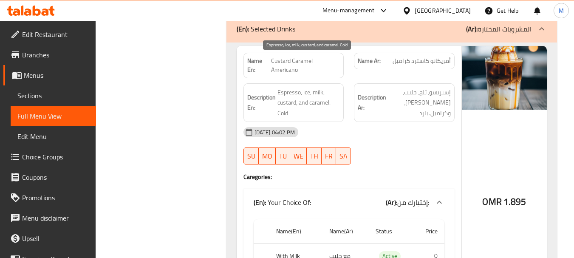
scroll to position [2895, 0]
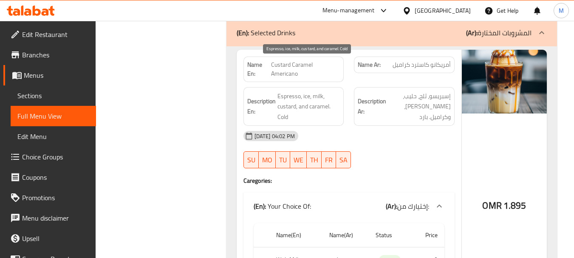
click at [298, 91] on span "Espresso, ice, milk, custard, and caramel. Cold" at bounding box center [308, 106] width 63 height 31
copy span "Espresso, ice, milk, custard, and caramel. Cold"
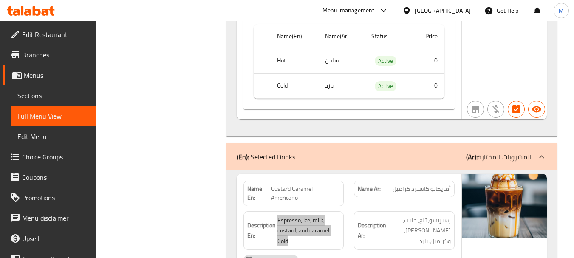
scroll to position [2768, 0]
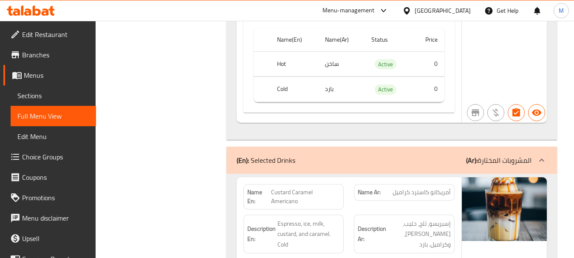
click at [343, 184] on div "Name En: Custard Caramel Americano" at bounding box center [293, 196] width 101 height 25
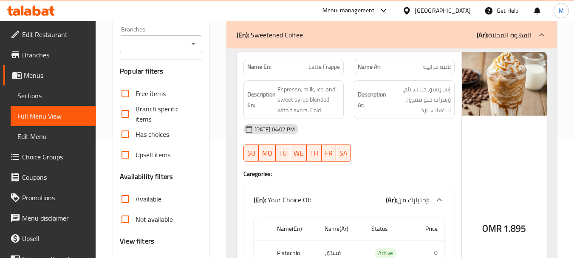
scroll to position [0, 0]
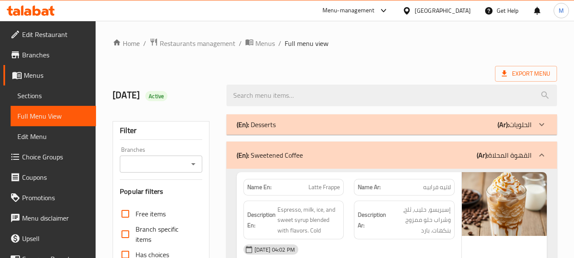
click at [244, 125] on b "(En):" at bounding box center [243, 124] width 12 height 13
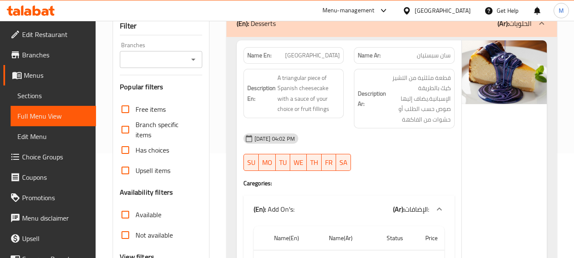
scroll to position [85, 0]
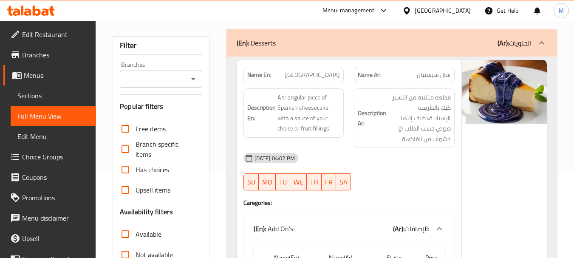
click at [341, 153] on div "28-08-2025 04:02 PM" at bounding box center [348, 158] width 221 height 20
click at [290, 43] on div "(En): Desserts (Ar): الحلويات" at bounding box center [384, 43] width 295 height 10
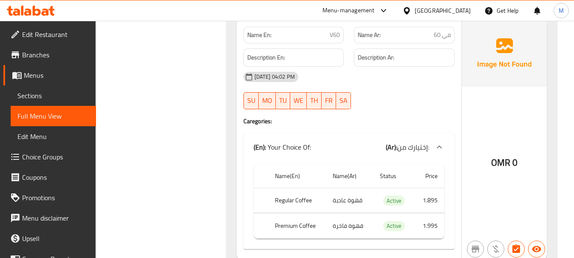
scroll to position [1741, 0]
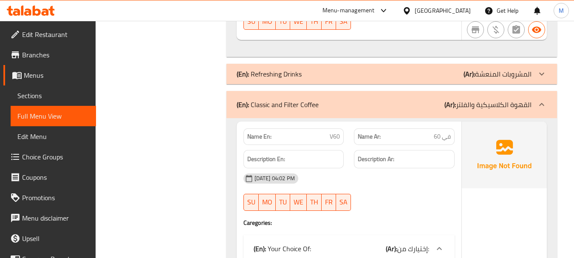
click at [523, 91] on div "(En): Classic and Filter Coffee (Ar): القهوة الكلاسيكية والفلتر" at bounding box center [391, 104] width 330 height 27
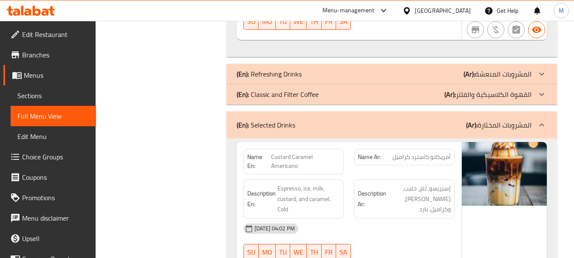
click at [501, 120] on p "(Ar): المشروبات المختارة" at bounding box center [498, 125] width 65 height 10
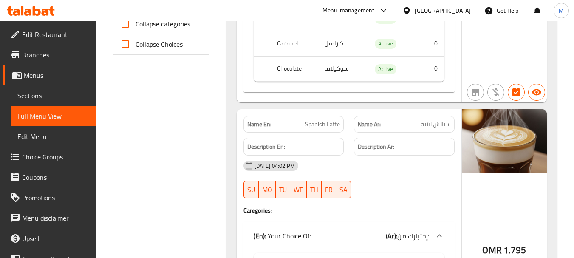
scroll to position [382, 0]
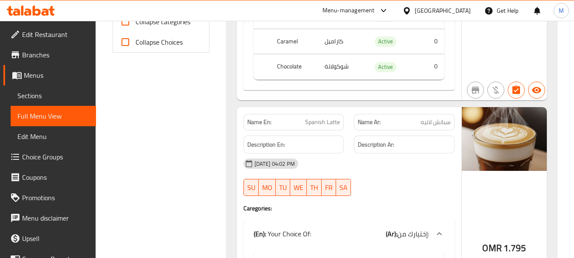
click at [417, 171] on div "28-08-2025 04:02 PM" at bounding box center [348, 163] width 221 height 20
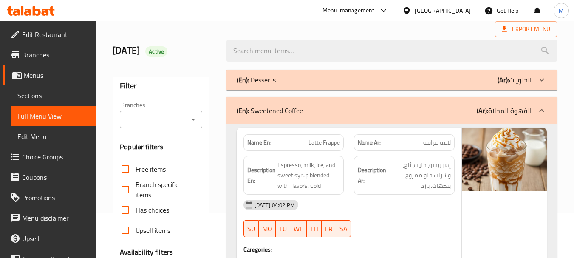
scroll to position [42, 0]
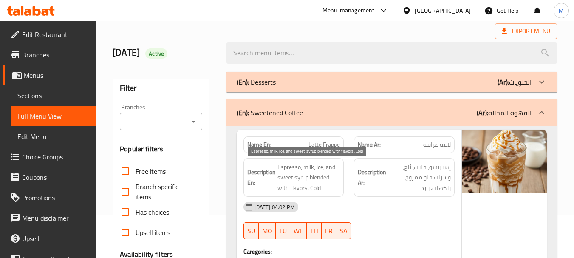
click at [318, 179] on span "Espresso, milk, ice, and sweet syrup blended with flavors. Cold" at bounding box center [308, 177] width 63 height 31
copy span "Espresso, milk, ice, and sweet syrup blended with flavors. Cold"
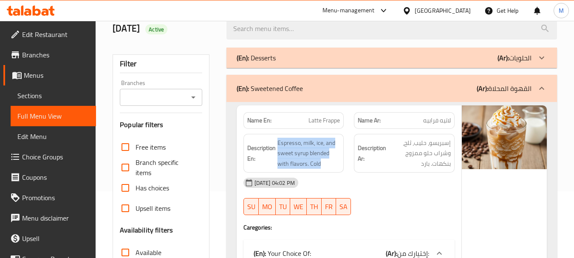
scroll to position [0, 0]
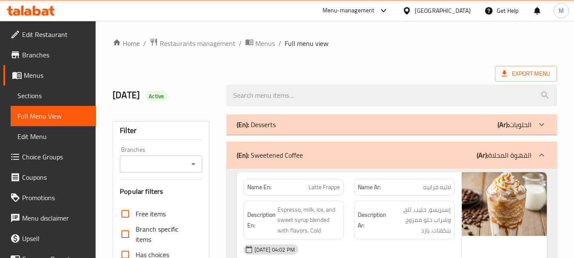
click at [315, 186] on span "Latte Frappe" at bounding box center [323, 187] width 31 height 9
copy span "Latte Frappe"
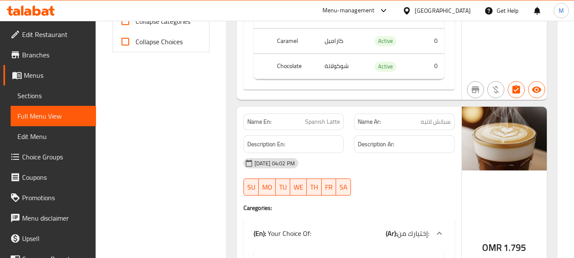
scroll to position [382, 0]
click at [328, 124] on span "Spanish Latte" at bounding box center [322, 122] width 35 height 9
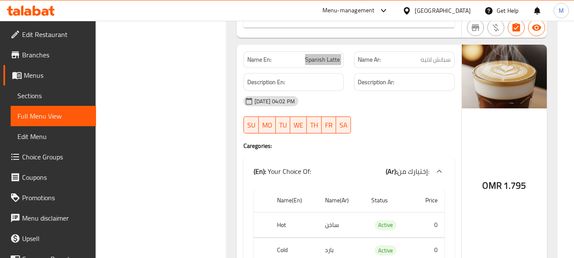
scroll to position [425, 0]
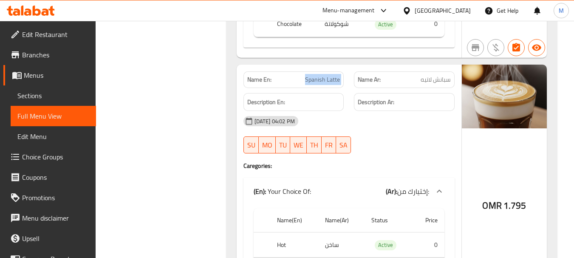
click at [324, 83] on span "Spanish Latte" at bounding box center [322, 79] width 35 height 9
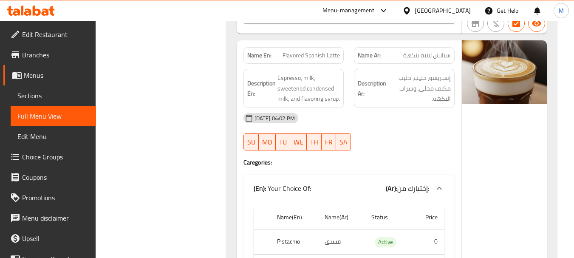
scroll to position [679, 0]
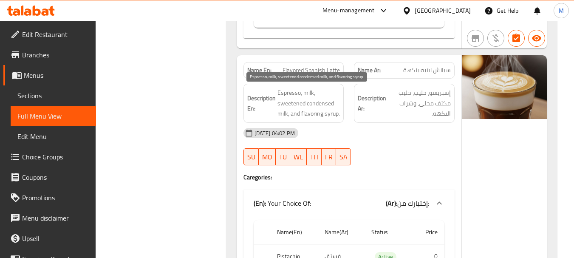
click at [303, 101] on span "Espresso, milk, sweetened condensed milk, and flavoring syrup." at bounding box center [308, 102] width 63 height 31
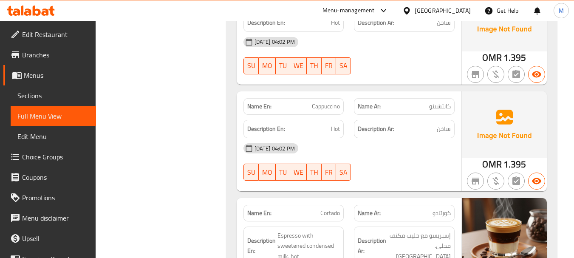
scroll to position [1231, 0]
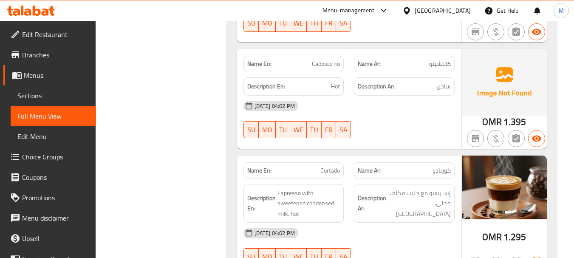
click at [320, 62] on span "Cappuccino" at bounding box center [326, 63] width 28 height 9
copy span "Cappuccino"
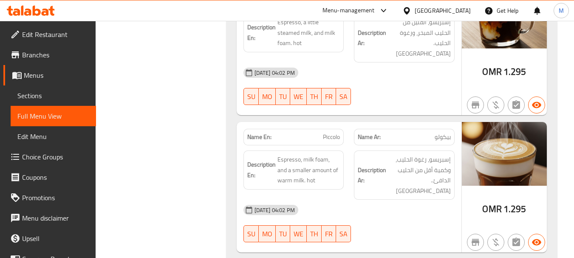
scroll to position [1571, 0]
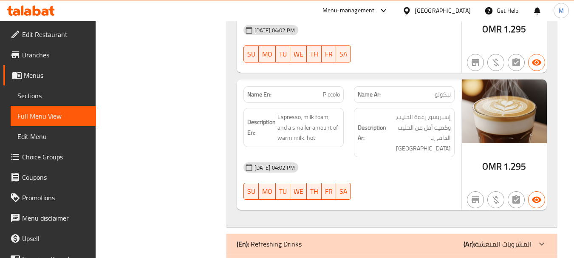
click at [394, 164] on div "28-08-2025 04:02 PM SU MO TU WE TH FR SA" at bounding box center [348, 181] width 221 height 48
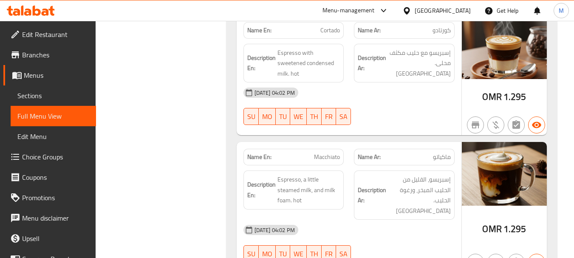
scroll to position [1316, 0]
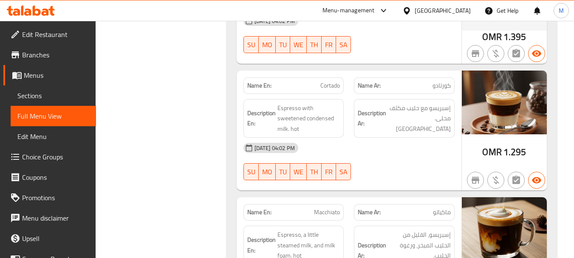
click at [327, 87] on span "Cortado" at bounding box center [330, 85] width 20 height 9
copy span "Cortado"
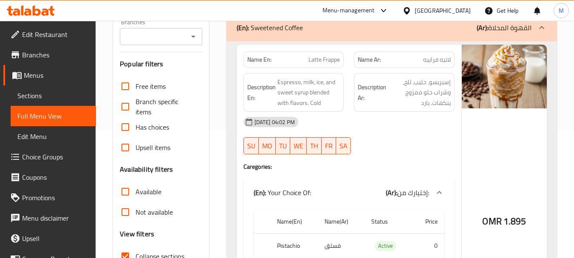
scroll to position [0, 0]
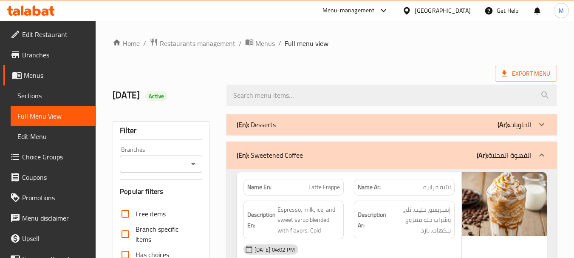
click at [287, 148] on div "(En): Sweetened Coffee (Ar): القهوة المحلاة" at bounding box center [391, 154] width 330 height 27
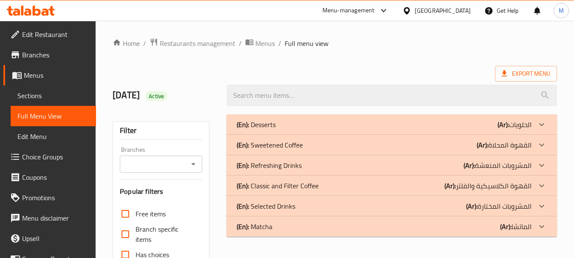
click at [299, 186] on p "(En): Classic and Filter Coffee" at bounding box center [278, 185] width 82 height 10
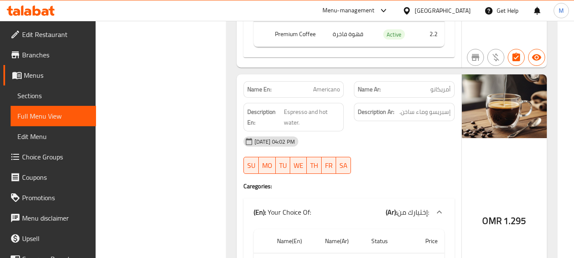
scroll to position [637, 0]
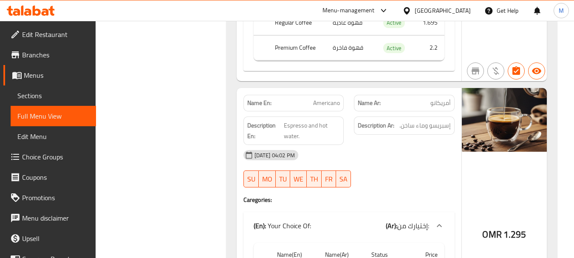
click at [321, 99] on span "Americano" at bounding box center [326, 103] width 27 height 9
copy span "Americano"
click at [286, 120] on span "Espresso and hot water." at bounding box center [312, 130] width 56 height 21
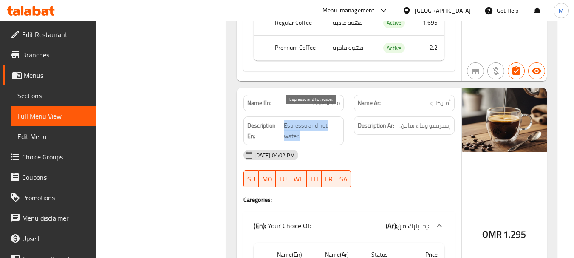
click at [286, 120] on span "Espresso and hot water." at bounding box center [312, 130] width 56 height 21
copy span "Espresso and hot water."
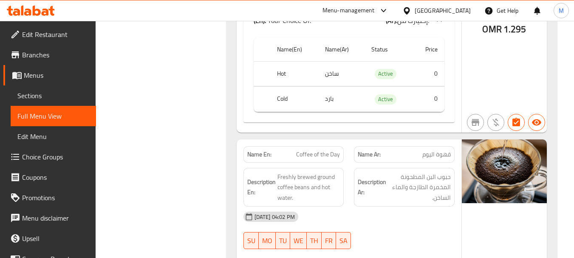
scroll to position [849, 0]
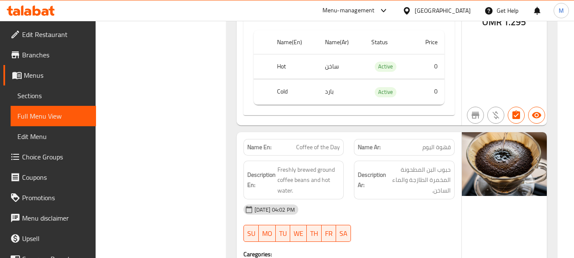
click at [305, 143] on span "Coffee of the Day" at bounding box center [318, 147] width 44 height 9
copy span "Coffee of the Day"
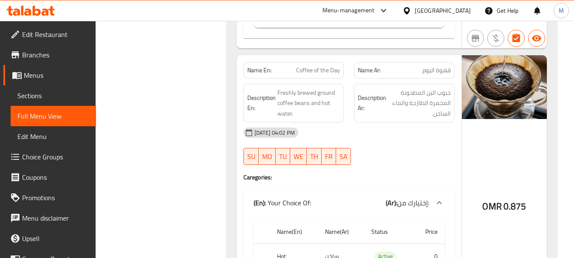
scroll to position [884, 0]
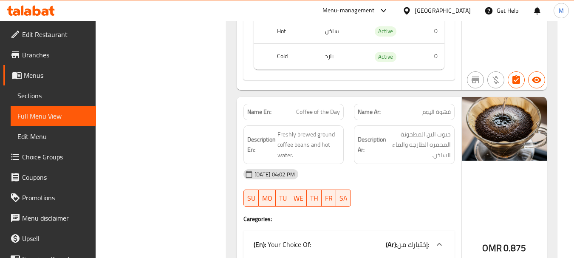
click at [247, 125] on div "Description En: Freshly brewed ground coffee beans and hot water." at bounding box center [293, 144] width 101 height 39
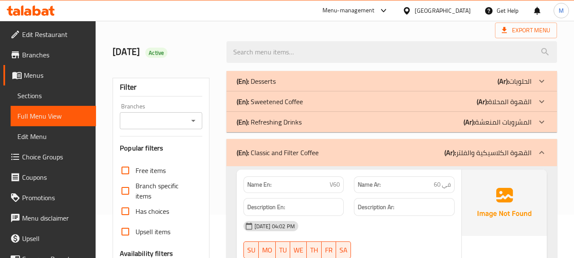
scroll to position [85, 0]
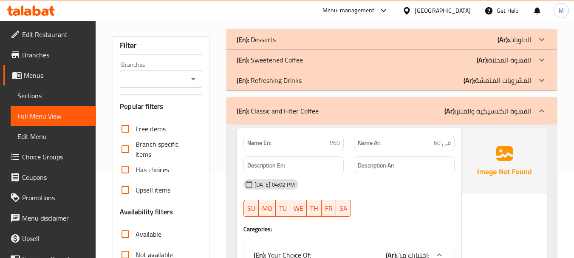
click at [335, 141] on span "V60" at bounding box center [334, 142] width 10 height 9
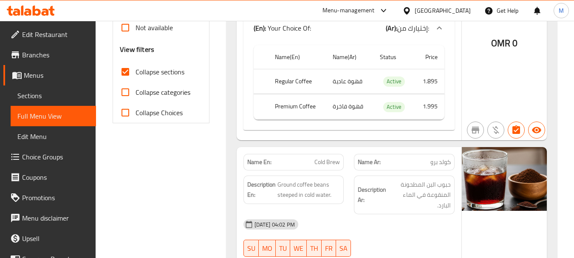
scroll to position [382, 0]
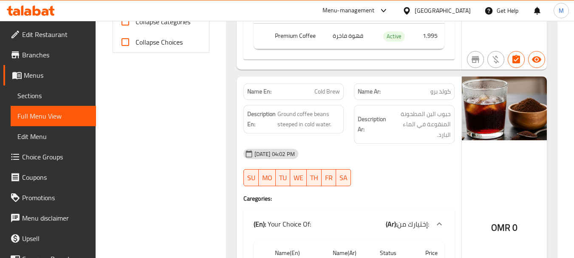
click at [318, 93] on span "Cold Brew" at bounding box center [326, 91] width 25 height 9
click at [333, 87] on span "Cold Brew" at bounding box center [326, 91] width 25 height 9
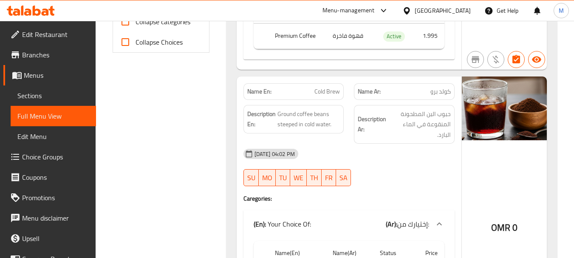
click at [366, 167] on div "28-08-2025 04:02 PM SU MO TU WE TH FR SA" at bounding box center [348, 168] width 221 height 48
click at [288, 124] on span "Ground coffee beans steeped in cold water." at bounding box center [308, 119] width 63 height 21
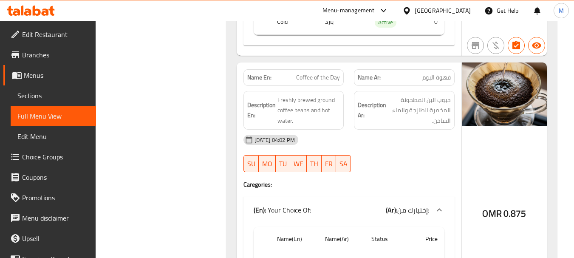
scroll to position [934, 0]
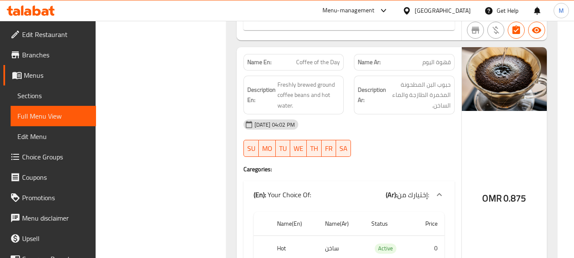
click at [397, 140] on div "28-08-2025 04:02 PM SU MO TU WE TH FR SA" at bounding box center [348, 138] width 221 height 48
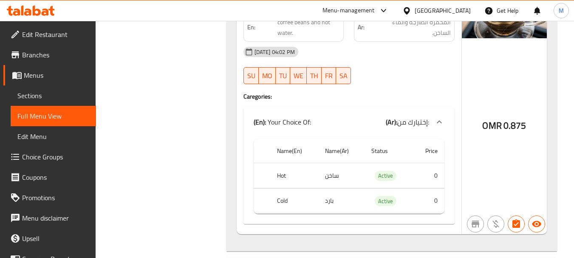
scroll to position [927, 0]
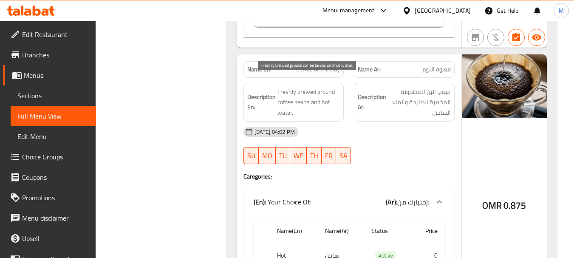
click at [305, 93] on span "Freshly brewed ground coffee beans and hot water." at bounding box center [308, 102] width 63 height 31
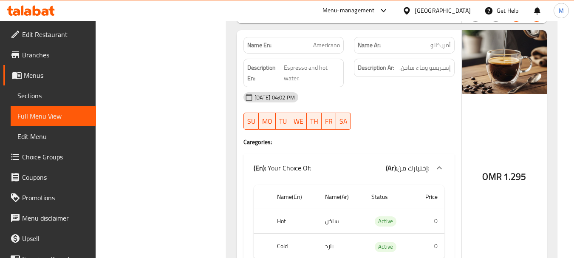
scroll to position [630, 0]
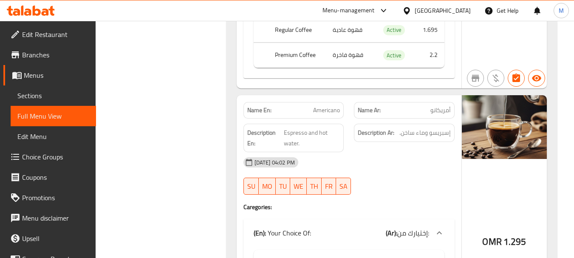
click at [329, 106] on span "Americano" at bounding box center [326, 110] width 27 height 9
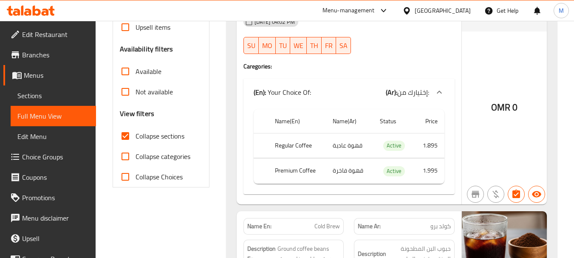
scroll to position [0, 0]
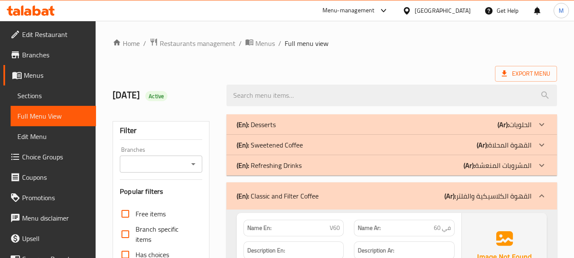
click at [260, 197] on p "(En): Classic and Filter Coffee" at bounding box center [278, 196] width 82 height 10
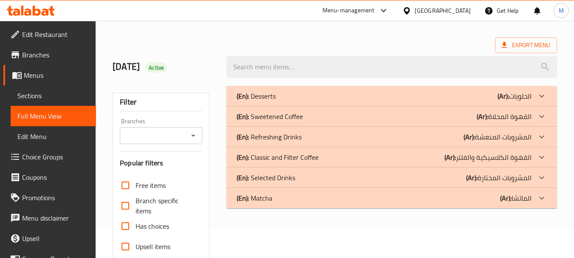
scroll to position [42, 0]
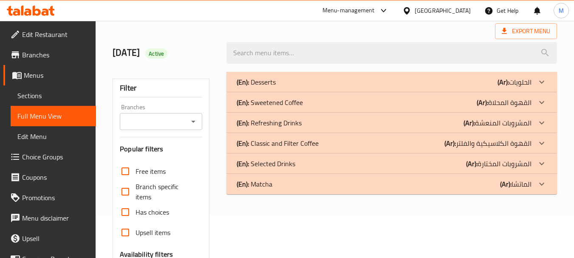
click at [279, 189] on div "(En): Matcha (Ar): الماتشا" at bounding box center [391, 184] width 330 height 20
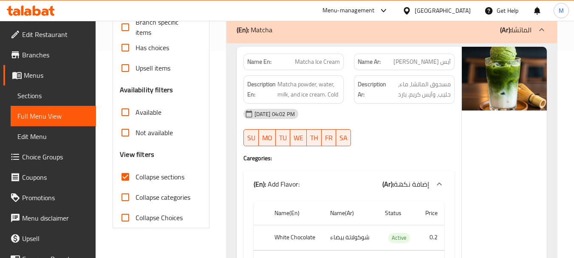
scroll to position [127, 0]
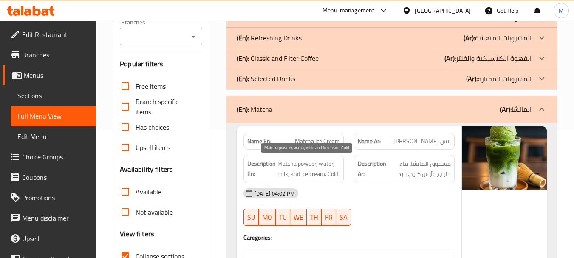
click at [315, 163] on span "Matcha powder, water, milk, and ice cream. Cold" at bounding box center [308, 168] width 63 height 21
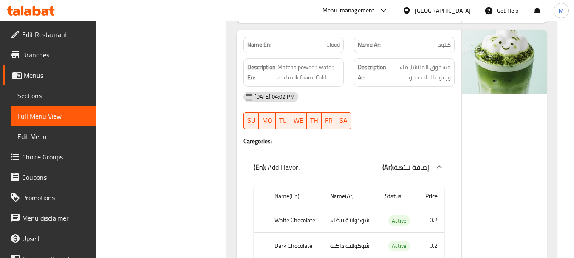
scroll to position [722, 0]
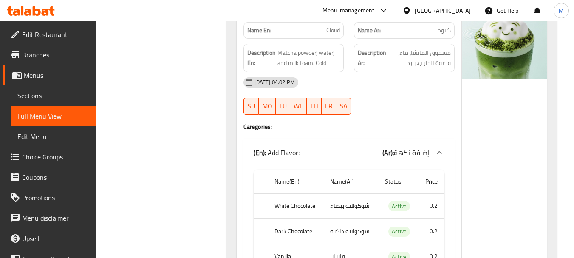
click at [385, 92] on div "28-08-2025 04:02 PM" at bounding box center [348, 82] width 221 height 20
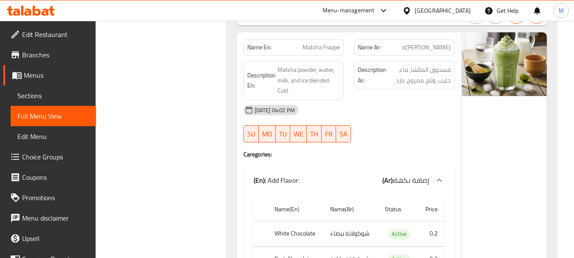
scroll to position [1189, 0]
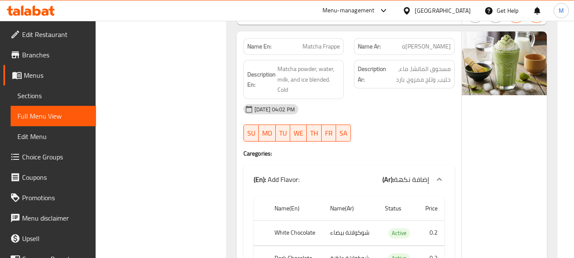
click at [376, 113] on div "28-08-2025 04:02 PM" at bounding box center [348, 109] width 221 height 20
click at [296, 73] on span "Matcha powder, water, milk, and ice blended. Cold" at bounding box center [308, 79] width 63 height 31
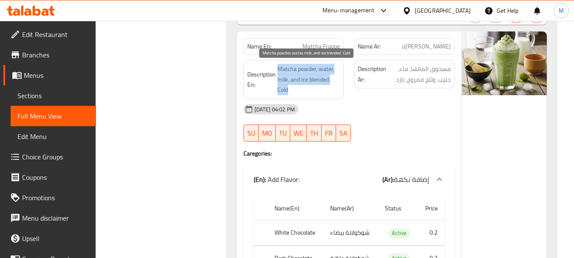
click at [296, 73] on span "Matcha powder, water, milk, and ice blended. Cold" at bounding box center [308, 79] width 63 height 31
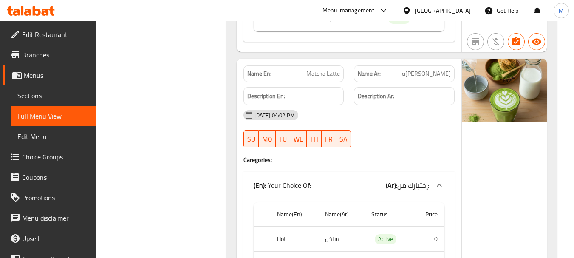
scroll to position [1698, 0]
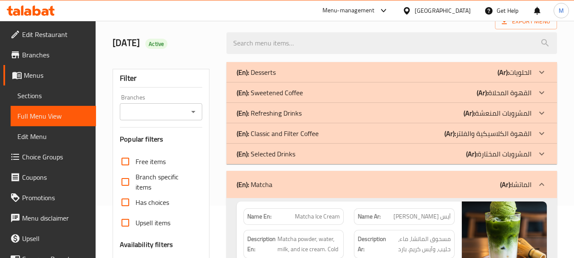
scroll to position [127, 0]
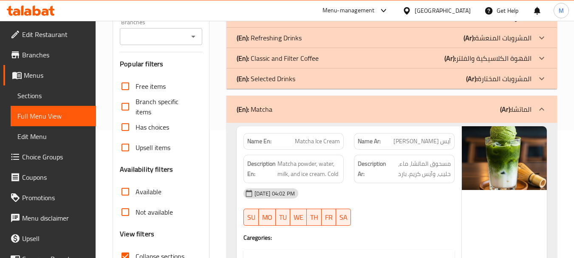
click at [283, 105] on div "(En): Matcha (Ar): الماتشا" at bounding box center [384, 109] width 295 height 10
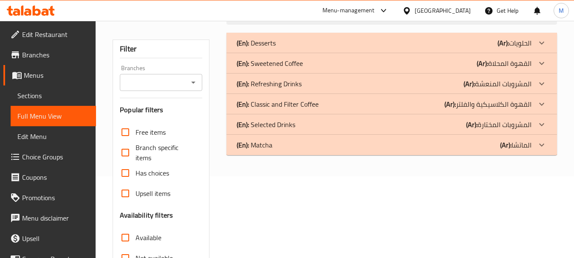
scroll to position [0, 0]
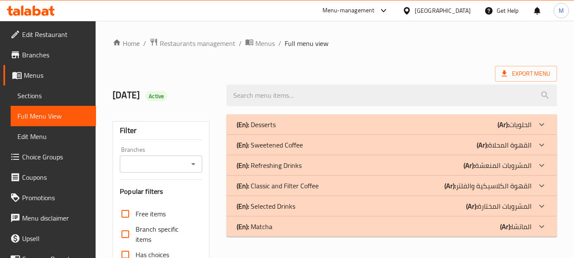
click at [284, 162] on p "(En): Refreshing Drinks" at bounding box center [269, 165] width 65 height 10
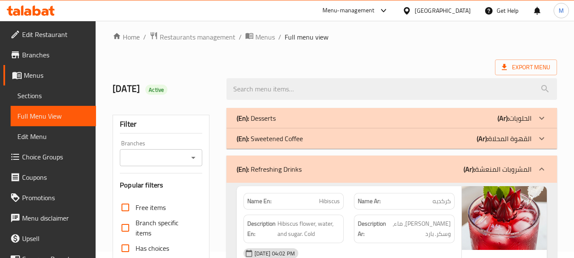
scroll to position [127, 0]
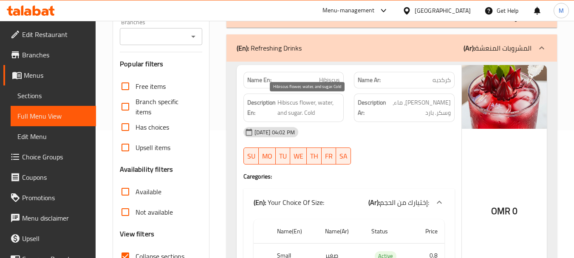
click at [306, 113] on span "Hibiscus flower, water, and sugar. Cold" at bounding box center [308, 107] width 63 height 21
click at [310, 113] on span "Hibiscus flower, water, and sugar. Cold" at bounding box center [308, 107] width 63 height 21
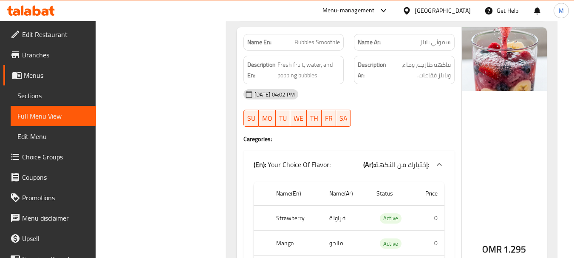
scroll to position [425, 0]
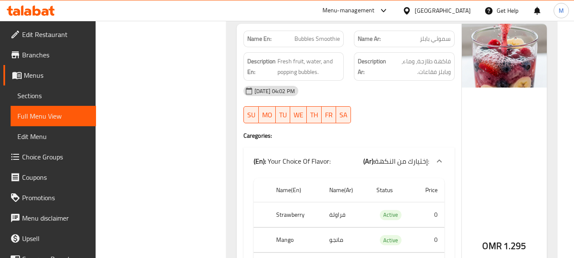
drag, startPoint x: 389, startPoint y: 88, endPoint x: 363, endPoint y: 78, distance: 27.3
click at [389, 88] on div "28-08-2025 04:02 PM" at bounding box center [348, 91] width 221 height 20
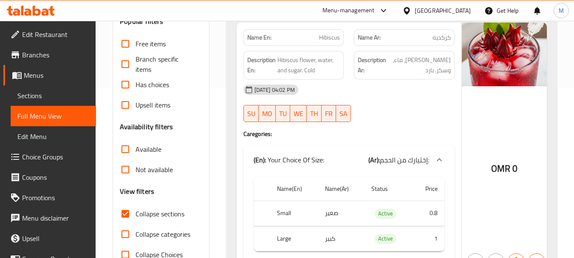
scroll to position [0, 0]
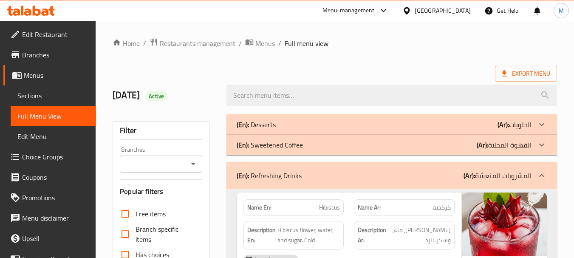
drag, startPoint x: 350, startPoint y: 179, endPoint x: 343, endPoint y: 191, distance: 14.6
click at [350, 179] on div "(En): Refreshing Drinks (Ar): المشروبات المنعشة" at bounding box center [384, 175] width 295 height 10
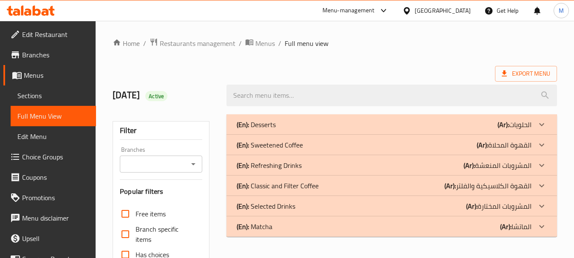
click at [228, 51] on div "Home / Restaurants management / Menus / Full menu view Export Menu 28/8/2025 Ac…" at bounding box center [335, 236] width 444 height 397
click at [253, 59] on div "Home / Restaurants management / Menus / Full menu view Export Menu 28/8/2025 Ac…" at bounding box center [335, 236] width 444 height 397
click at [267, 229] on p "(En): Matcha" at bounding box center [255, 226] width 36 height 10
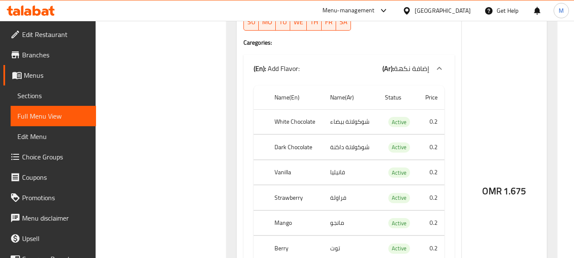
scroll to position [807, 0]
click at [483, 53] on div "OMR 1.675" at bounding box center [504, 168] width 85 height 477
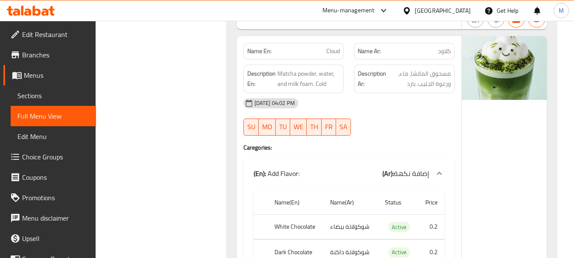
scroll to position [594, 0]
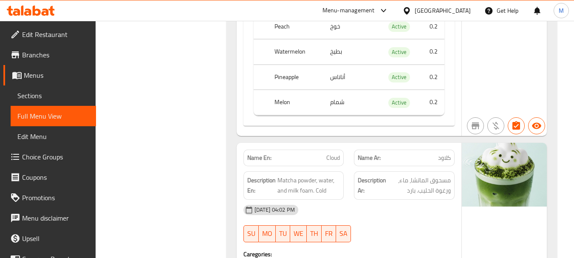
click at [330, 157] on span "Cloud" at bounding box center [333, 157] width 14 height 9
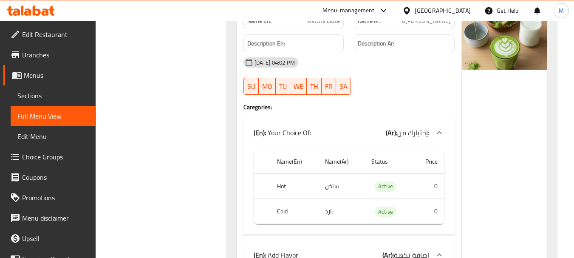
scroll to position [1655, 0]
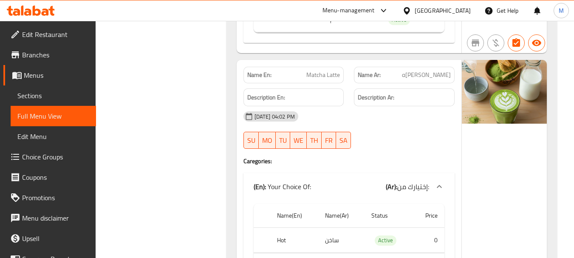
click at [317, 78] on span "Matcha Latte" at bounding box center [323, 74] width 34 height 9
drag, startPoint x: 317, startPoint y: 78, endPoint x: 296, endPoint y: 122, distance: 48.6
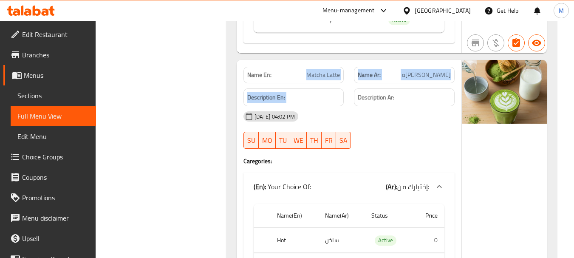
click at [318, 70] on span "Matcha Latte" at bounding box center [323, 74] width 34 height 9
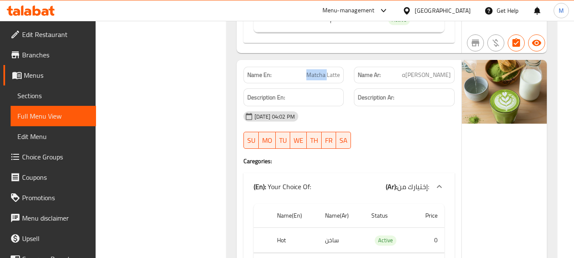
click at [318, 70] on span "Matcha Latte" at bounding box center [323, 74] width 34 height 9
click at [384, 132] on div "28-08-2025 04:02 PM SU MO TU WE TH FR SA" at bounding box center [348, 130] width 221 height 48
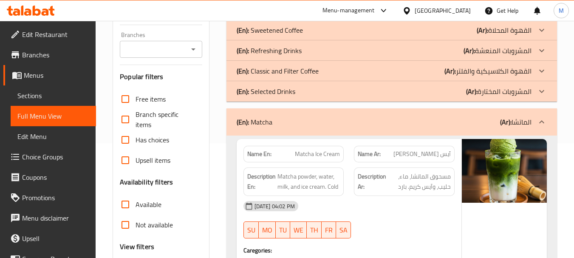
scroll to position [127, 0]
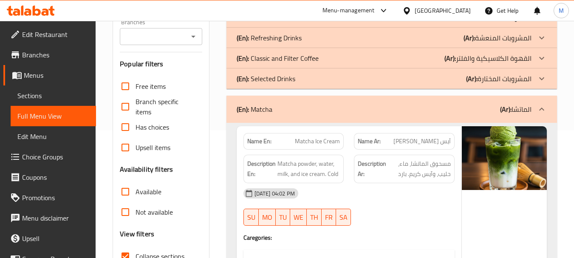
click at [265, 113] on p "(En): Matcha" at bounding box center [255, 109] width 36 height 10
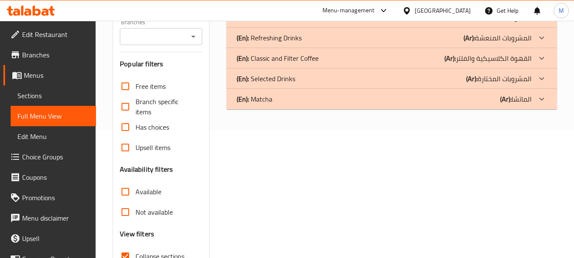
drag, startPoint x: 277, startPoint y: 36, endPoint x: 277, endPoint y: 41, distance: 5.1
click at [277, 36] on p "(En): Refreshing Drinks" at bounding box center [269, 38] width 65 height 10
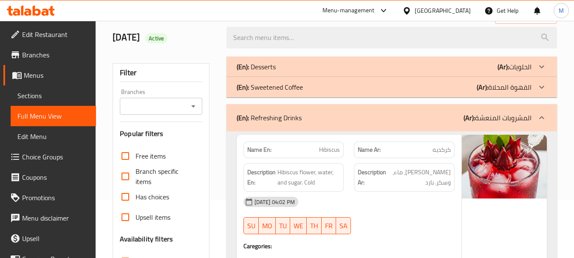
scroll to position [0, 0]
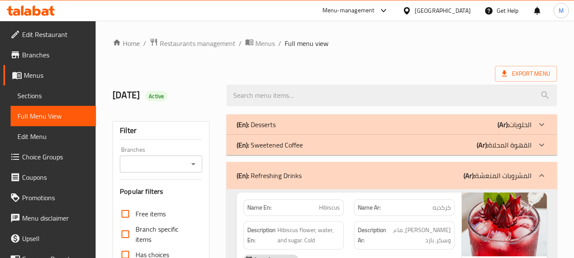
click at [326, 208] on span "Hibiscus" at bounding box center [329, 207] width 21 height 9
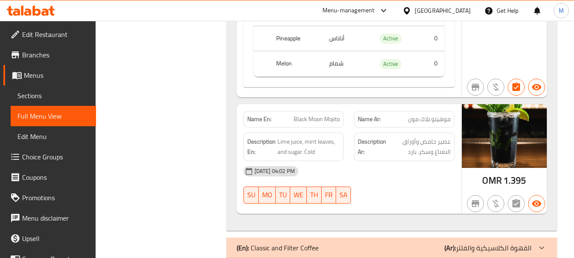
scroll to position [1175, 0]
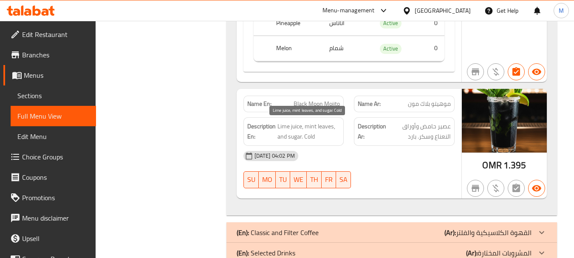
click at [305, 126] on span "Lime juice, mint leaves, and sugar. Cold" at bounding box center [308, 131] width 63 height 21
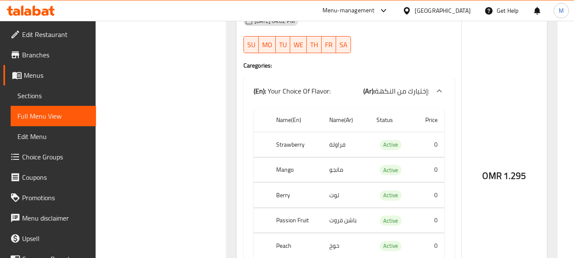
scroll to position [496, 0]
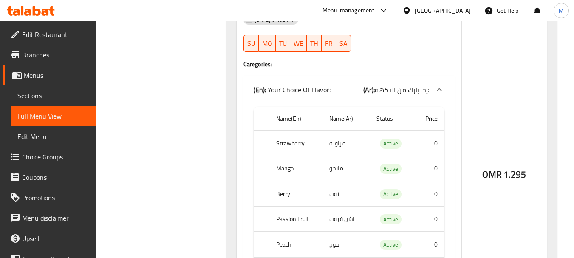
click at [422, 48] on div at bounding box center [404, 52] width 111 height 10
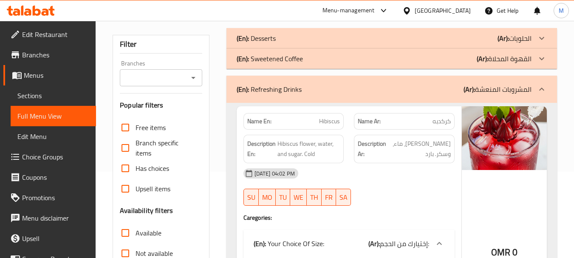
scroll to position [29, 0]
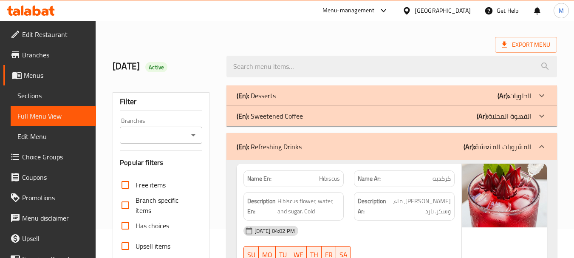
click at [394, 150] on div "(En): Refreshing Drinks (Ar): المشروبات المنعشة" at bounding box center [384, 146] width 295 height 10
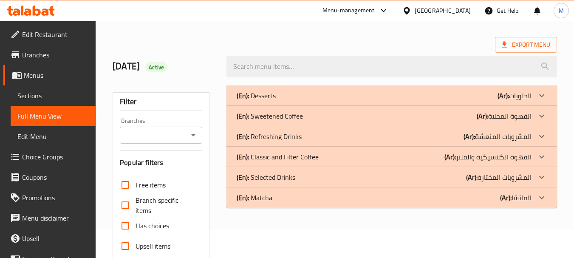
click at [281, 174] on p "(En): Selected Drinks" at bounding box center [266, 177] width 59 height 10
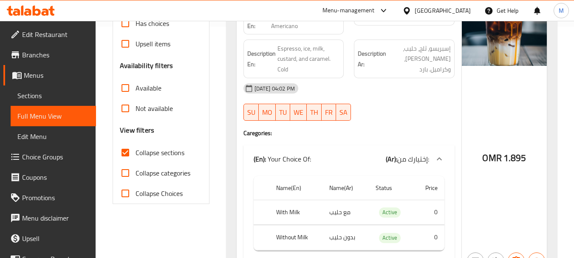
scroll to position [156, 0]
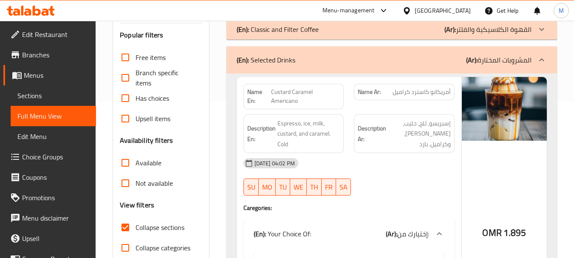
click at [295, 93] on span "Custard Caramel Americano" at bounding box center [305, 96] width 69 height 18
click at [281, 127] on span "Espresso, ice, milk, custard, and caramel. Cold" at bounding box center [308, 133] width 63 height 31
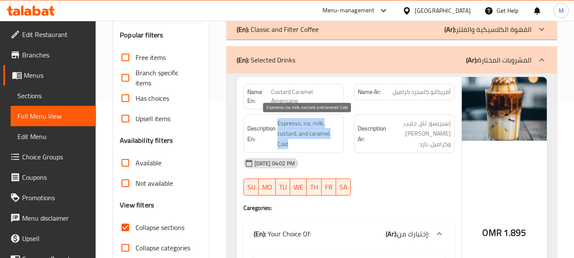
click at [281, 127] on span "Espresso, ice, milk, custard, and caramel. Cold" at bounding box center [308, 133] width 63 height 31
click at [291, 128] on span "Espresso, ice, milk, custard, and caramel. Cold" at bounding box center [308, 133] width 63 height 31
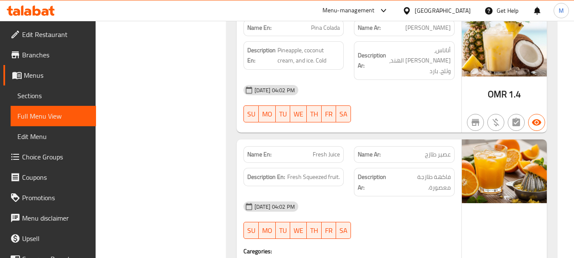
scroll to position [453, 0]
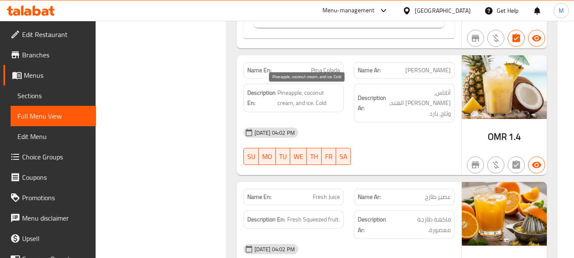
click at [319, 108] on span "Pineapple, coconut cream, and ice. Cold" at bounding box center [308, 97] width 63 height 21
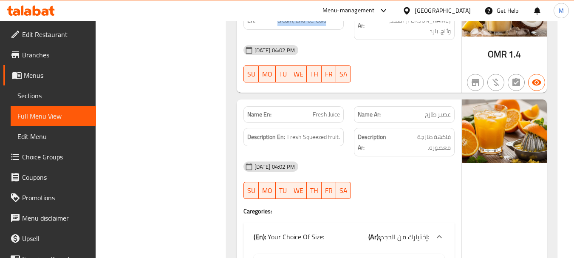
scroll to position [538, 0]
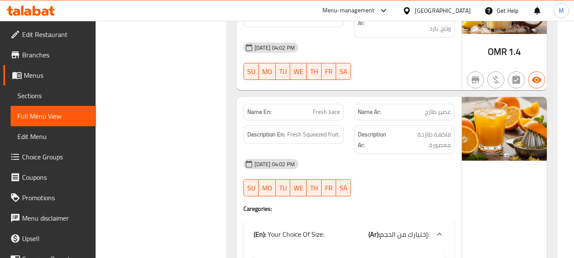
click at [326, 131] on div "Description En: Fresh Squeezed fruit." at bounding box center [293, 134] width 101 height 18
click at [321, 107] on span "Fresh Juice" at bounding box center [326, 111] width 27 height 9
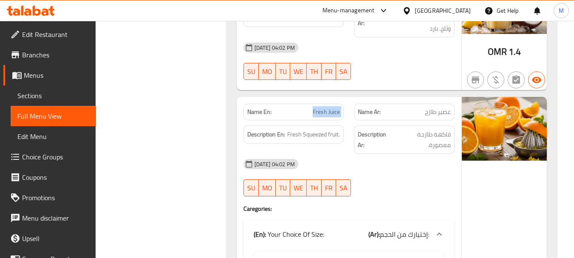
click at [321, 107] on span "Fresh Juice" at bounding box center [326, 111] width 27 height 9
click at [313, 129] on span "Fresh Squeezed fruit." at bounding box center [313, 134] width 53 height 11
click at [368, 155] on div "28-08-2025 04:02 PM" at bounding box center [348, 164] width 221 height 20
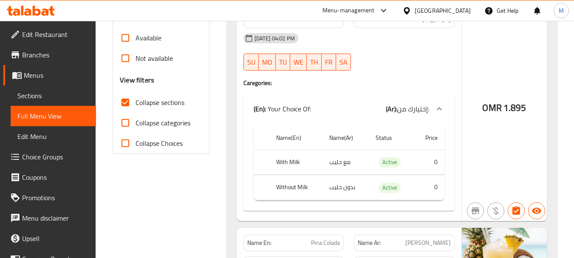
scroll to position [0, 0]
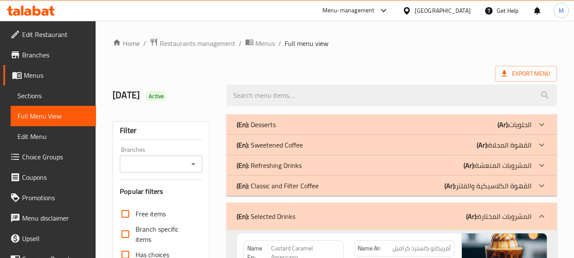
drag, startPoint x: 360, startPoint y: 212, endPoint x: 341, endPoint y: 224, distance: 22.1
click at [360, 212] on div "(En): Selected Drinks (Ar): المشروبات المختارة" at bounding box center [384, 216] width 295 height 10
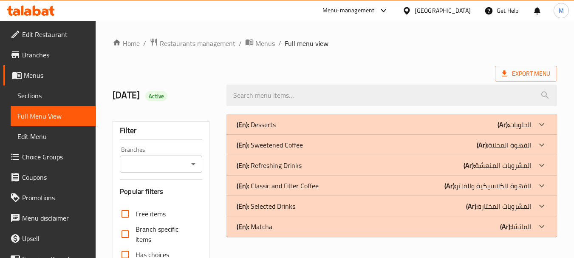
click at [313, 127] on div "(En): Desserts (Ar): الحلويات" at bounding box center [384, 124] width 295 height 10
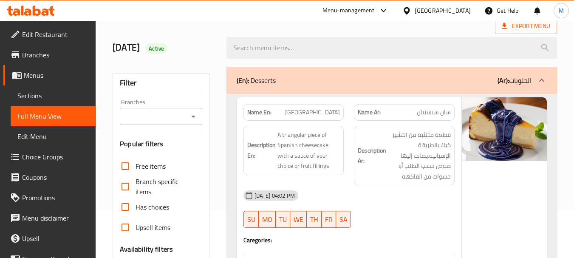
scroll to position [42, 0]
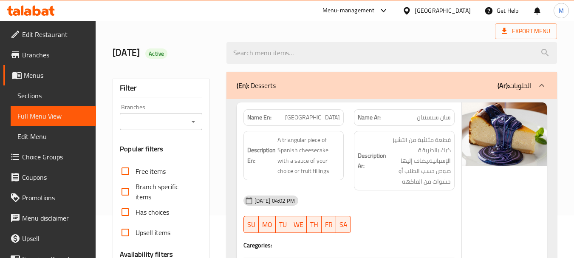
click at [321, 121] on span "San Sebastián" at bounding box center [312, 117] width 55 height 9
click at [321, 120] on span "San Sebastián" at bounding box center [312, 117] width 55 height 9
click at [397, 204] on div "28-08-2025 04:02 PM" at bounding box center [348, 200] width 221 height 20
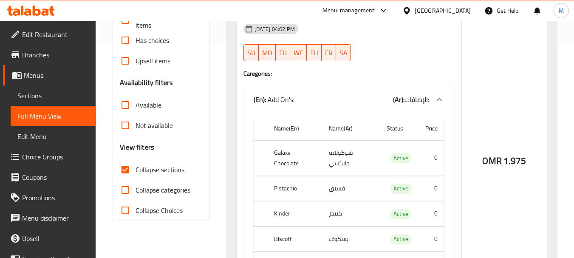
scroll to position [340, 0]
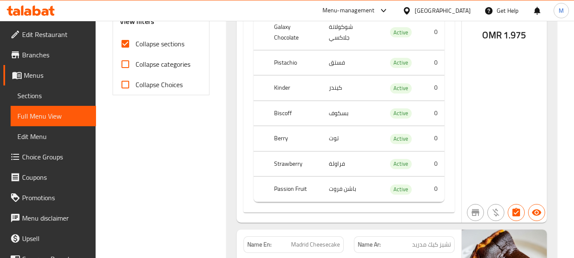
click at [483, 155] on div "OMR 1.975" at bounding box center [504, 13] width 85 height 417
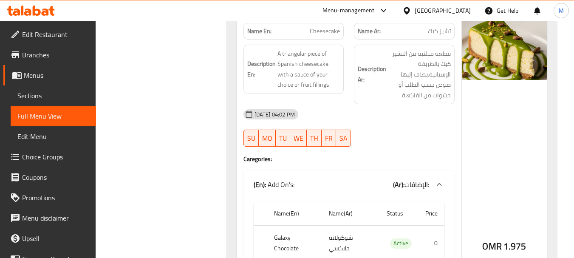
scroll to position [679, 0]
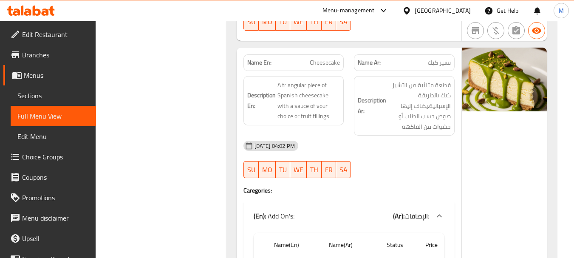
click at [319, 63] on span "Cheesecake" at bounding box center [325, 62] width 30 height 9
click at [179, 121] on div "Filter Branches Branches Popular filters Free items Branch specific items Has c…" at bounding box center [163, 165] width 113 height 1471
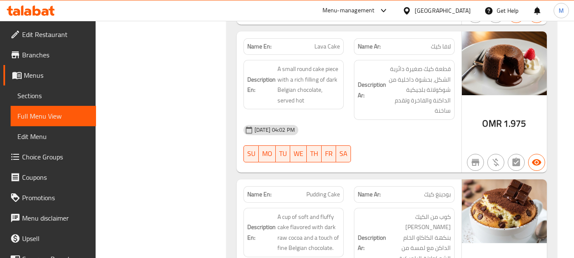
scroll to position [1104, 0]
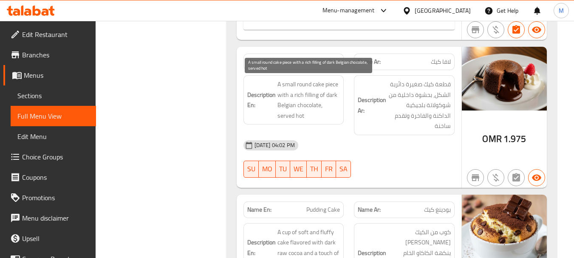
click at [317, 93] on span "A small round cake piece with a rich filling of dark Belgian chocolate, served …" at bounding box center [308, 100] width 63 height 42
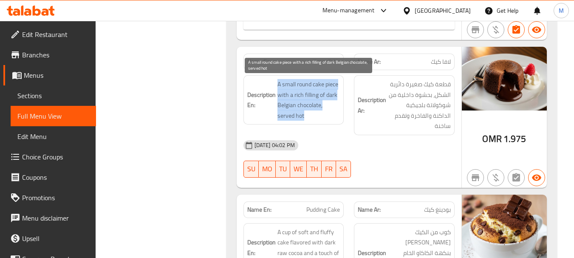
click at [317, 93] on span "A small round cake piece with a rich filling of dark Belgian chocolate, served …" at bounding box center [308, 100] width 63 height 42
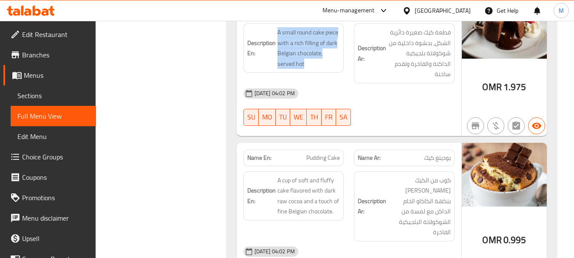
scroll to position [1231, 0]
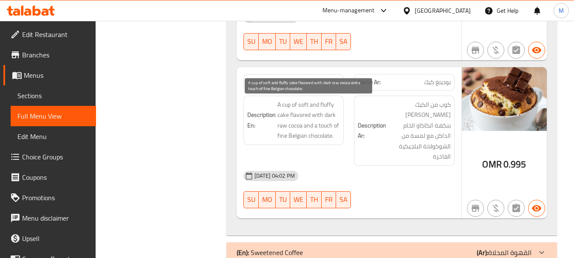
click at [301, 136] on span "A cup of soft and fluffy cake flavored with dark raw cocoa and a touch of fine …" at bounding box center [308, 120] width 63 height 42
click at [282, 138] on span "A cup of soft and fluffy cake flavored with dark raw cocoa and a touch of fine …" at bounding box center [308, 120] width 63 height 42
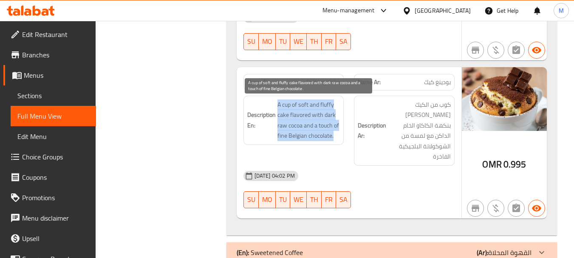
click at [282, 138] on span "A cup of soft and fluffy cake flavored with dark raw cocoa and a touch of fine …" at bounding box center [308, 120] width 63 height 42
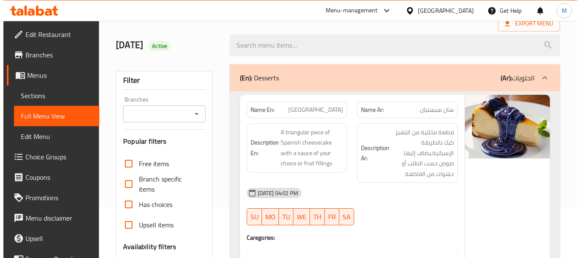
scroll to position [0, 0]
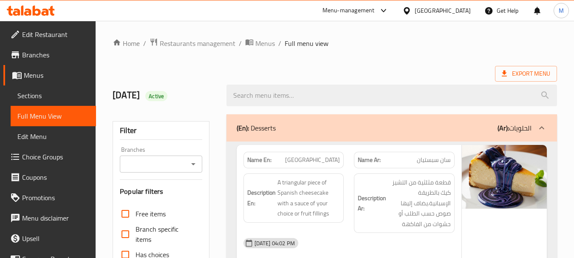
click at [314, 132] on div "(En): Desserts (Ar): الحلويات" at bounding box center [384, 128] width 295 height 10
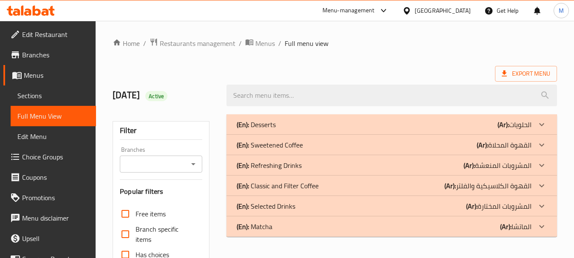
click at [348, 51] on div "Home / Restaurants management / Menus / Full menu view Export Menu 28/8/2025 Ac…" at bounding box center [335, 236] width 444 height 397
click at [268, 39] on span "Menus" at bounding box center [265, 43] width 20 height 10
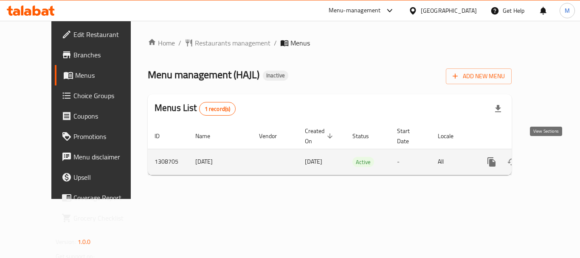
click at [548, 157] on icon "enhanced table" at bounding box center [553, 162] width 10 height 10
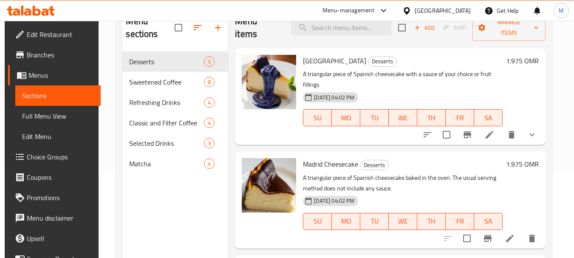
scroll to position [34, 0]
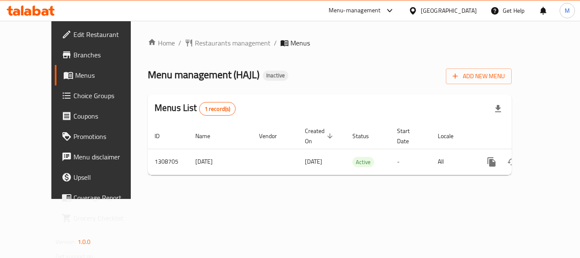
click at [223, 92] on div "Home / Restaurants management / Menus Menu management ( HAJL ) Inactive Add New…" at bounding box center [330, 110] width 364 height 144
click at [505, 76] on span "Add New Menu" at bounding box center [479, 76] width 52 height 11
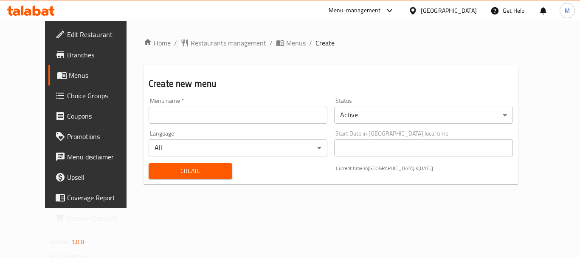
click at [208, 111] on input "text" at bounding box center [238, 115] width 179 height 17
paste input "341265692"
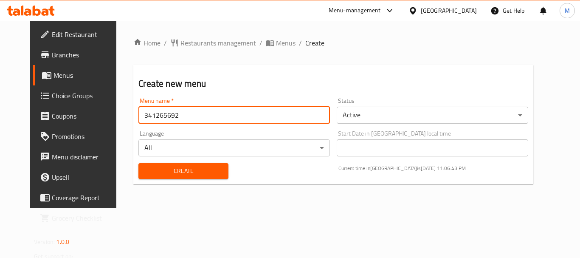
type input "341265692"
click at [160, 172] on span "Create" at bounding box center [183, 171] width 76 height 11
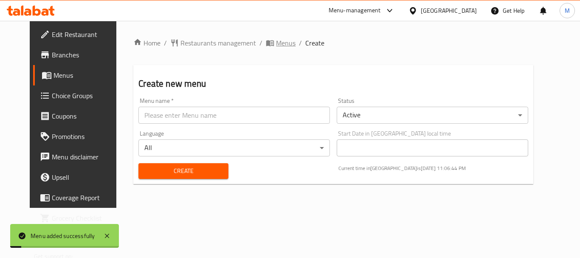
click at [276, 39] on span "Menus" at bounding box center [286, 43] width 20 height 10
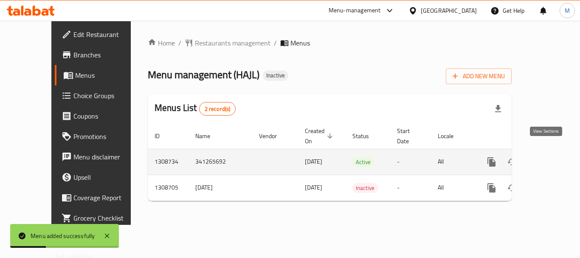
click at [548, 157] on icon "enhanced table" at bounding box center [553, 162] width 10 height 10
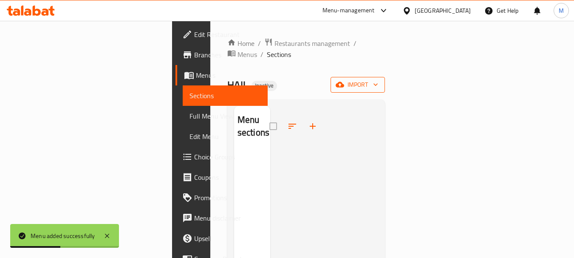
click at [377, 84] on icon "button" at bounding box center [375, 85] width 4 height 3
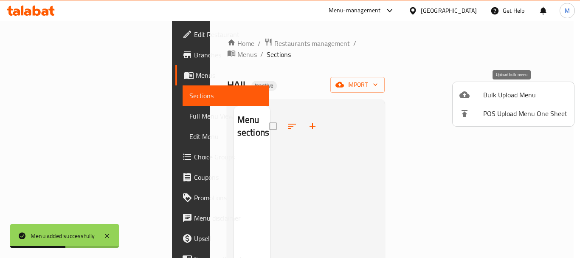
click at [532, 90] on span "Bulk Upload Menu" at bounding box center [525, 95] width 84 height 10
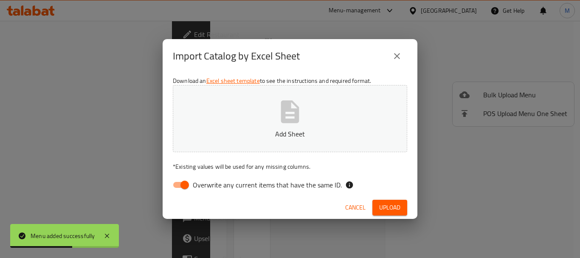
click at [245, 192] on label "Overwrite any current items that have the same ID." at bounding box center [255, 185] width 174 height 16
click at [209, 192] on input "Overwrite any current items that have the same ID." at bounding box center [184, 185] width 48 height 16
checkbox input "false"
click at [254, 146] on button "Add Sheet" at bounding box center [290, 118] width 234 height 67
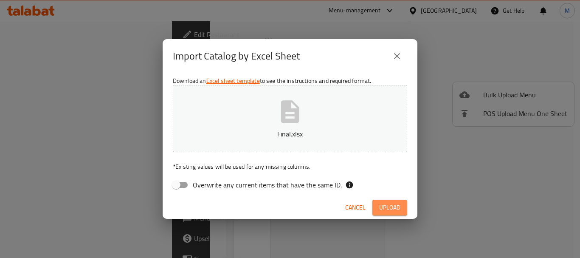
click at [395, 205] on span "Upload" at bounding box center [389, 207] width 21 height 11
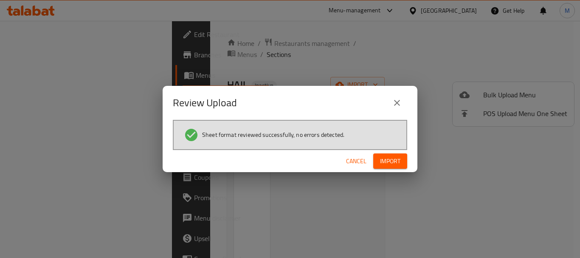
click at [394, 169] on div "Cancel Import" at bounding box center [290, 161] width 255 height 23
click at [394, 165] on span "Import" at bounding box center [390, 161] width 20 height 11
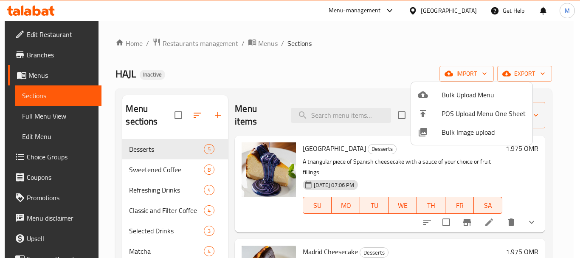
click at [240, 75] on div at bounding box center [290, 129] width 580 height 258
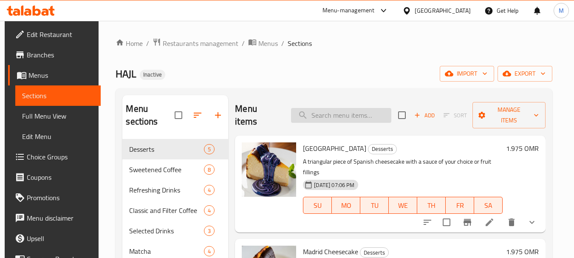
click at [332, 114] on input "search" at bounding box center [341, 115] width 100 height 15
paste input "Cheesecake"
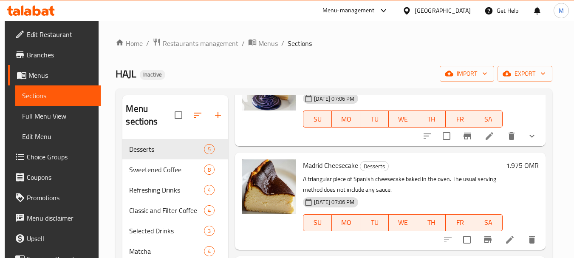
scroll to position [119, 0]
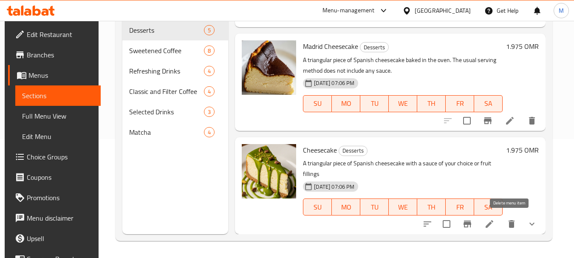
click at [509, 225] on icon "delete" at bounding box center [511, 224] width 6 height 8
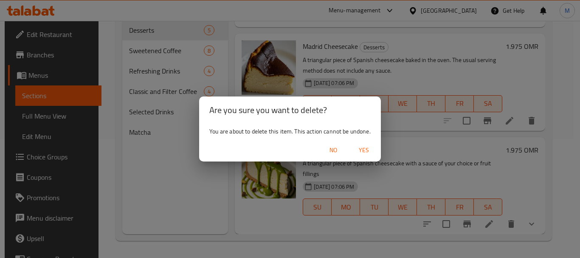
click at [368, 149] on span "Yes" at bounding box center [364, 150] width 20 height 11
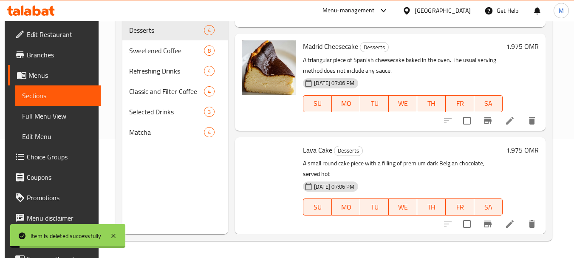
scroll to position [0, 0]
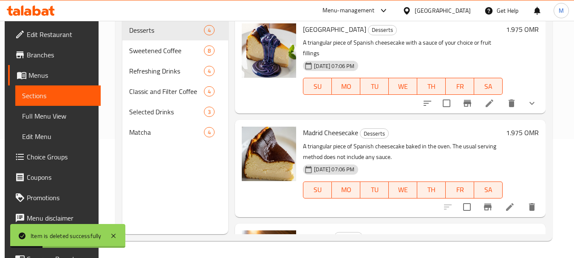
click at [218, 181] on div "Menu sections Desserts 4 Sweetened Coffee 8 Refreshing Drinks 4 Classic and Fil…" at bounding box center [175, 105] width 106 height 258
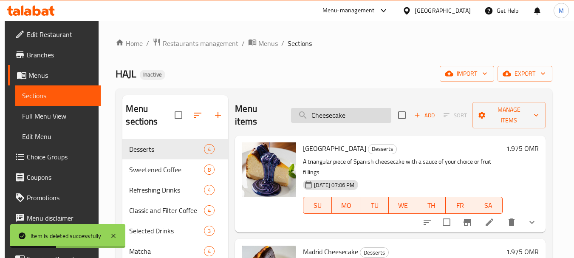
click at [350, 115] on input "Cheesecake" at bounding box center [341, 115] width 100 height 15
paste input "[GEOGRAPHIC_DATA]"
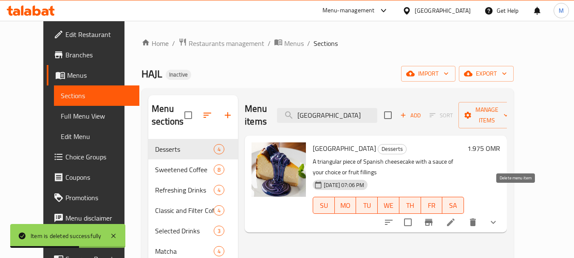
type input "[GEOGRAPHIC_DATA]"
click at [478, 217] on icon "delete" at bounding box center [472, 222] width 10 height 10
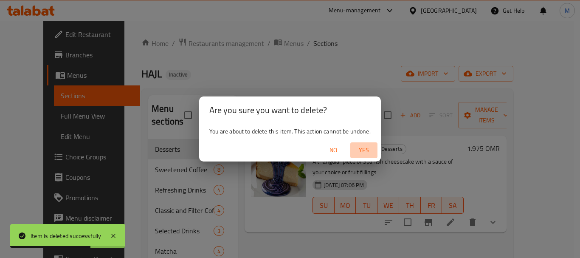
click at [369, 147] on span "Yes" at bounding box center [364, 150] width 20 height 11
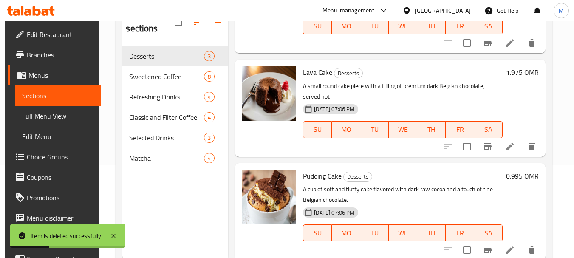
scroll to position [119, 0]
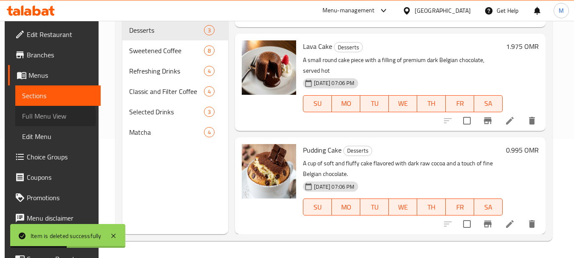
click at [28, 117] on span "Full Menu View" at bounding box center [58, 116] width 72 height 10
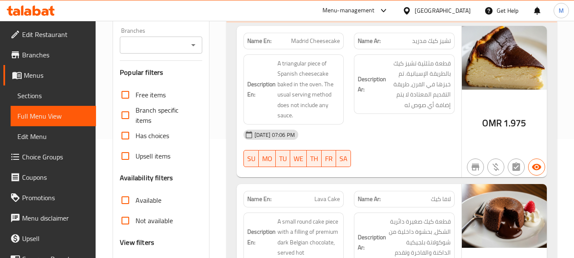
click at [226, 112] on div "Name En: Madrid Cheesecake Name Ar: تشيز كيك مدريد Description En: A triangular…" at bounding box center [391, 261] width 330 height 477
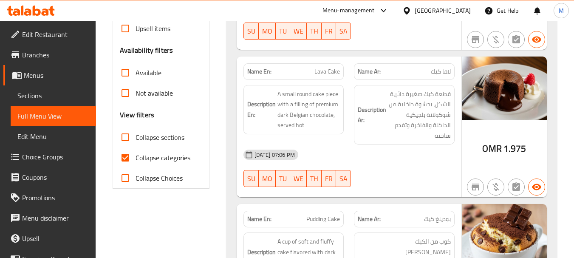
click at [123, 159] on input "Collapse categories" at bounding box center [125, 157] width 20 height 20
checkbox input "false"
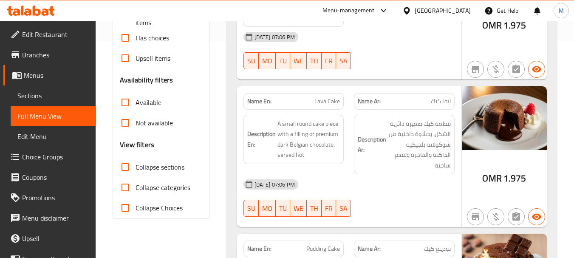
scroll to position [35, 0]
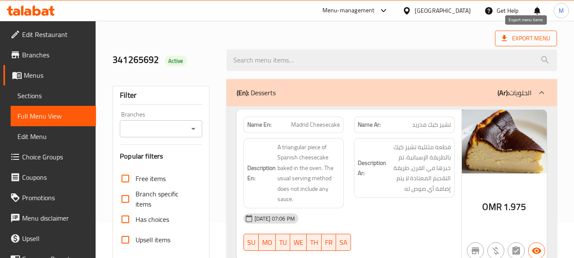
click at [528, 37] on span "Export Menu" at bounding box center [525, 38] width 48 height 11
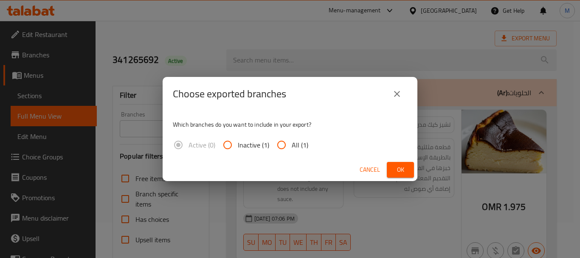
click at [294, 140] on span "All (1)" at bounding box center [300, 145] width 17 height 10
click at [292, 140] on input "All (1)" at bounding box center [281, 145] width 20 height 20
radio input "true"
click at [401, 170] on span "Ok" at bounding box center [401, 169] width 14 height 11
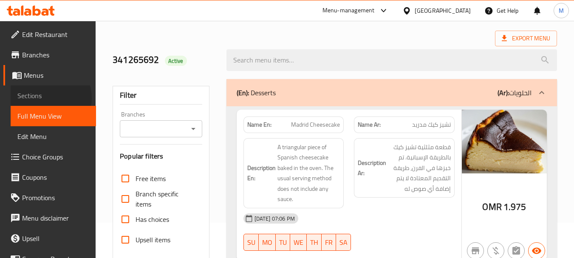
click at [44, 98] on span "Sections" at bounding box center [53, 95] width 72 height 10
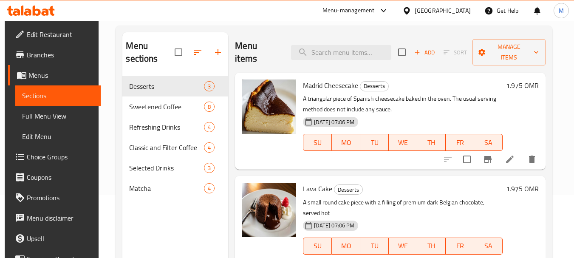
scroll to position [78, 0]
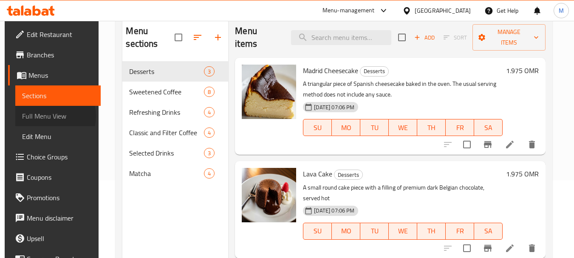
click at [44, 116] on span "Full Menu View" at bounding box center [58, 116] width 72 height 10
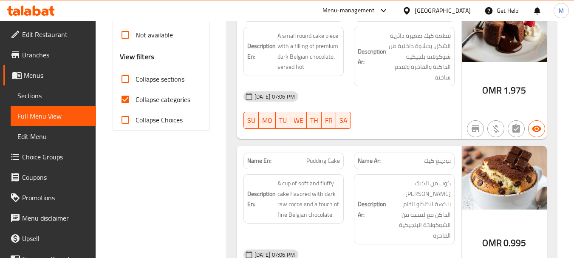
scroll to position [332, 0]
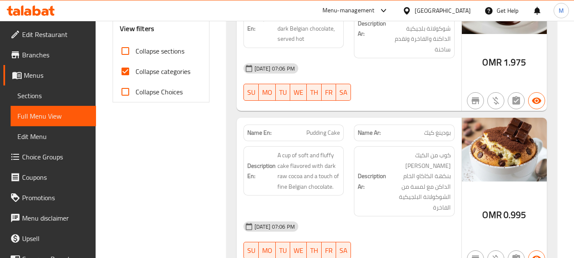
click at [139, 76] on span "Collapse categories" at bounding box center [162, 71] width 55 height 10
click at [135, 76] on input "Collapse categories" at bounding box center [125, 71] width 20 height 20
checkbox input "false"
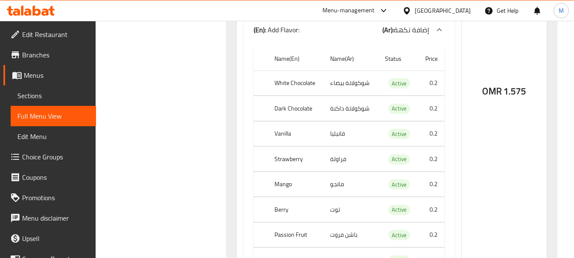
scroll to position [7000, 0]
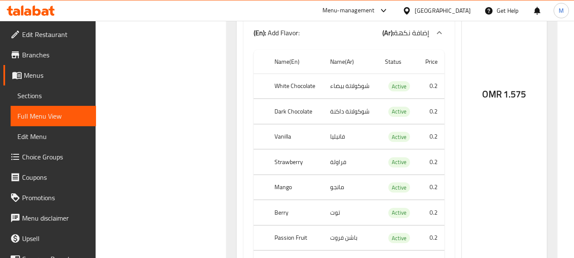
click at [411, 15] on icon at bounding box center [406, 10] width 9 height 9
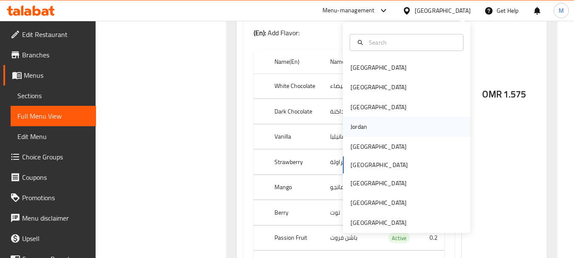
click at [361, 127] on div "Jordan" at bounding box center [358, 127] width 30 height 20
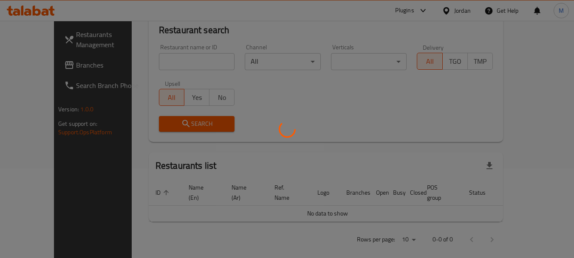
click at [37, 66] on div at bounding box center [287, 129] width 574 height 258
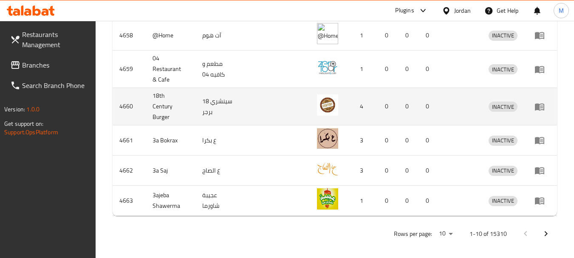
scroll to position [124, 0]
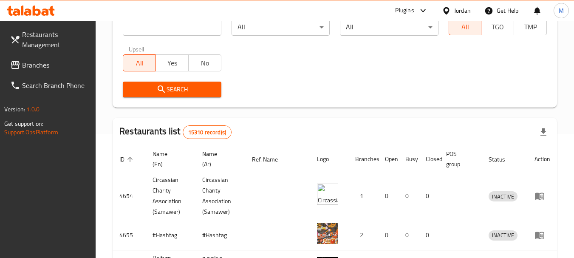
click at [49, 65] on span "Branches" at bounding box center [55, 65] width 67 height 10
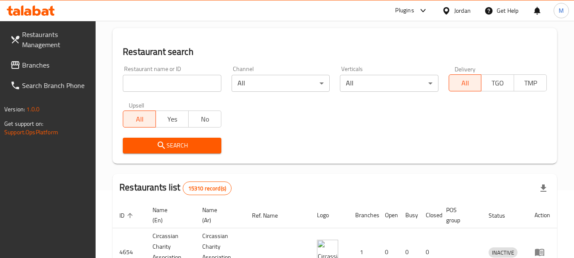
scroll to position [0, 0]
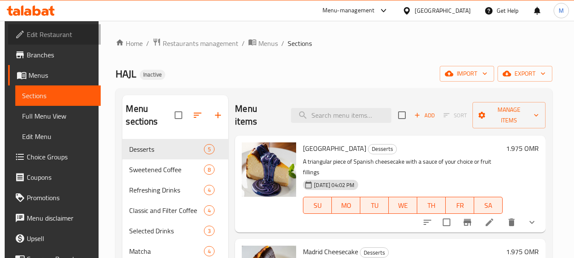
scroll to position [34, 0]
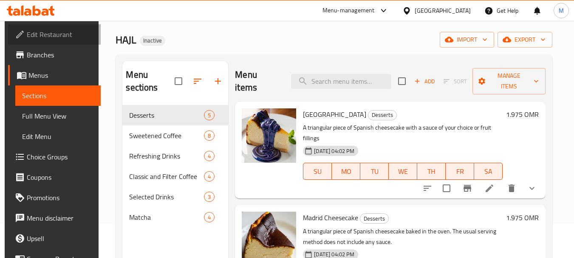
click at [52, 38] on span "Edit Restaurant" at bounding box center [60, 34] width 67 height 10
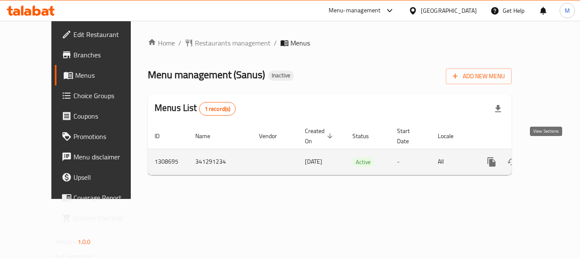
click at [552, 154] on link "enhanced table" at bounding box center [553, 162] width 20 height 20
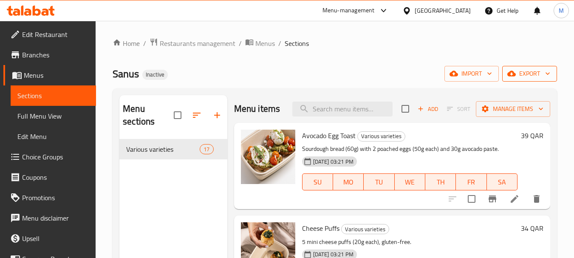
click at [527, 72] on span "export" at bounding box center [529, 73] width 41 height 11
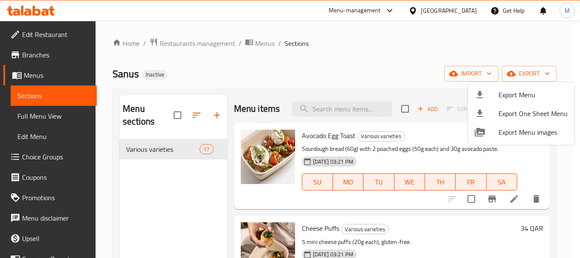
click at [526, 90] on span "Export Menu" at bounding box center [532, 95] width 69 height 10
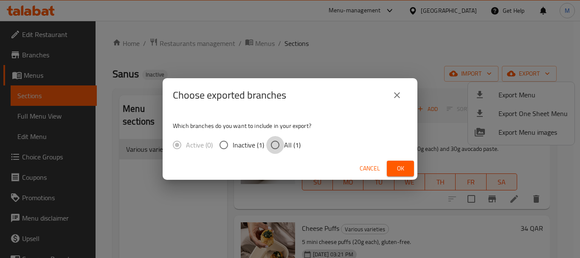
click at [282, 140] on input "All (1)" at bounding box center [275, 145] width 18 height 18
radio input "true"
click at [400, 159] on div "Cancel Ok" at bounding box center [290, 168] width 255 height 23
click at [400, 166] on span "Ok" at bounding box center [401, 168] width 14 height 11
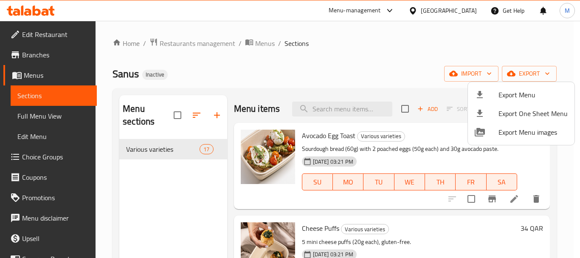
click at [267, 64] on div at bounding box center [290, 129] width 580 height 258
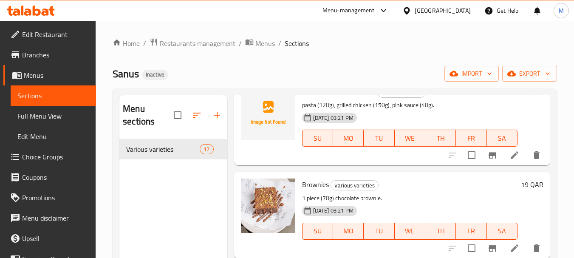
scroll to position [382, 0]
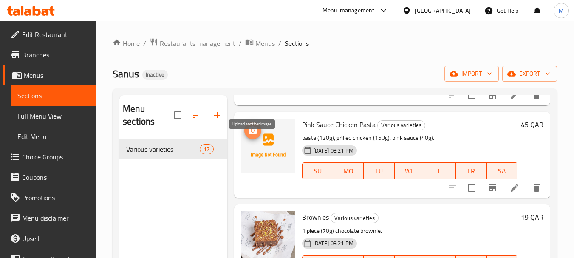
click at [256, 134] on icon "upload picture" at bounding box center [252, 130] width 8 height 8
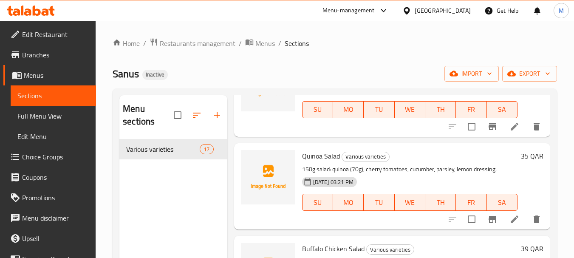
scroll to position [679, 0]
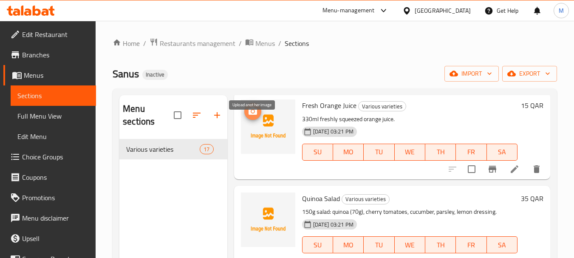
click at [251, 116] on icon "upload picture" at bounding box center [253, 111] width 10 height 10
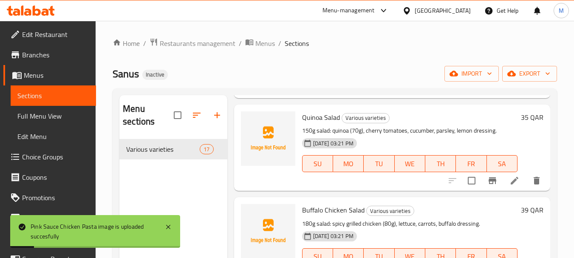
scroll to position [764, 0]
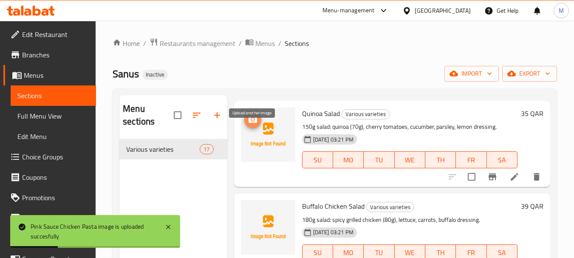
click at [249, 123] on icon "upload picture" at bounding box center [252, 119] width 8 height 8
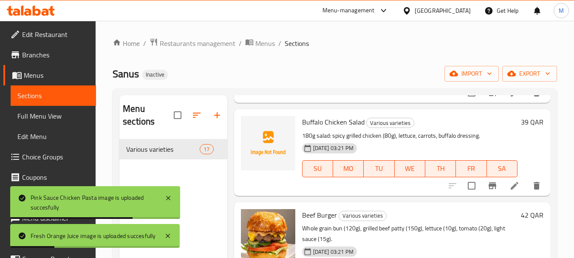
scroll to position [849, 0]
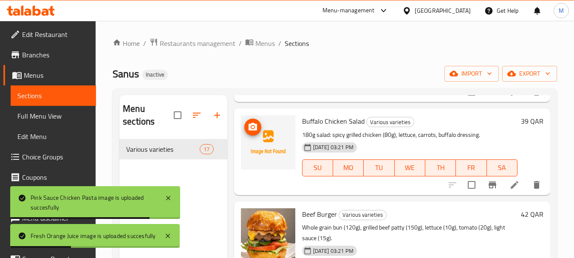
click at [252, 130] on icon "upload picture" at bounding box center [252, 127] width 8 height 8
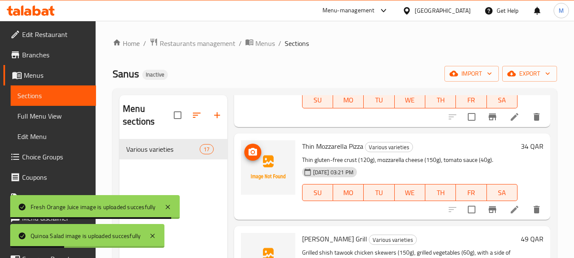
scroll to position [1061, 0]
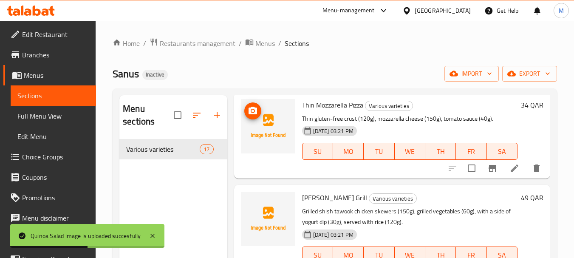
click at [252, 112] on circle "upload picture" at bounding box center [252, 111] width 3 height 3
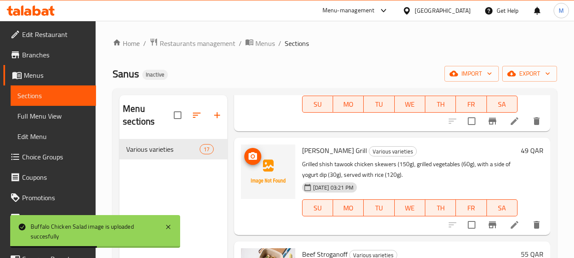
scroll to position [1146, 0]
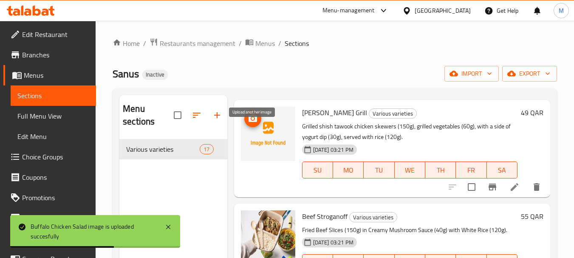
click at [254, 124] on icon "upload picture" at bounding box center [253, 118] width 10 height 10
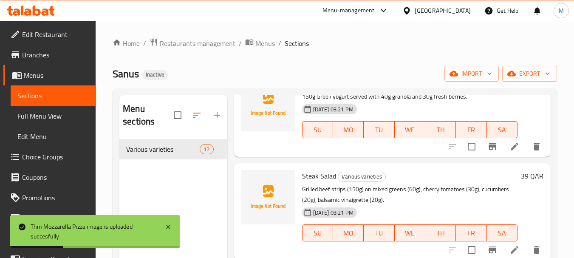
scroll to position [1385, 0]
click at [256, 175] on button "upload picture" at bounding box center [252, 181] width 17 height 17
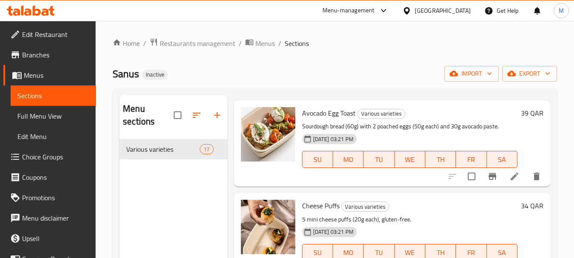
scroll to position [0, 0]
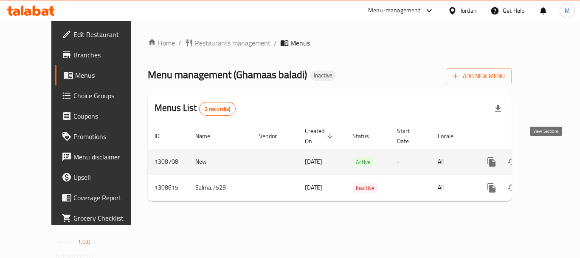
click at [549, 158] on icon "enhanced table" at bounding box center [553, 162] width 8 height 8
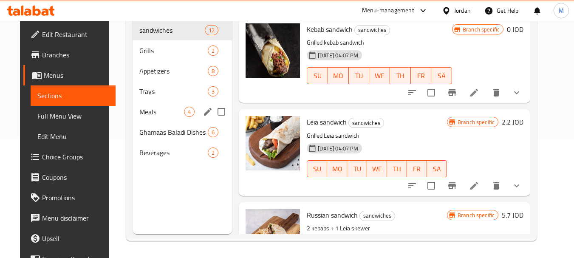
scroll to position [76, 0]
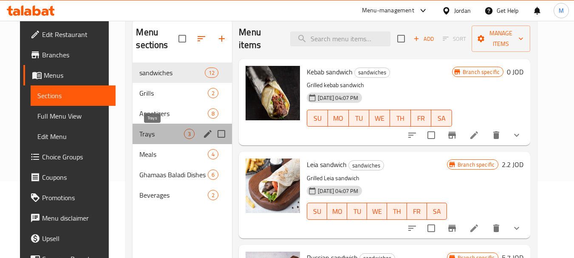
click at [158, 135] on span "Trays" at bounding box center [161, 134] width 45 height 10
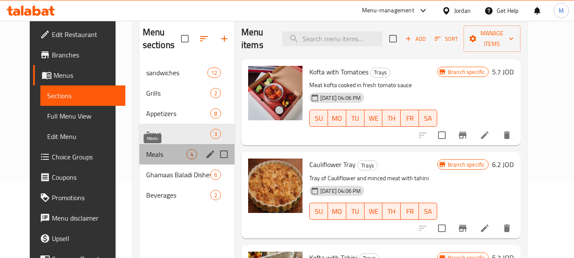
click at [154, 153] on span "Meals" at bounding box center [166, 154] width 40 height 10
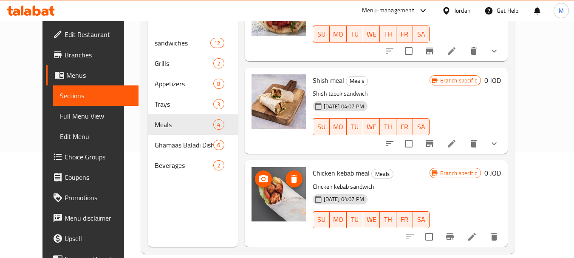
scroll to position [119, 0]
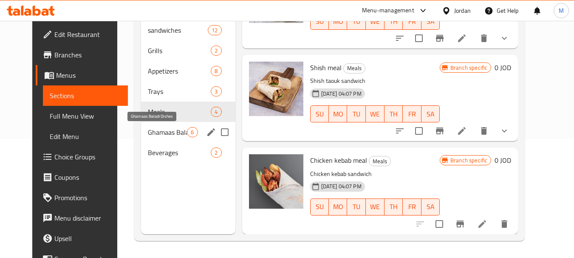
drag, startPoint x: 160, startPoint y: 130, endPoint x: 157, endPoint y: 135, distance: 5.8
click at [160, 130] on span "Ghamaas Baladi Dishes" at bounding box center [167, 132] width 39 height 10
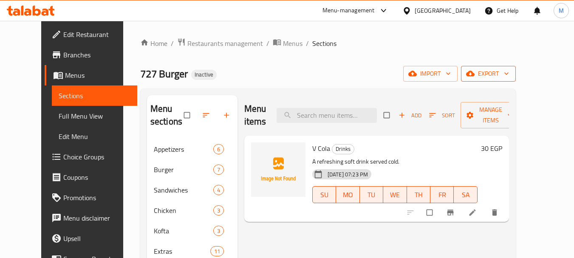
click at [509, 72] on span "export" at bounding box center [487, 73] width 41 height 11
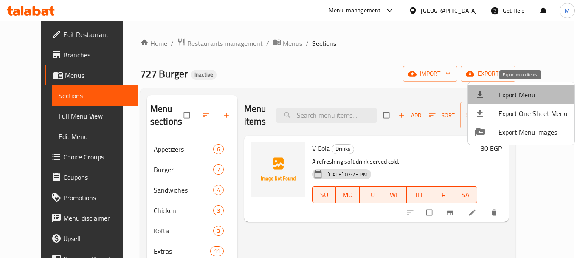
click at [531, 92] on span "Export Menu" at bounding box center [532, 95] width 69 height 10
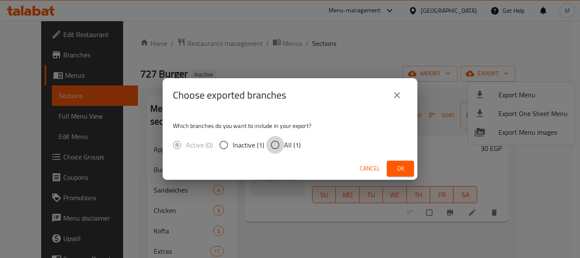
click at [279, 146] on input "All (1)" at bounding box center [275, 145] width 18 height 18
radio input "true"
click at [403, 171] on span "Ok" at bounding box center [401, 168] width 14 height 11
